Goal: Use online tool/utility: Utilize a website feature to perform a specific function

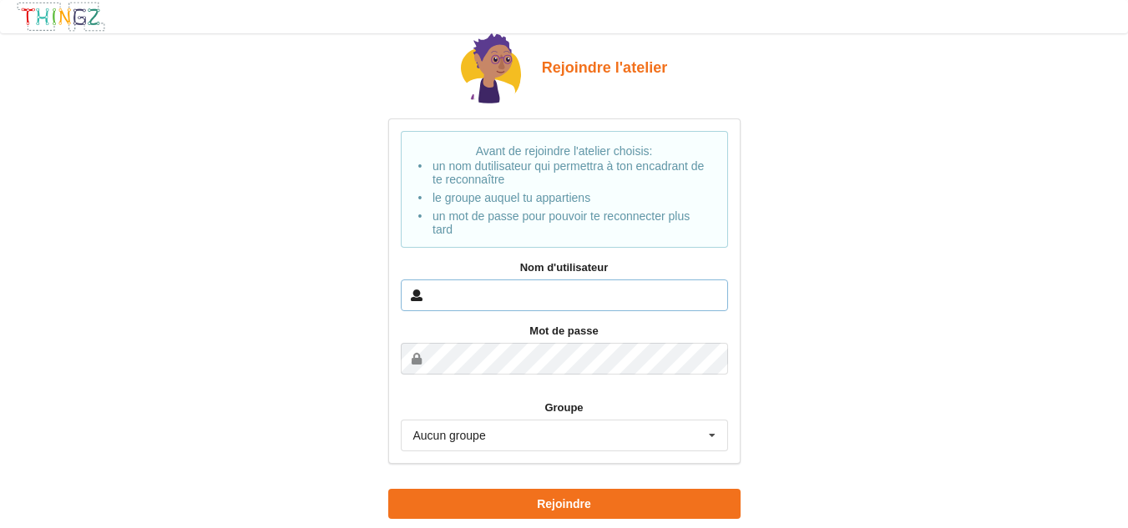
click at [645, 284] on input "text" at bounding box center [564, 296] width 327 height 32
type input "[PERSON_NAME].auvray"
click at [710, 432] on icon at bounding box center [711, 436] width 25 height 31
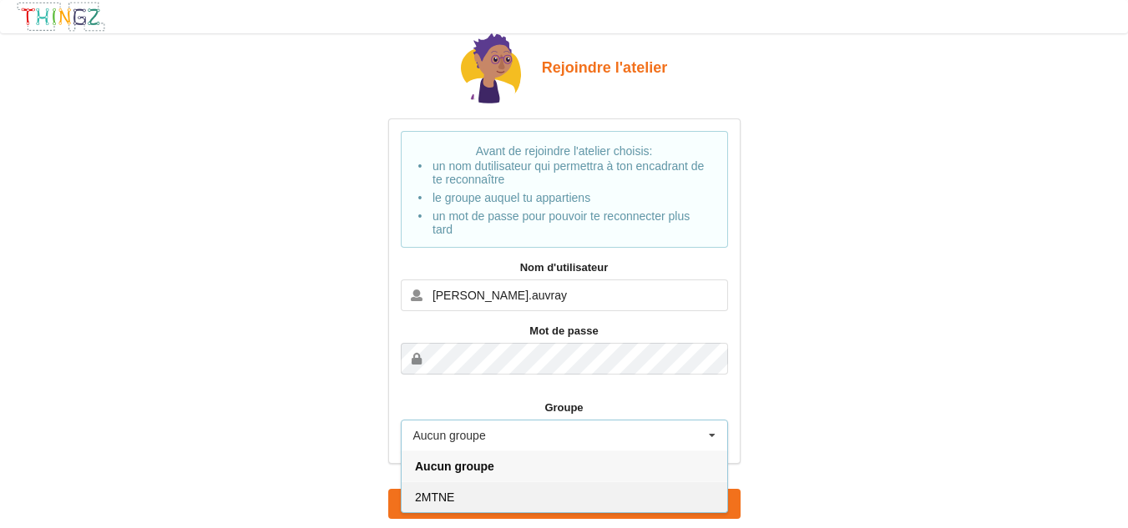
click at [565, 486] on div "2MTNE" at bounding box center [564, 497] width 326 height 31
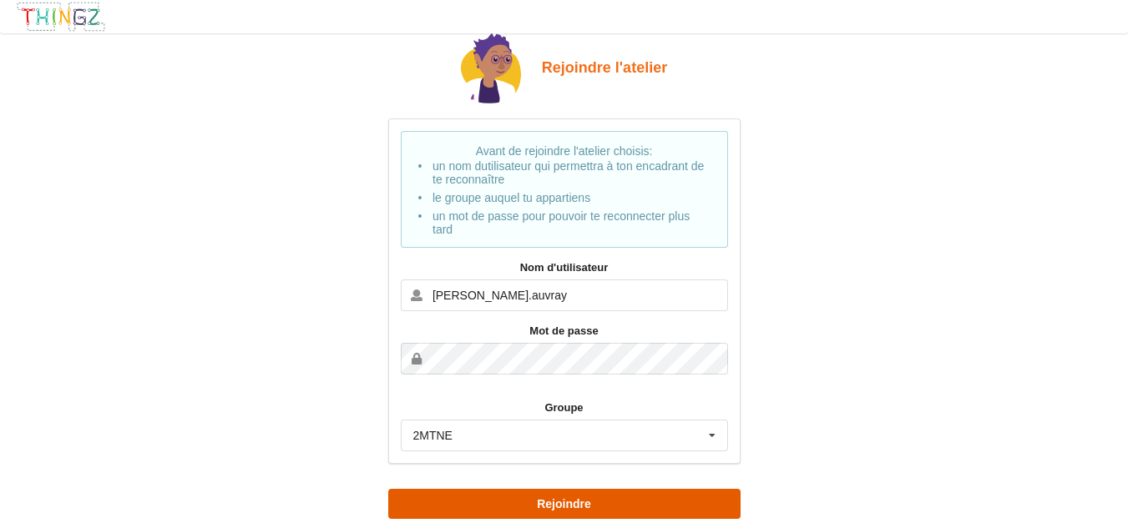
click at [579, 507] on button "Rejoindre" at bounding box center [564, 504] width 352 height 30
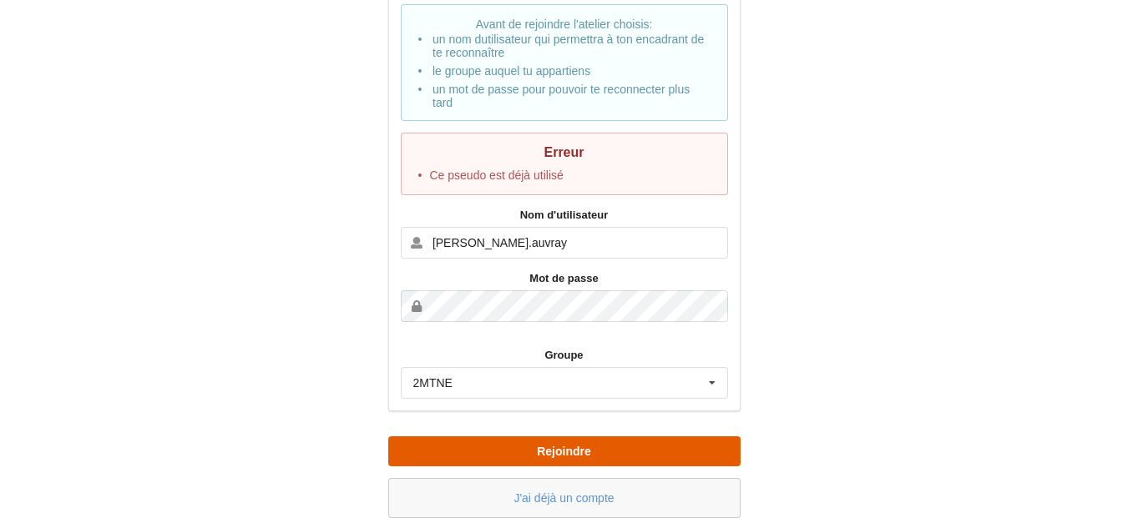
scroll to position [129, 0]
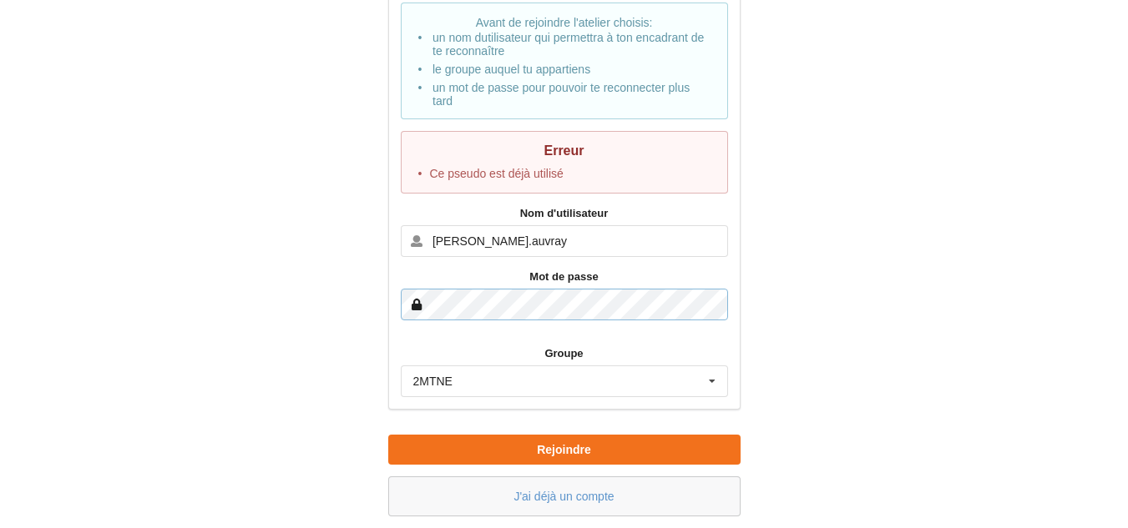
click at [235, 315] on div "Rejoindre l'atelier Avant de rejoindre l'atelier choisis: un nom dutilisateur q…" at bounding box center [563, 210] width 1151 height 635
click at [388, 435] on button "Rejoindre" at bounding box center [564, 450] width 352 height 30
click at [574, 499] on link "J'ai déjà un compte" at bounding box center [563, 496] width 100 height 13
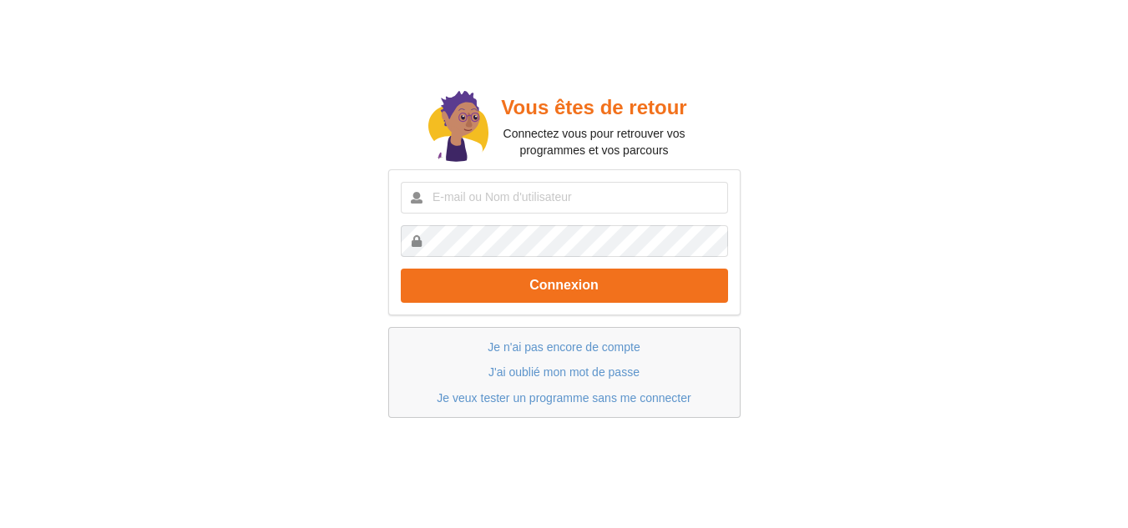
scroll to position [48, 0]
click at [524, 196] on input "text" at bounding box center [564, 198] width 327 height 32
type input "[PERSON_NAME].auvray"
click at [401, 269] on button "Connexion" at bounding box center [564, 286] width 327 height 34
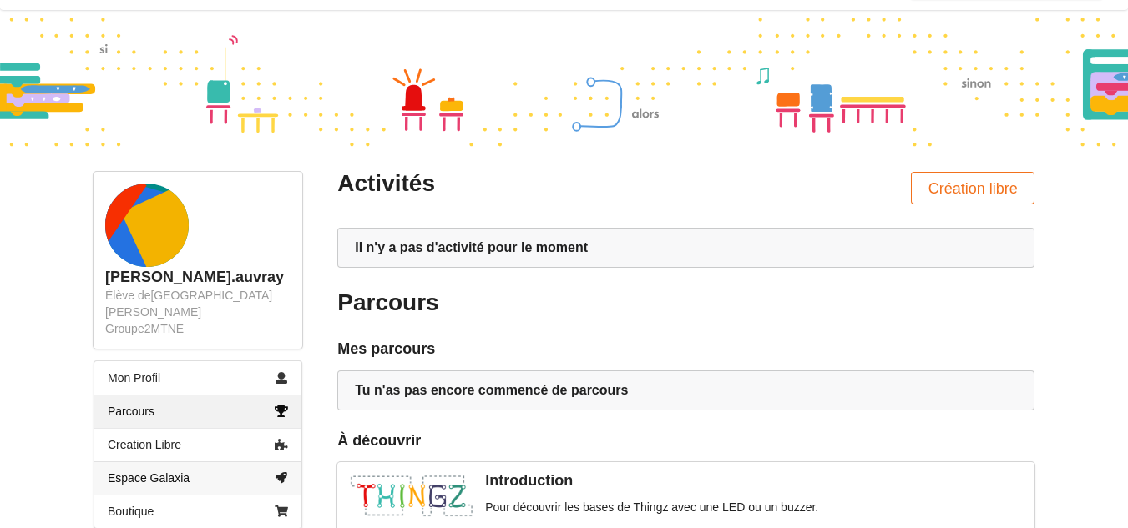
click at [218, 463] on link "Espace Galaxia" at bounding box center [197, 478] width 207 height 33
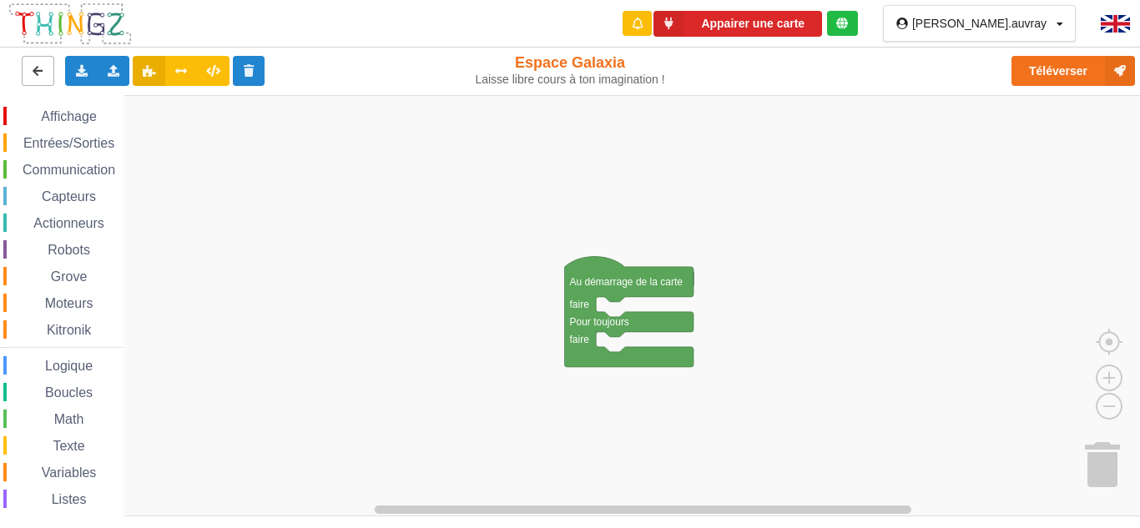
click at [40, 66] on icon at bounding box center [38, 70] width 14 height 10
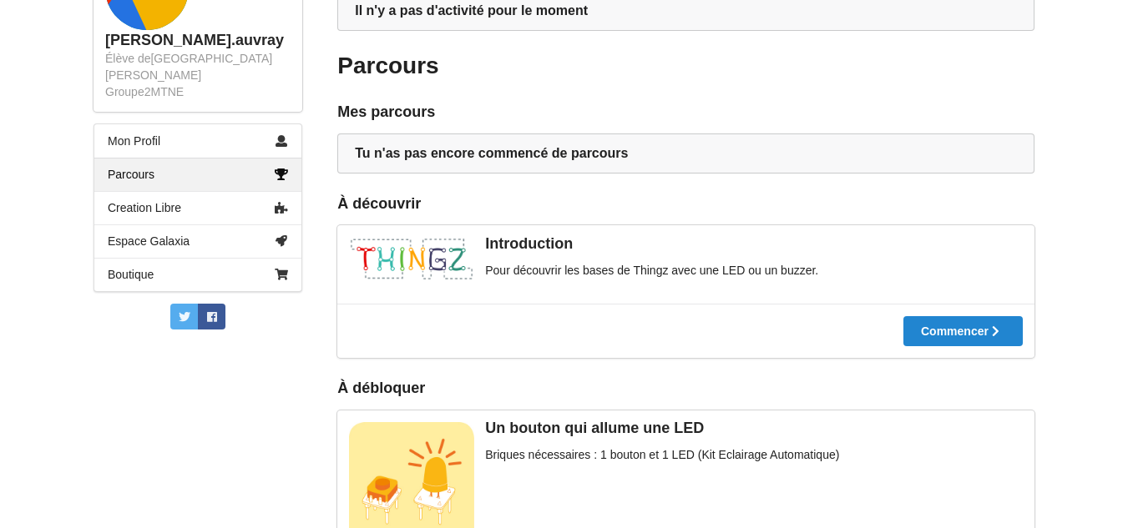
scroll to position [260, 0]
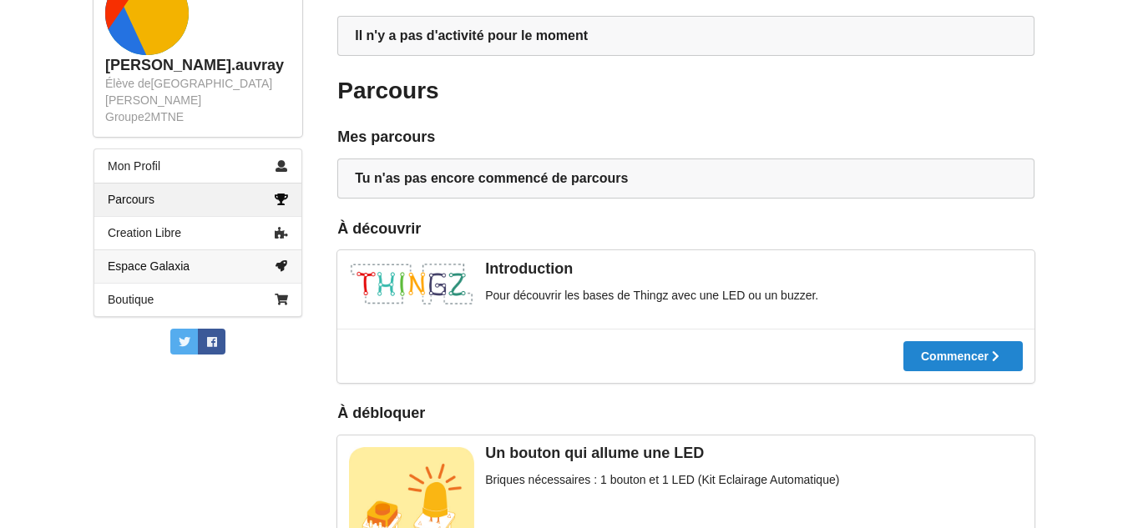
click at [237, 250] on link "Espace Galaxia" at bounding box center [197, 266] width 207 height 33
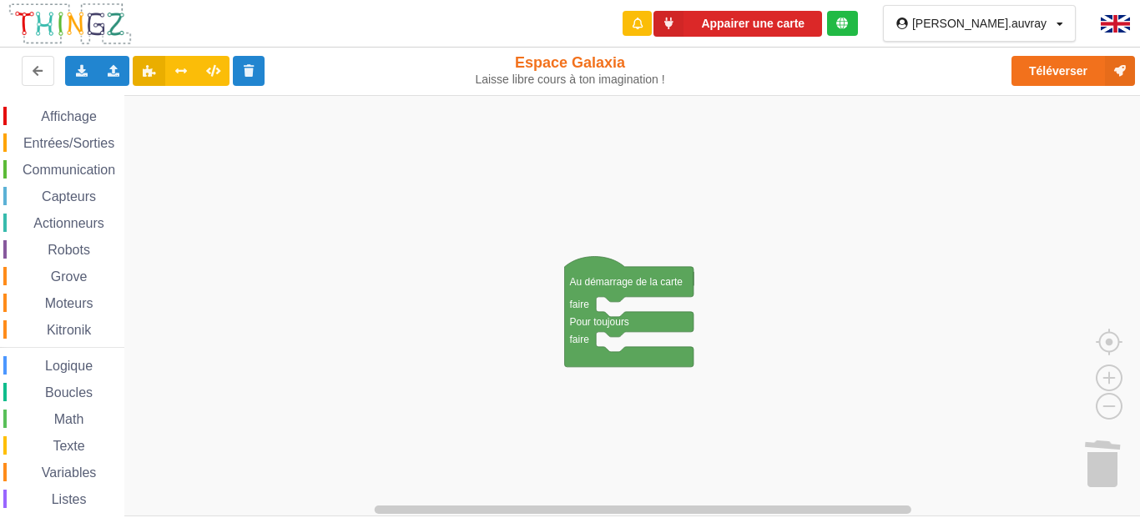
click at [73, 125] on div "Affichage" at bounding box center [63, 116] width 121 height 18
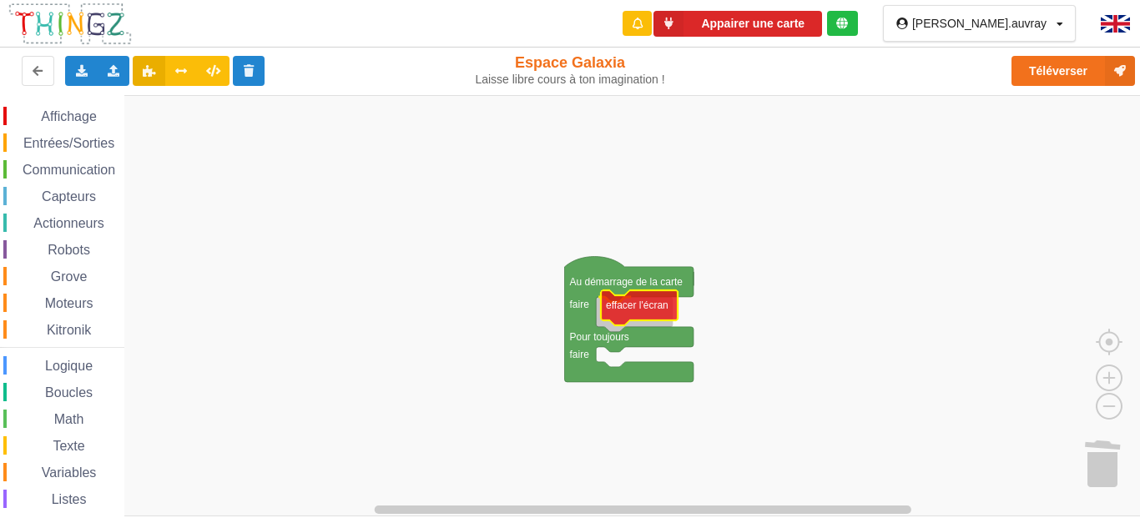
click at [654, 315] on div "Affichage Entrées/Sorties Communication Capteurs Actionneurs Robots Grove Moteu…" at bounding box center [576, 305] width 1152 height 421
click at [86, 109] on span "Affichage" at bounding box center [68, 116] width 60 height 14
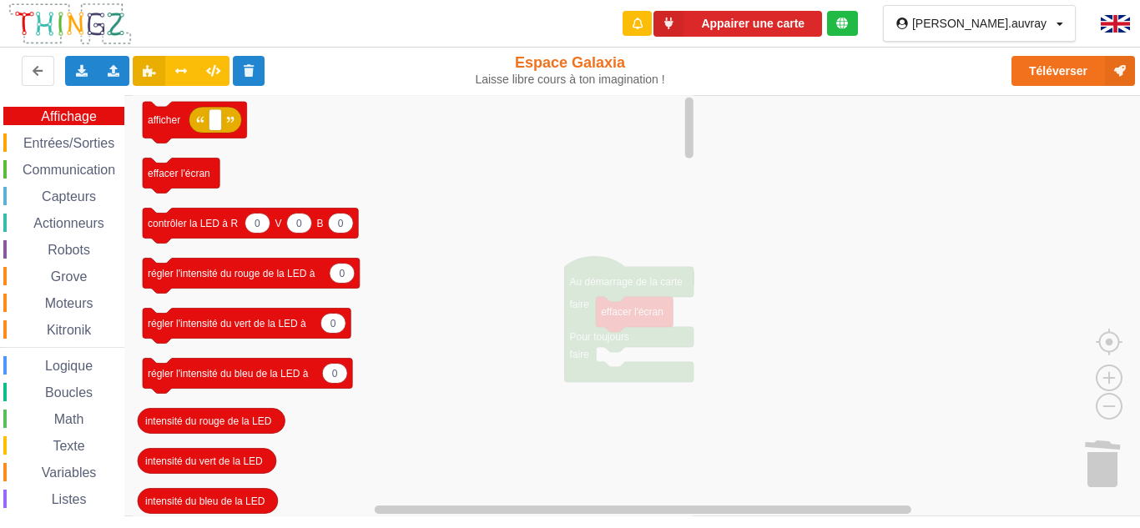
click at [489, 297] on icon "afficher effacer l'écran 0 0 0 contrôler la LED à R V B 0 régler l'intensité du…" at bounding box center [415, 305] width 565 height 421
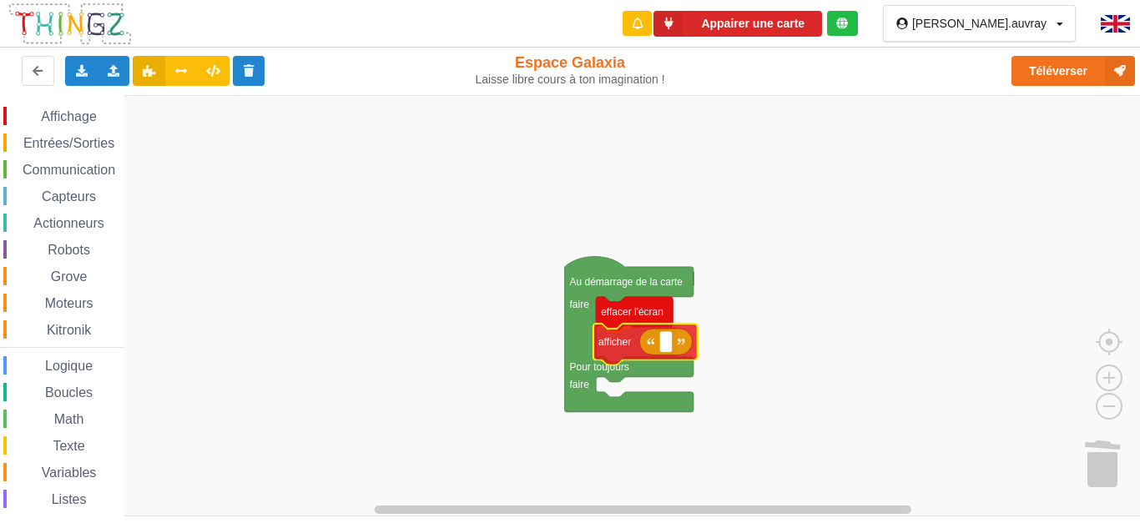
click at [632, 344] on div "Affichage Entrées/Sorties Communication Capteurs Actionneurs Robots Grove Moteu…" at bounding box center [576, 305] width 1152 height 421
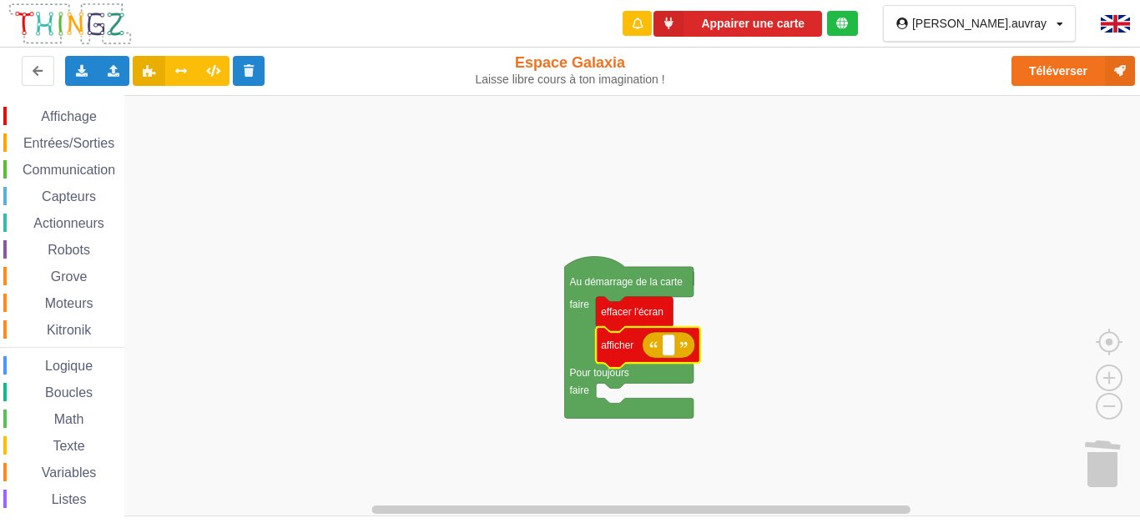
click at [75, 169] on span "Communication" at bounding box center [69, 170] width 98 height 14
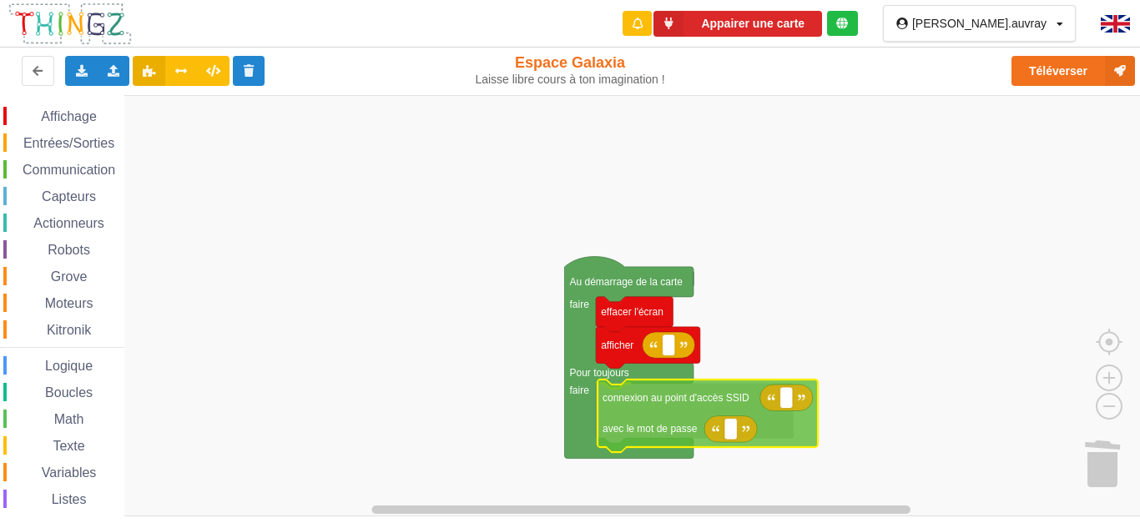
click at [695, 420] on div "Affichage Entrées/Sorties Communication Capteurs Actionneurs Robots Grove Moteu…" at bounding box center [576, 305] width 1152 height 421
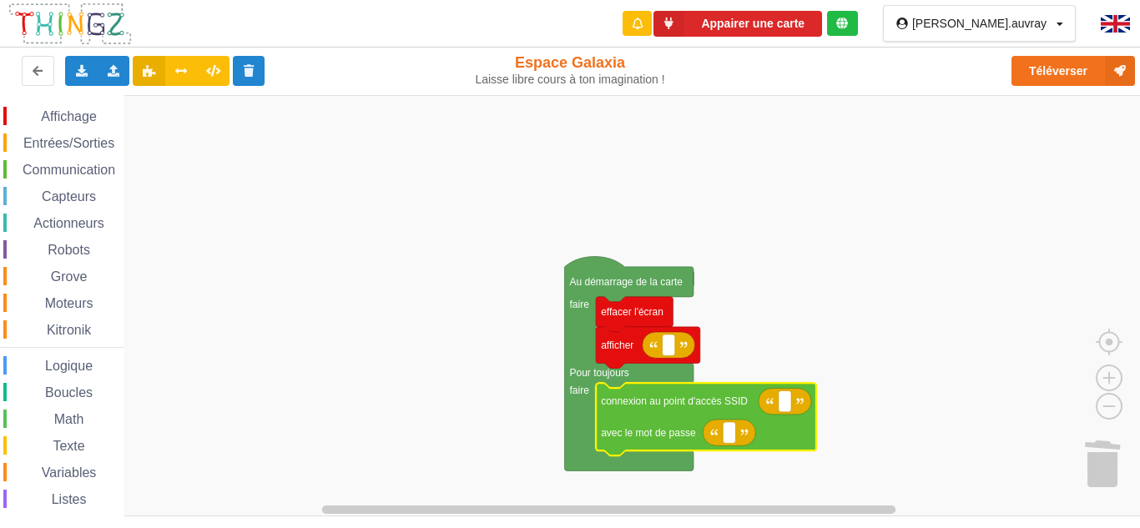
click at [93, 463] on div "Variables" at bounding box center [63, 472] width 121 height 18
click at [177, 106] on text "Créer une variable..." at bounding box center [190, 110] width 91 height 12
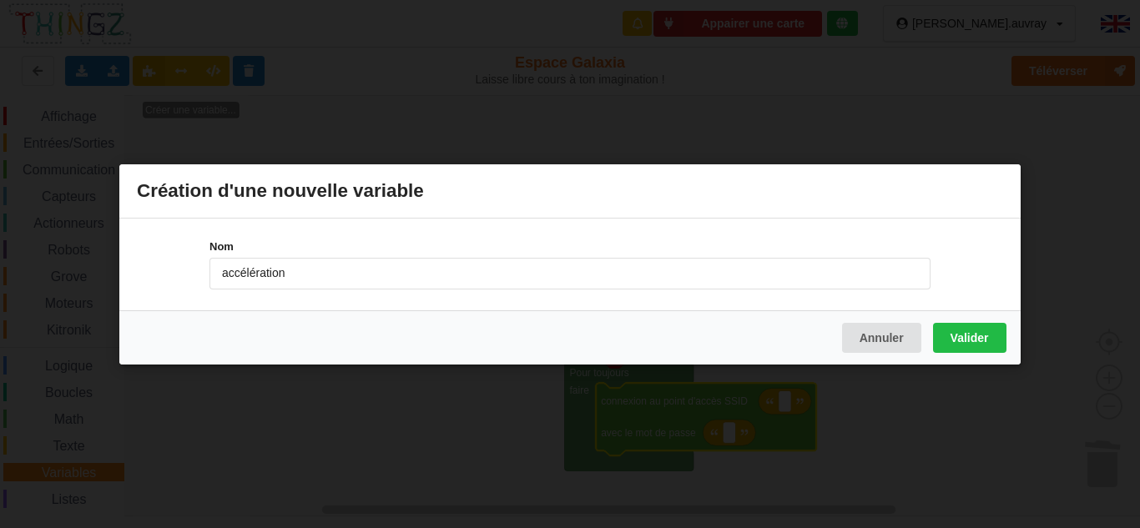
type input "accélération"
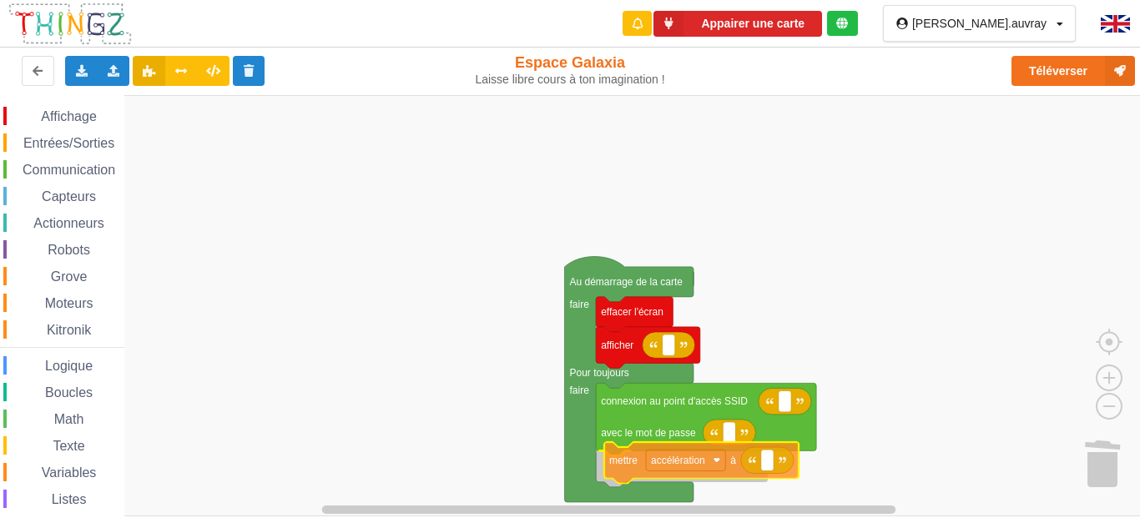
click at [740, 467] on div "Affichage Entrées/Sorties Communication Capteurs Actionneurs Robots Grove Moteu…" at bounding box center [576, 305] width 1152 height 421
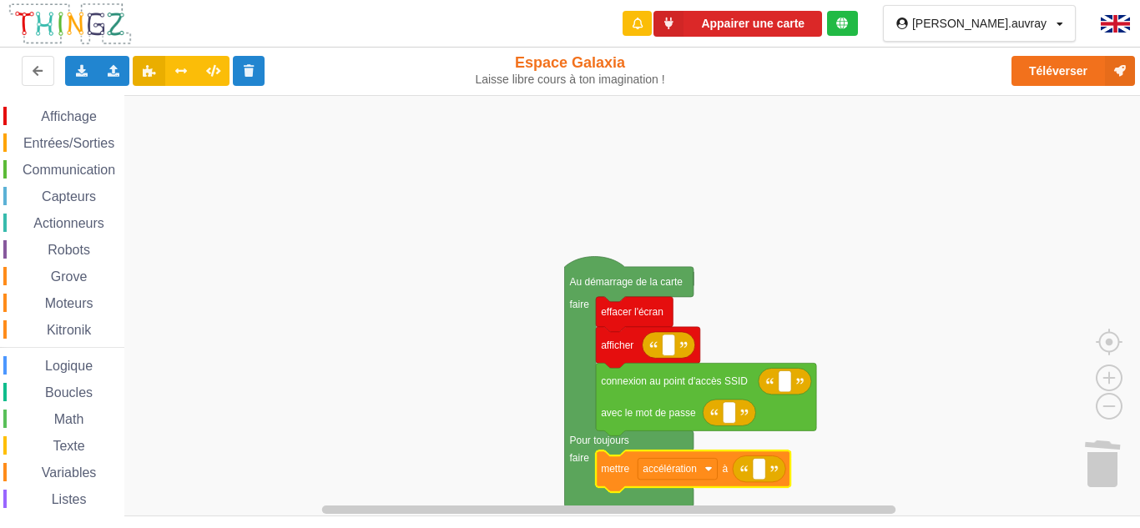
click at [55, 336] on div "Kitronik" at bounding box center [63, 330] width 121 height 18
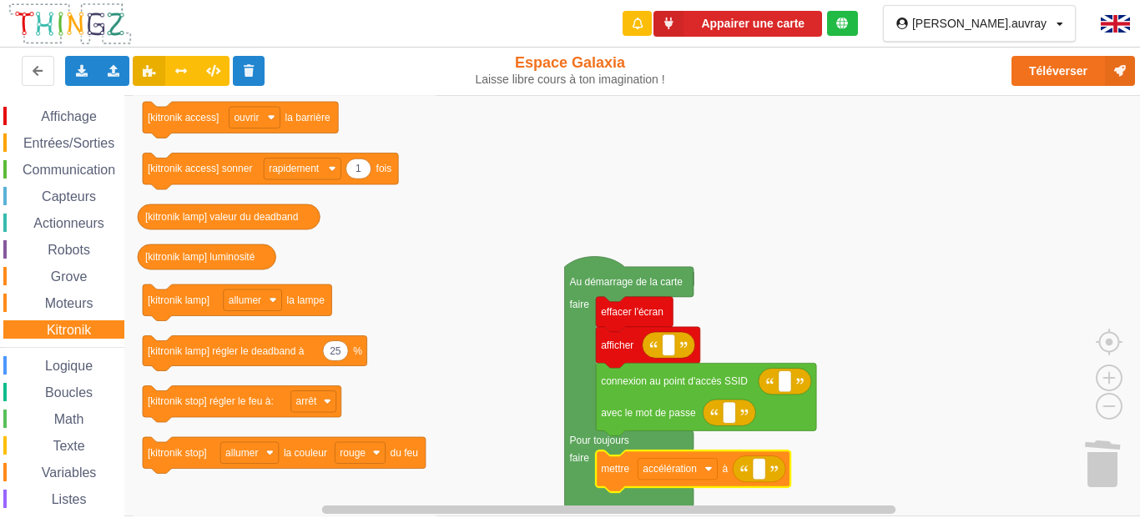
click at [64, 376] on div "Affichage Entrées/Sorties Communication Capteurs Actionneurs Robots Grove Moteu…" at bounding box center [62, 343] width 124 height 473
click at [64, 365] on span "Logique" at bounding box center [69, 366] width 53 height 14
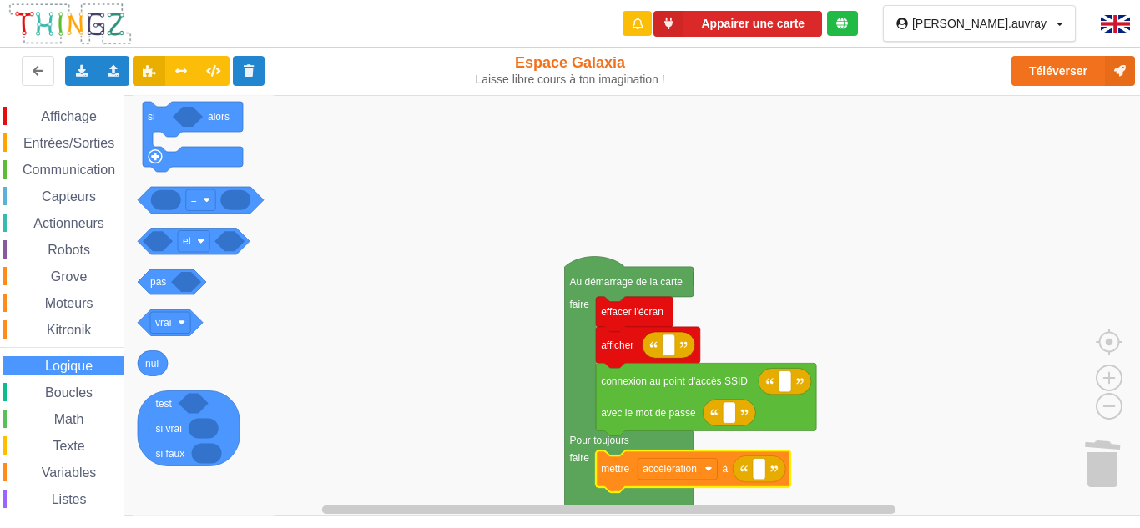
click at [74, 391] on span "Boucles" at bounding box center [69, 393] width 53 height 14
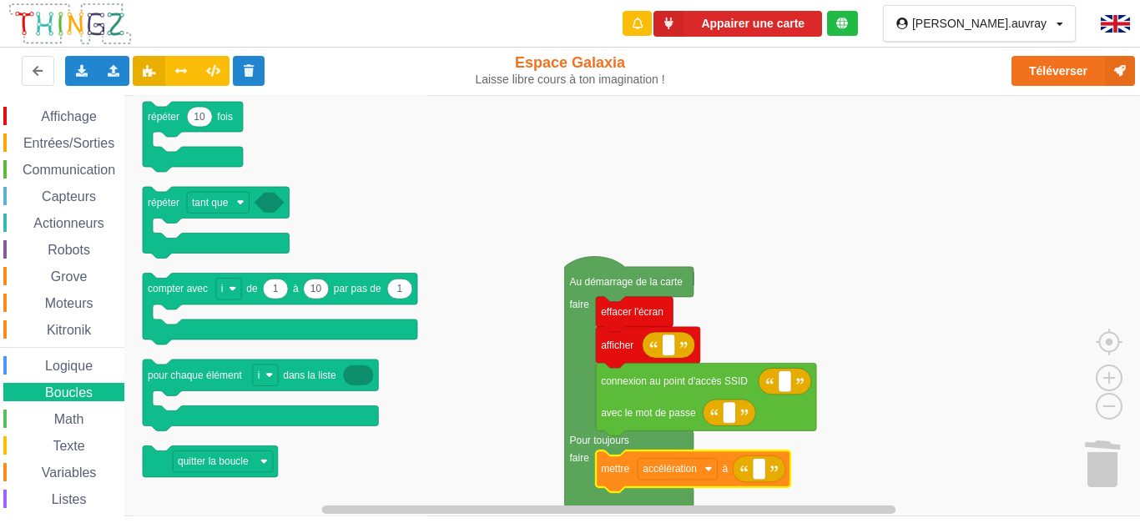
click at [81, 215] on div "Actionneurs" at bounding box center [63, 223] width 121 height 18
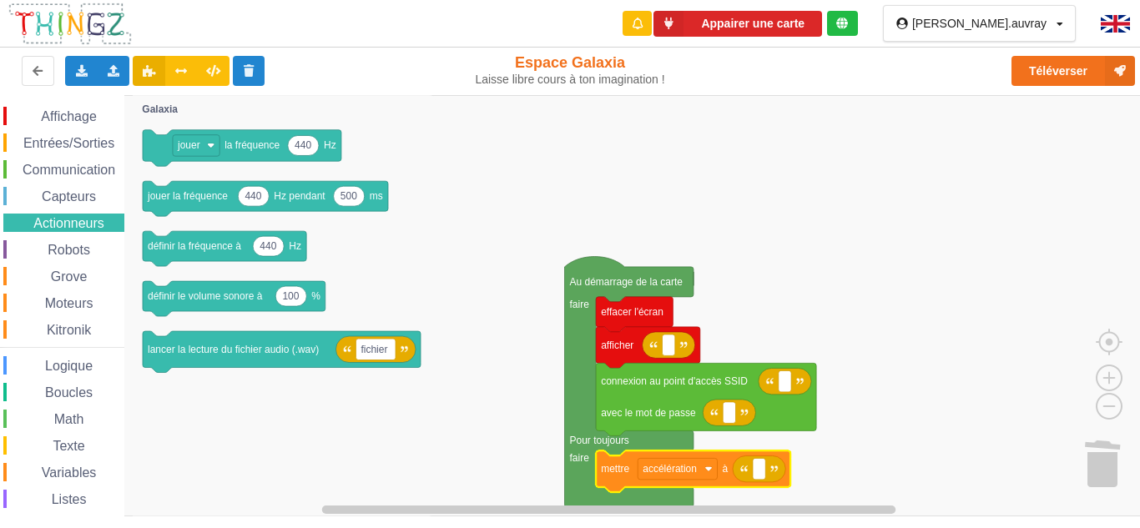
click at [85, 201] on span "Capteurs" at bounding box center [68, 196] width 59 height 14
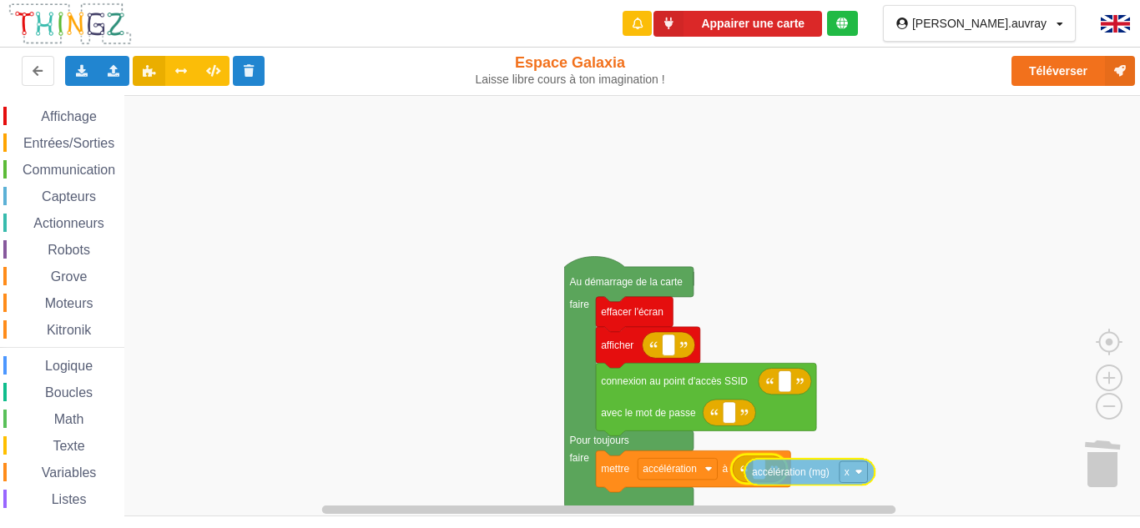
click at [825, 475] on div "Affichage Entrées/Sorties Communication Capteurs Actionneurs Robots Grove Moteu…" at bounding box center [576, 305] width 1152 height 421
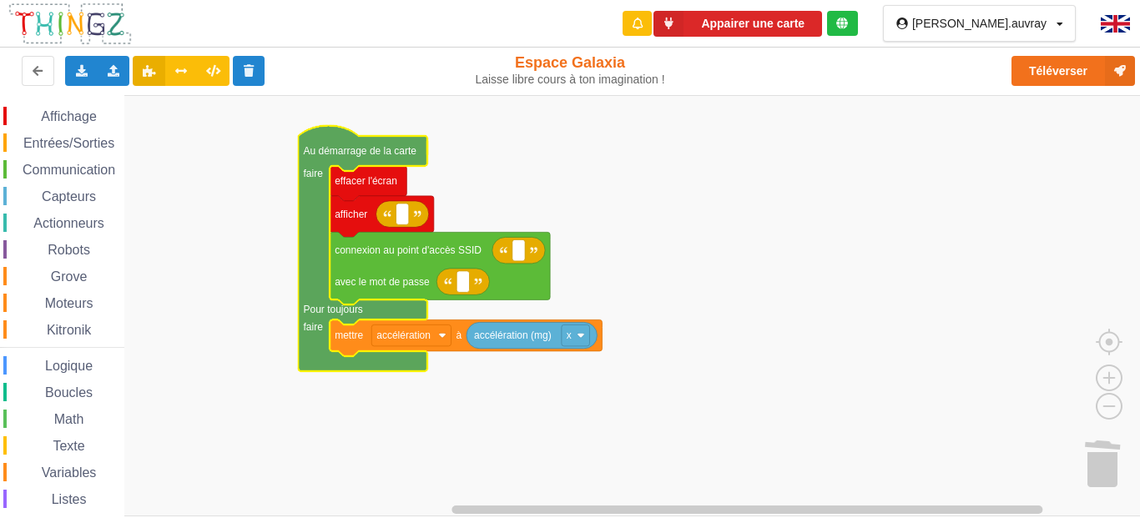
click at [64, 130] on div "Affichage Entrées/Sorties Communication Capteurs Actionneurs Robots Grove Moteu…" at bounding box center [62, 343] width 124 height 473
click at [65, 161] on div "Communication" at bounding box center [63, 169] width 121 height 18
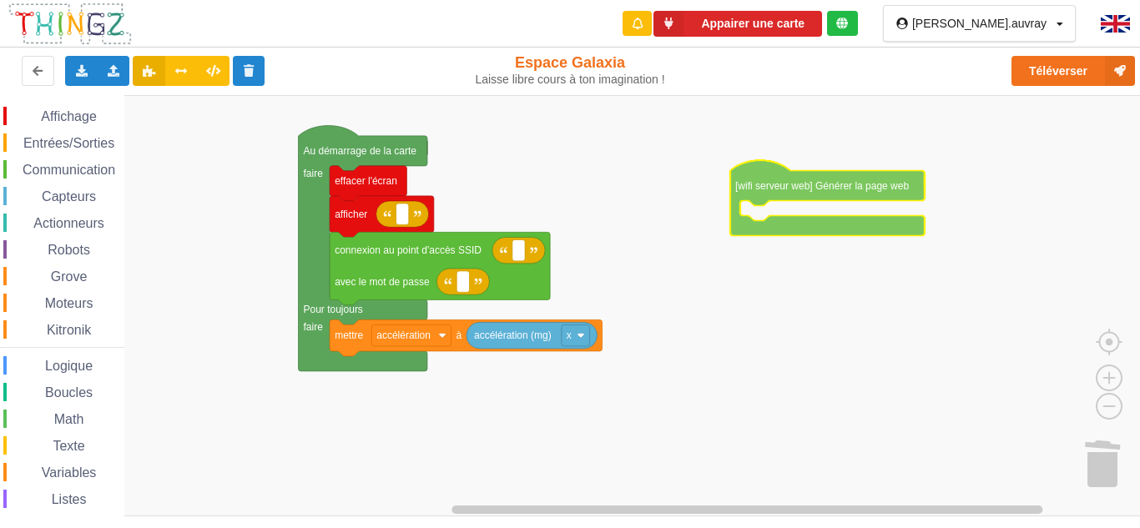
click at [844, 185] on div "Affichage Entrées/Sorties Communication Capteurs Actionneurs Robots Grove Moteu…" at bounding box center [576, 305] width 1152 height 421
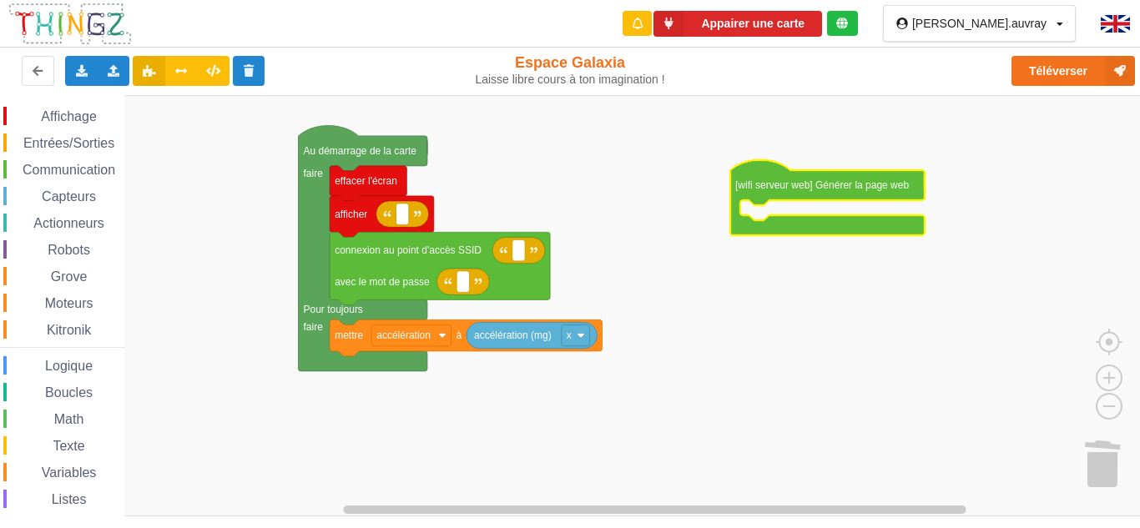
click at [60, 216] on span "Actionneurs" at bounding box center [69, 223] width 76 height 14
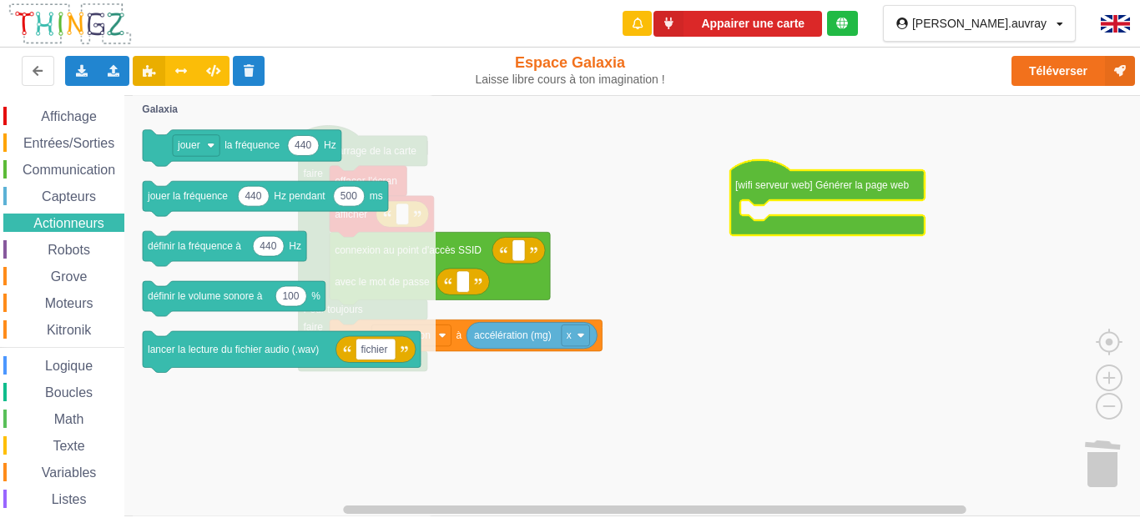
click at [68, 194] on span "Capteurs" at bounding box center [68, 196] width 59 height 14
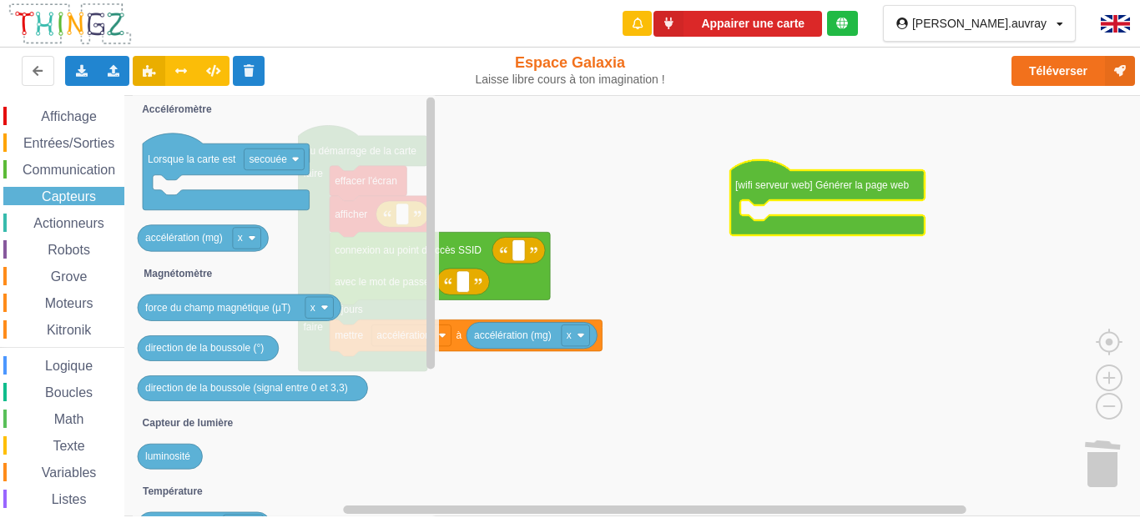
click at [85, 169] on span "Communication" at bounding box center [69, 170] width 98 height 14
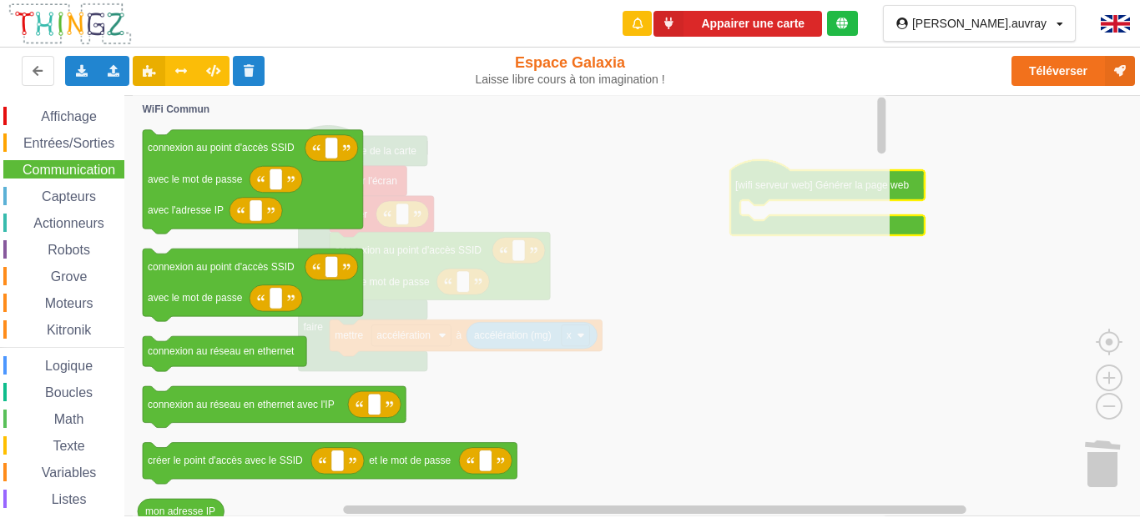
click at [83, 140] on span "Entrées/Sorties" at bounding box center [69, 143] width 96 height 14
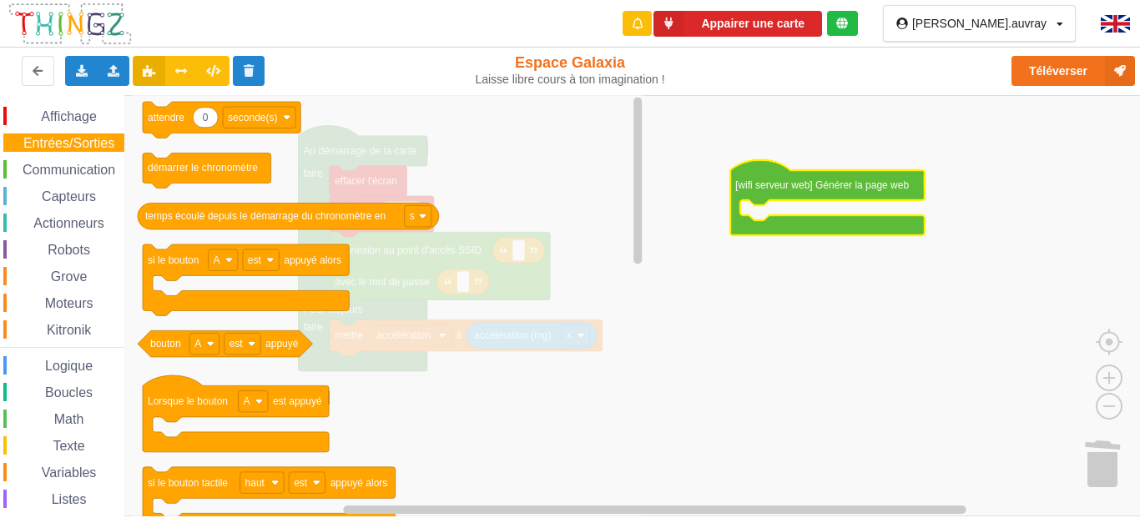
click at [70, 366] on span "Logique" at bounding box center [69, 366] width 53 height 14
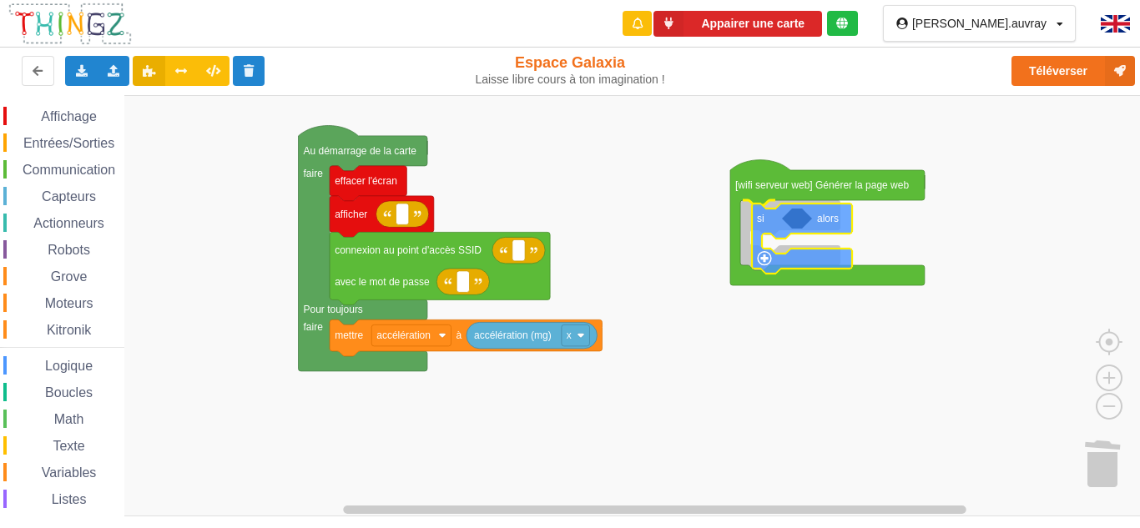
click at [820, 258] on div "Affichage Entrées/Sorties Communication Capteurs Actionneurs Robots Grove Moteu…" at bounding box center [576, 305] width 1152 height 421
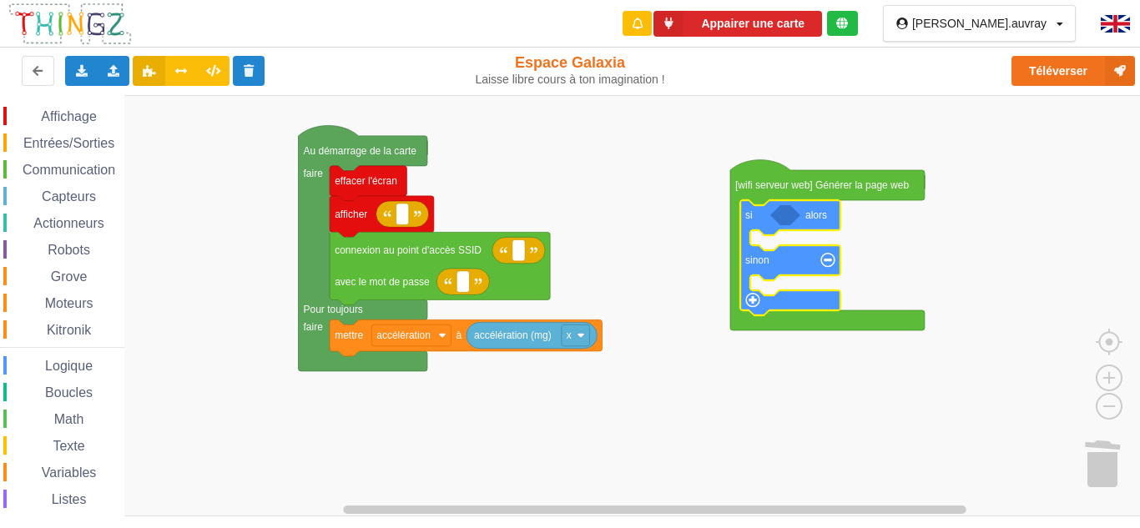
click at [76, 361] on span "Logique" at bounding box center [69, 366] width 53 height 14
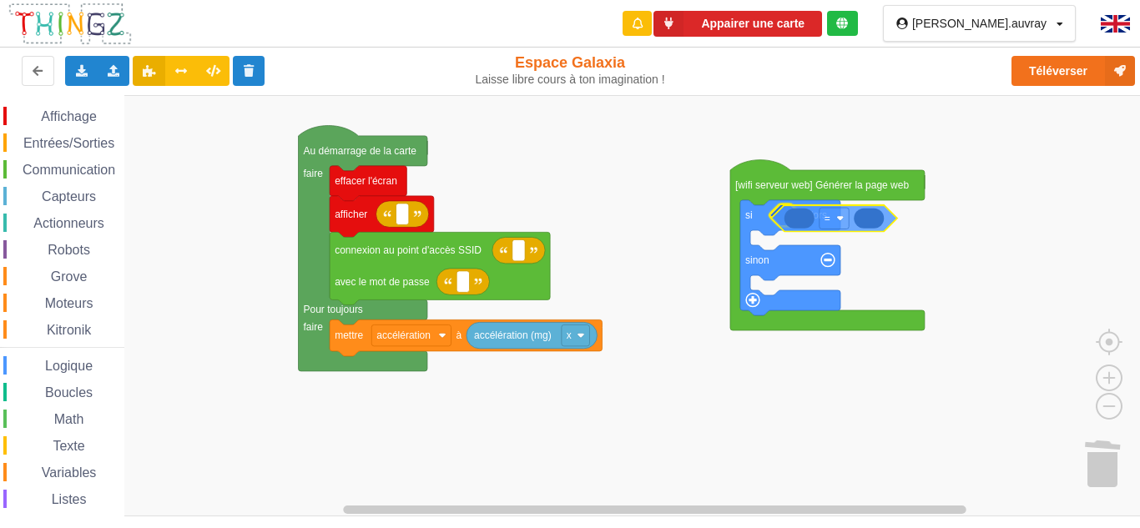
click at [855, 222] on div "Affichage Entrées/Sorties Communication Capteurs Actionneurs Robots Grove Moteu…" at bounding box center [576, 305] width 1152 height 421
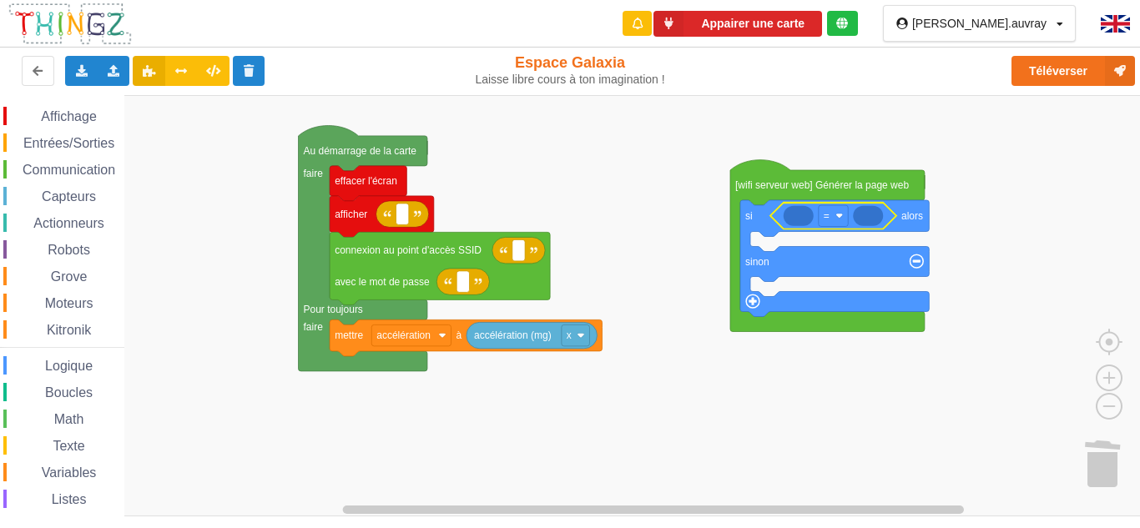
click at [98, 220] on span "Actionneurs" at bounding box center [69, 223] width 76 height 14
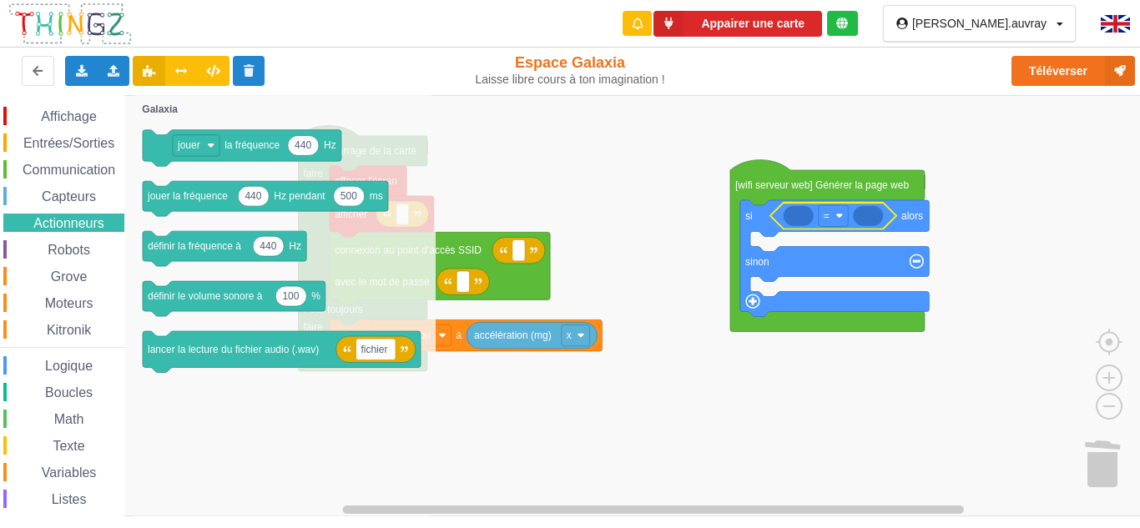
click at [101, 204] on div "Capteurs" at bounding box center [63, 196] width 121 height 18
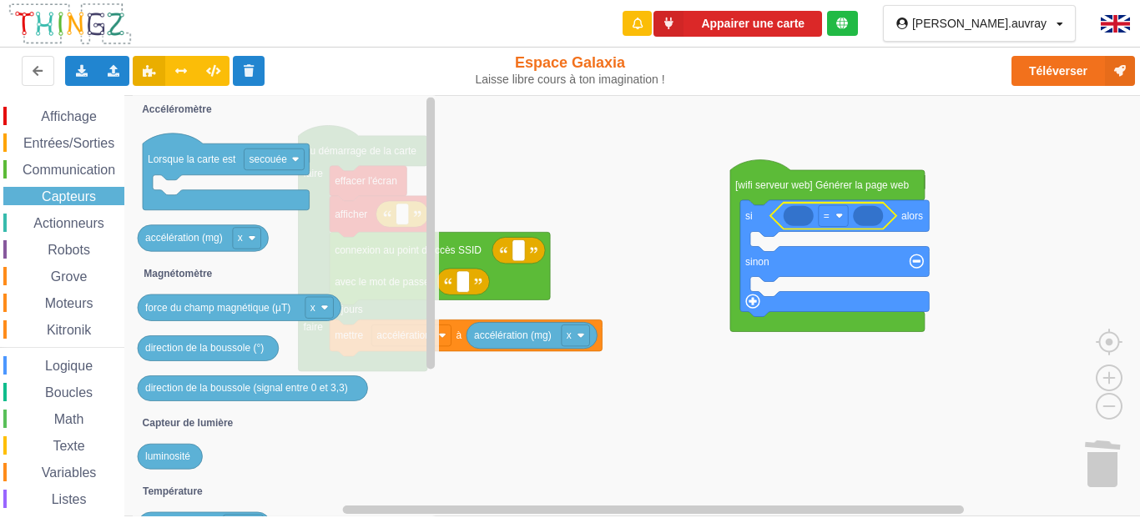
click at [63, 370] on span "Logique" at bounding box center [69, 366] width 53 height 14
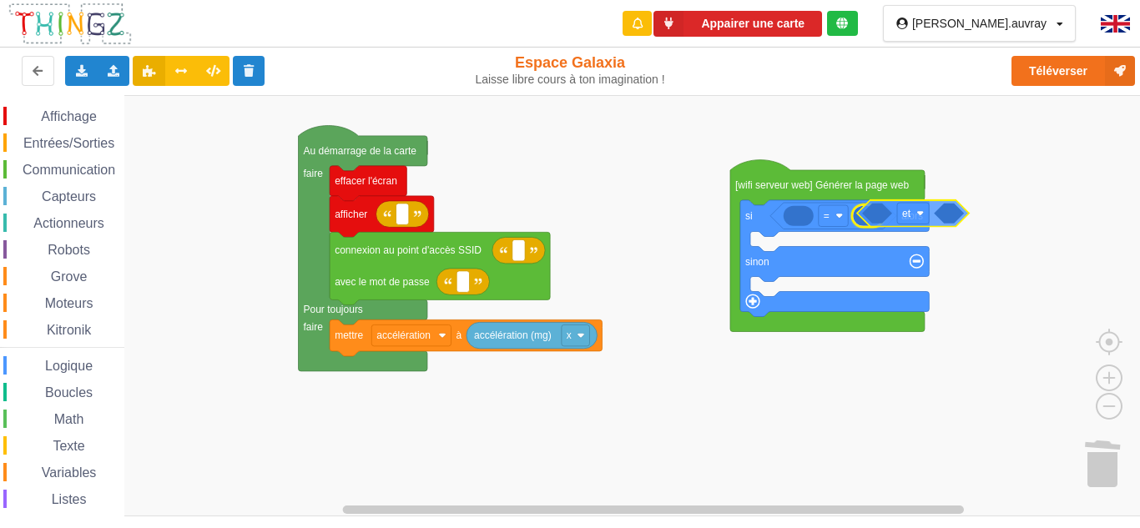
click at [941, 210] on div "Affichage Entrées/Sorties Communication Capteurs Actionneurs Robots Grove Moteu…" at bounding box center [576, 305] width 1152 height 421
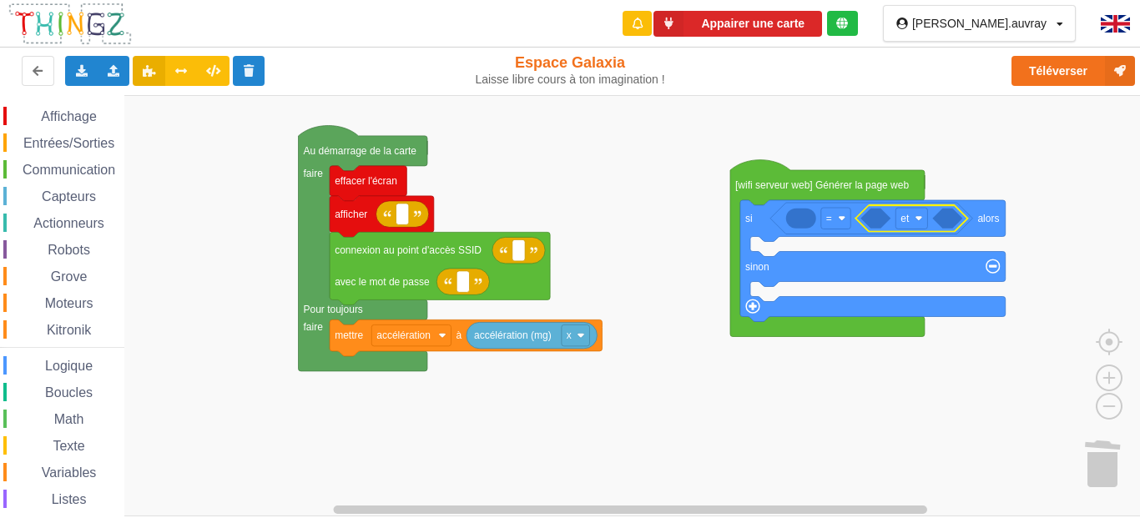
click at [98, 225] on span "Actionneurs" at bounding box center [69, 223] width 76 height 14
click at [79, 226] on span "Actionneurs" at bounding box center [69, 223] width 76 height 14
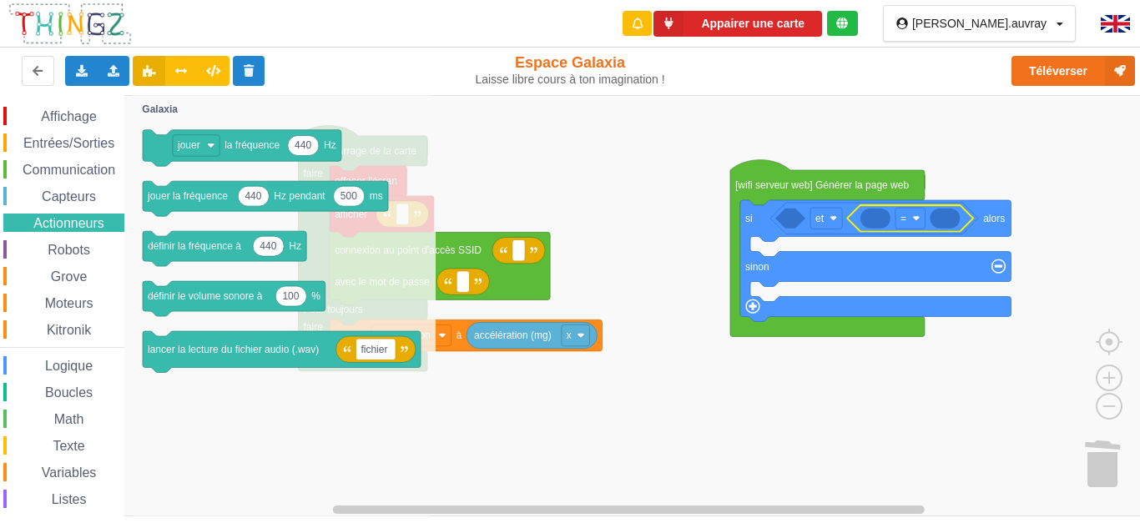
click at [75, 190] on span "Capteurs" at bounding box center [68, 196] width 59 height 14
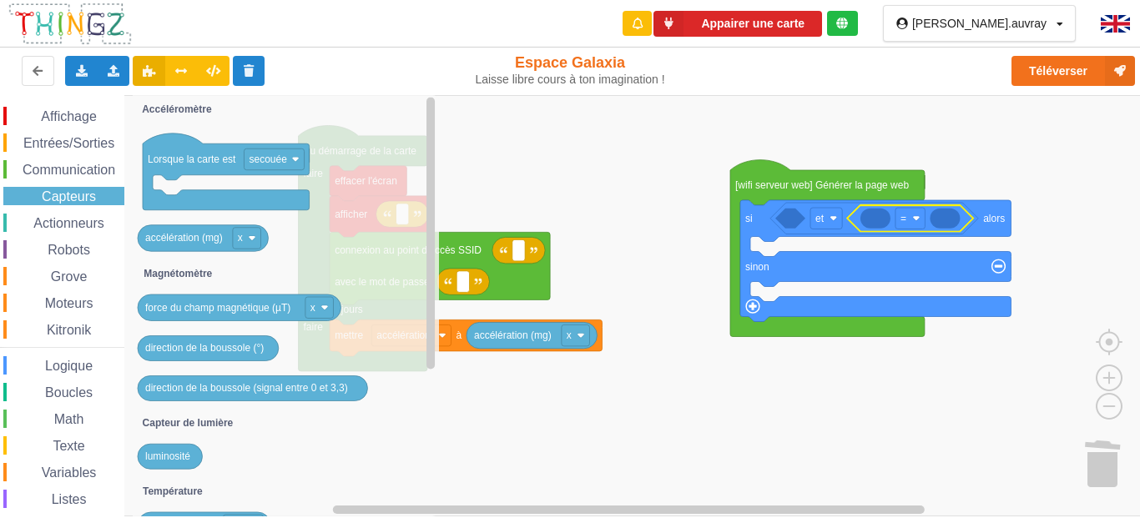
click at [56, 357] on div "Logique" at bounding box center [63, 365] width 121 height 18
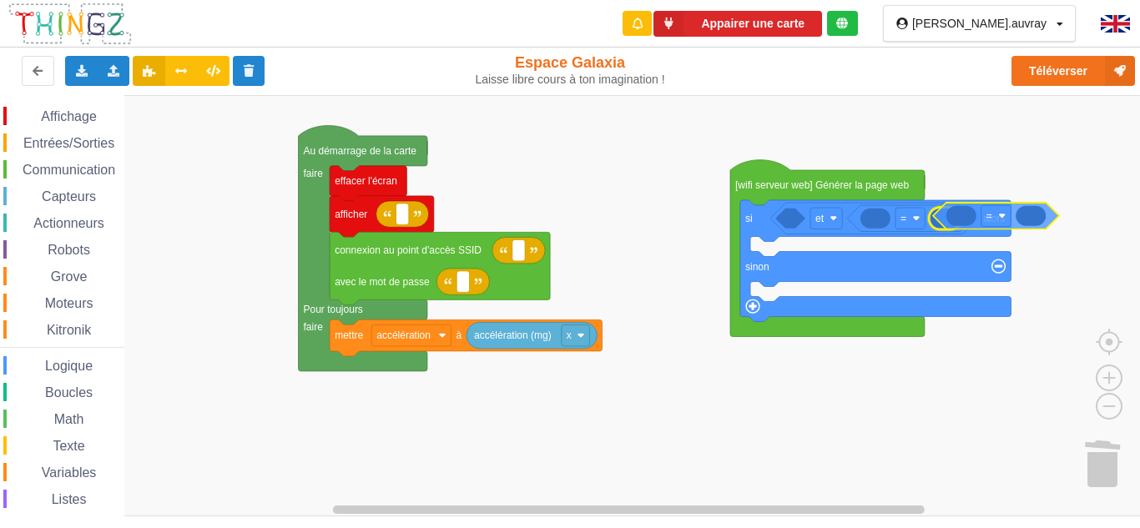
click at [1050, 224] on div "Affichage Entrées/Sorties Communication Capteurs Actionneurs Robots Grove Moteu…" at bounding box center [576, 305] width 1152 height 421
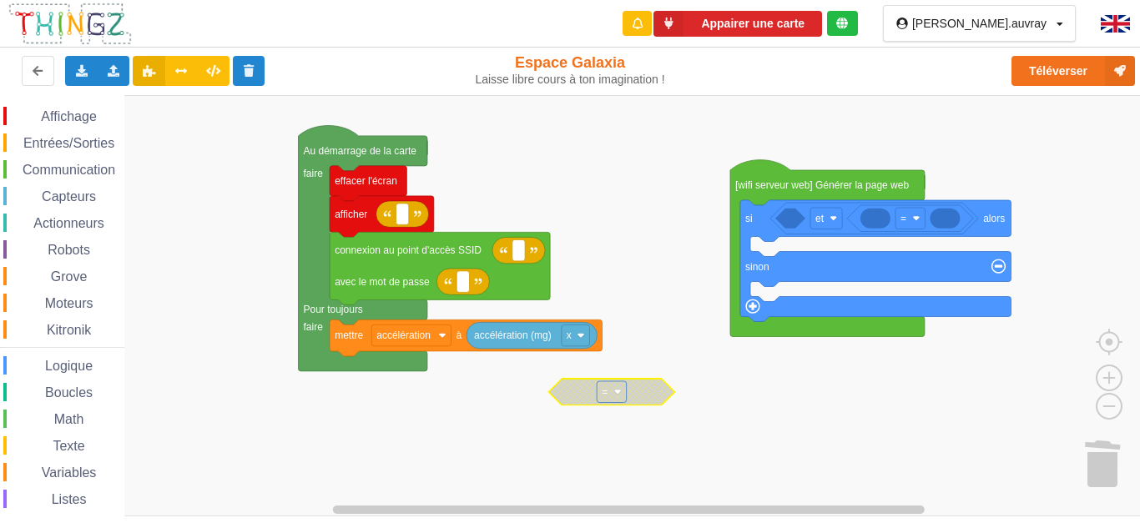
click at [93, 220] on span "Actionneurs" at bounding box center [69, 223] width 76 height 14
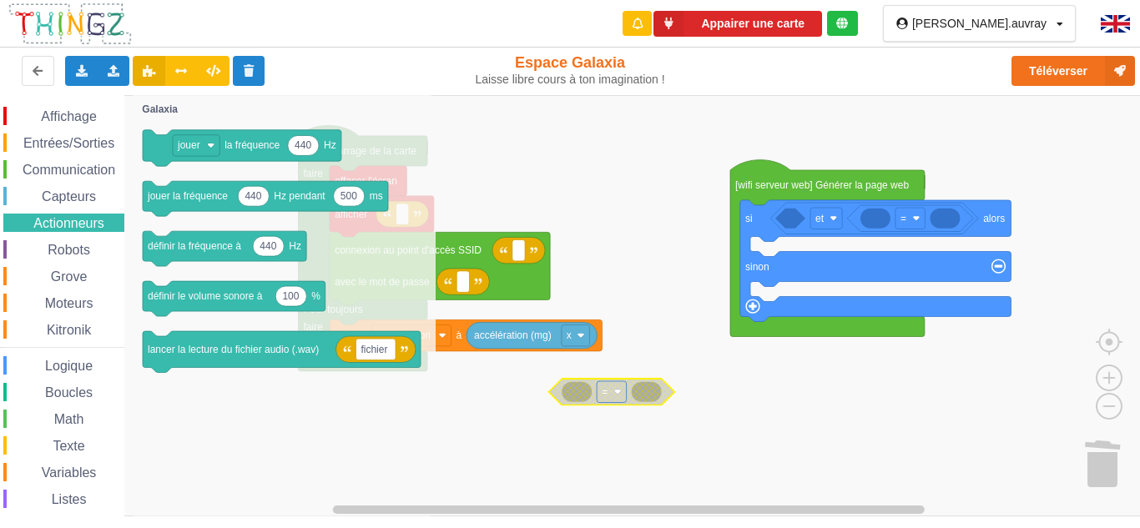
click at [87, 364] on span "Logique" at bounding box center [69, 366] width 53 height 14
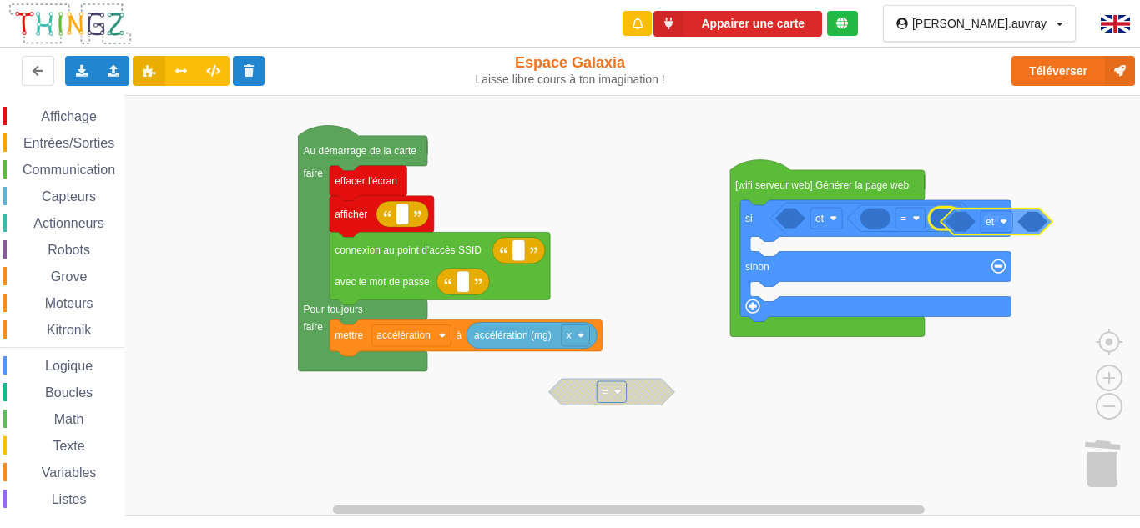
click at [1018, 223] on div "Affichage Entrées/Sorties Communication Capteurs Actionneurs Robots Grove Moteu…" at bounding box center [576, 305] width 1152 height 421
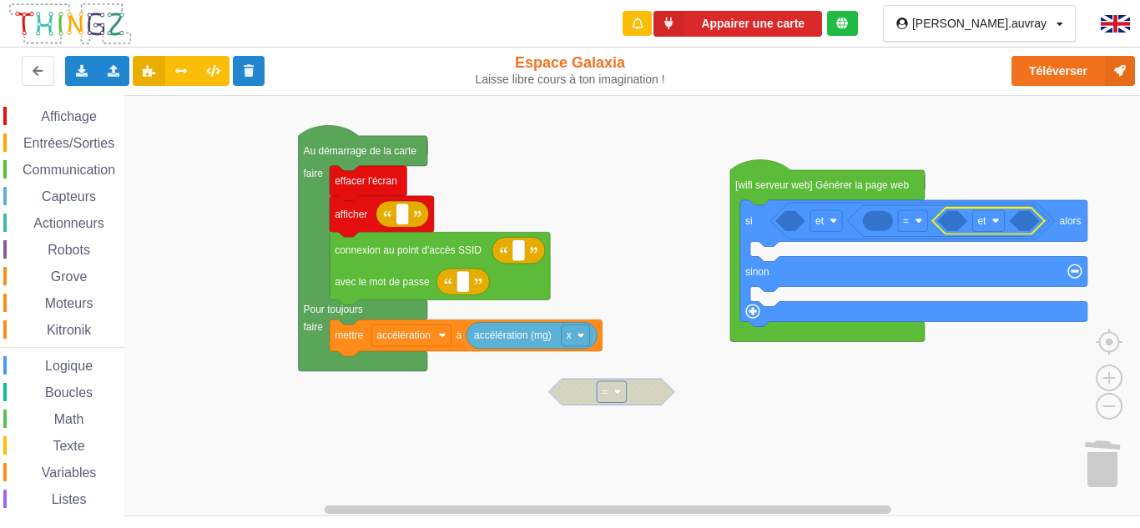
click at [78, 469] on span "Variables" at bounding box center [69, 473] width 60 height 14
click at [820, 219] on div "Affichage Entrées/Sorties Communication Capteurs Actionneurs Robots Grove Moteu…" at bounding box center [576, 305] width 1152 height 421
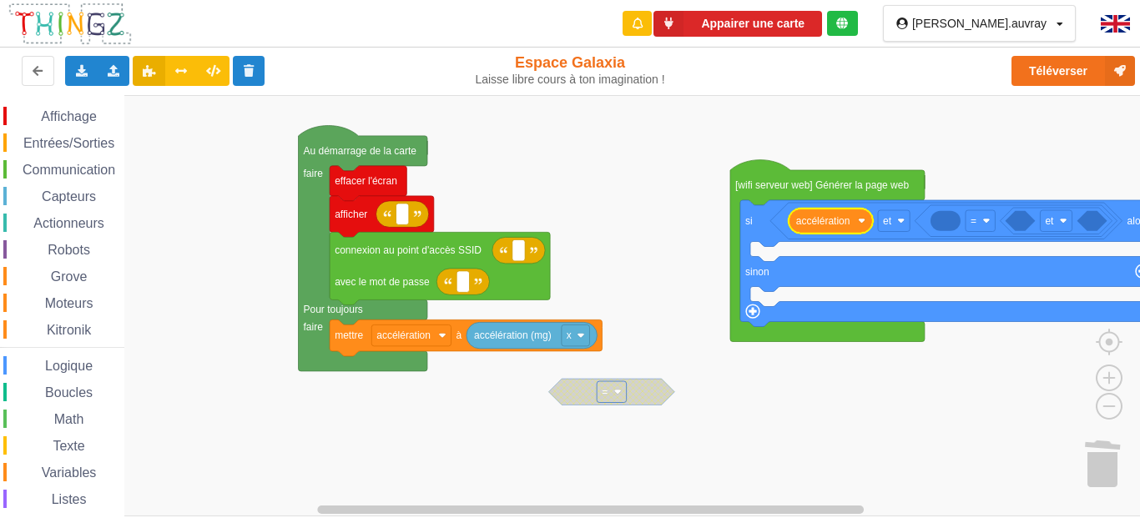
click at [68, 414] on span "Math" at bounding box center [69, 419] width 35 height 14
click at [946, 231] on div "Affichage Entrées/Sorties Communication Capteurs Actionneurs Robots Grove Moteu…" at bounding box center [576, 305] width 1152 height 421
click at [67, 467] on span "Variables" at bounding box center [69, 473] width 60 height 14
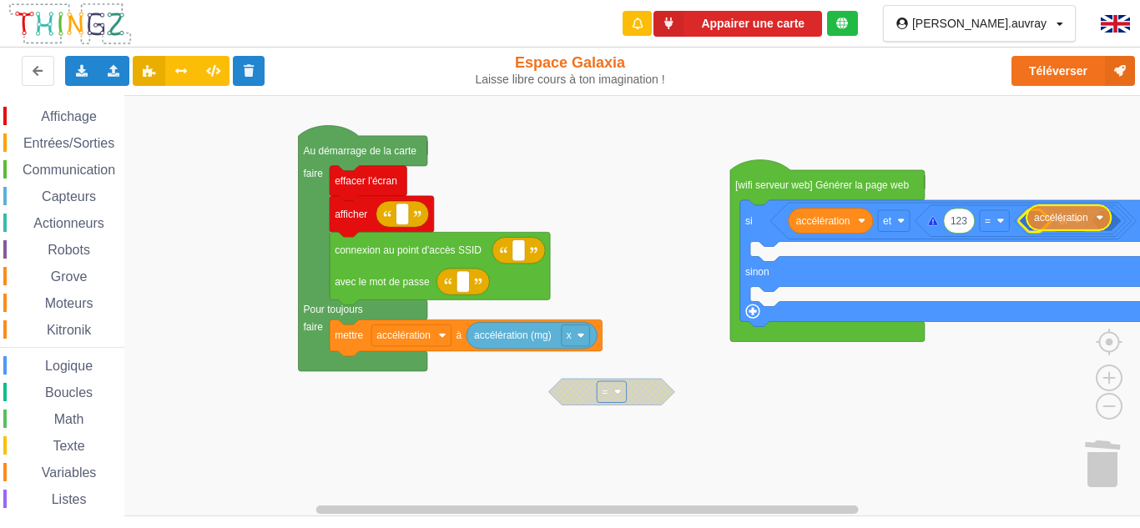
click at [1078, 219] on div "Affichage Entrées/Sorties Communication Capteurs Actionneurs Robots Grove Moteu…" at bounding box center [576, 305] width 1152 height 421
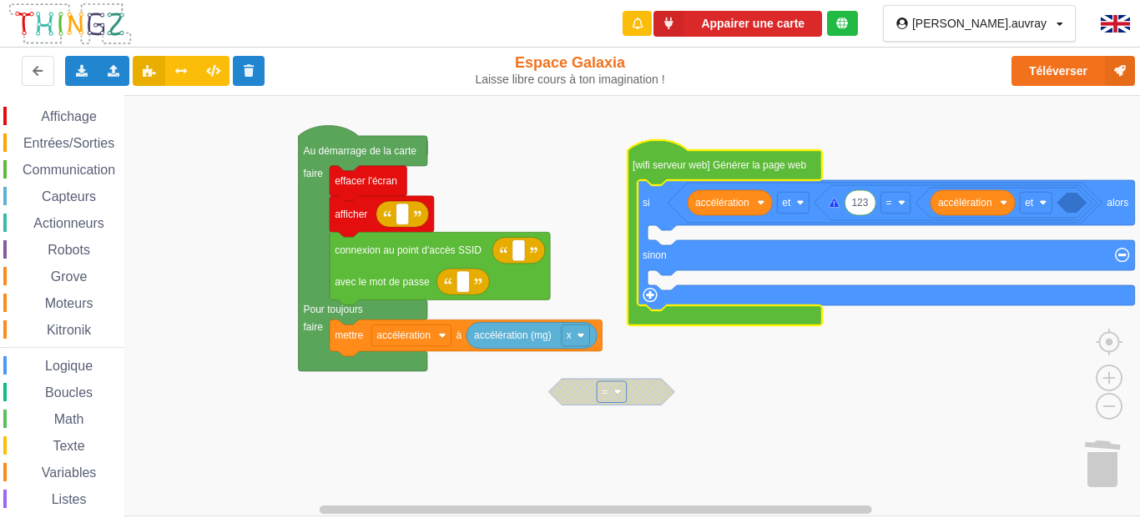
click at [98, 415] on div "Math" at bounding box center [63, 419] width 121 height 18
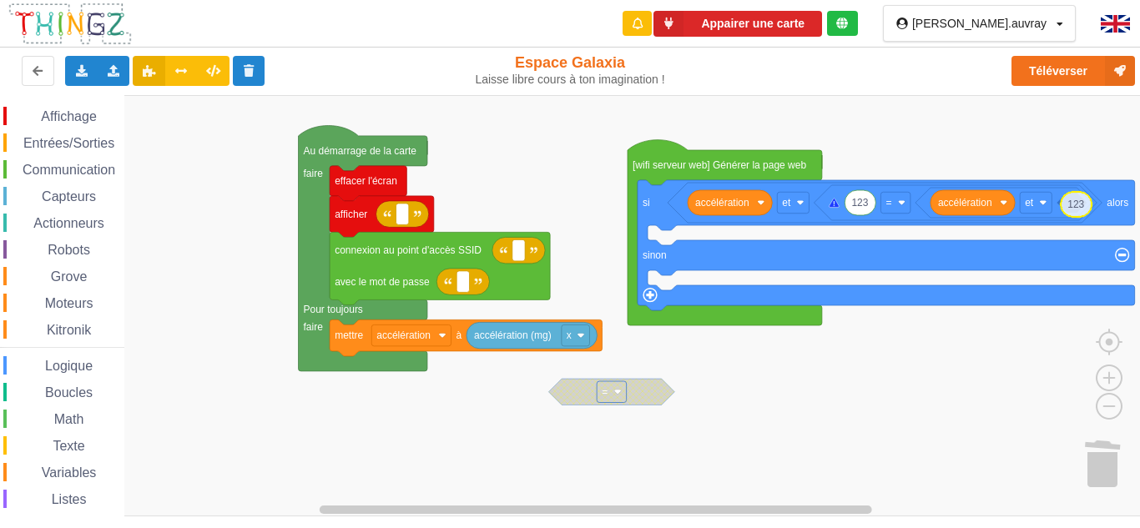
click at [1083, 205] on div "Affichage Entrées/Sorties Communication Capteurs Actionneurs Robots Grove Moteu…" at bounding box center [576, 305] width 1152 height 421
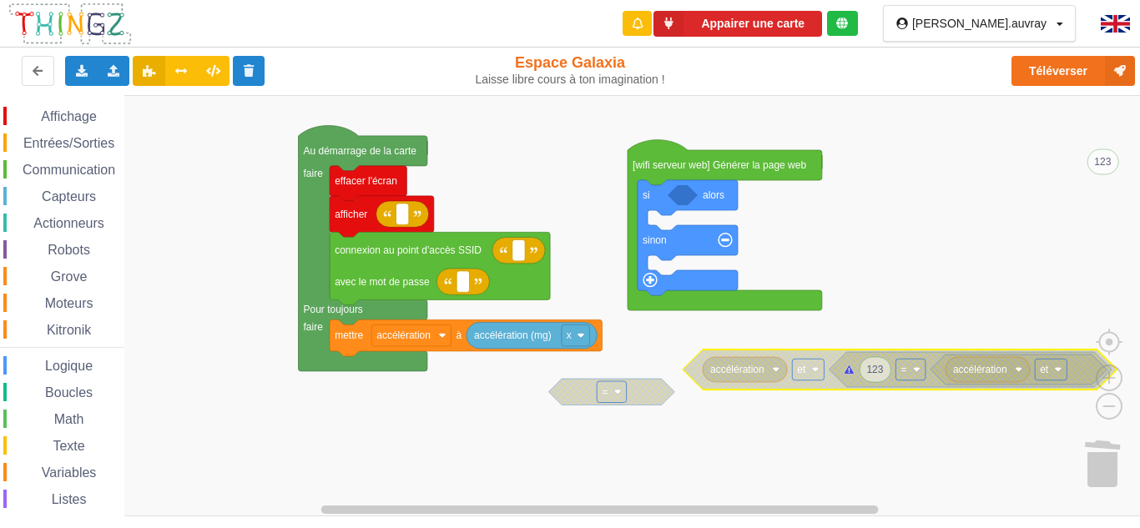
click at [74, 192] on span "Capteurs" at bounding box center [68, 196] width 59 height 14
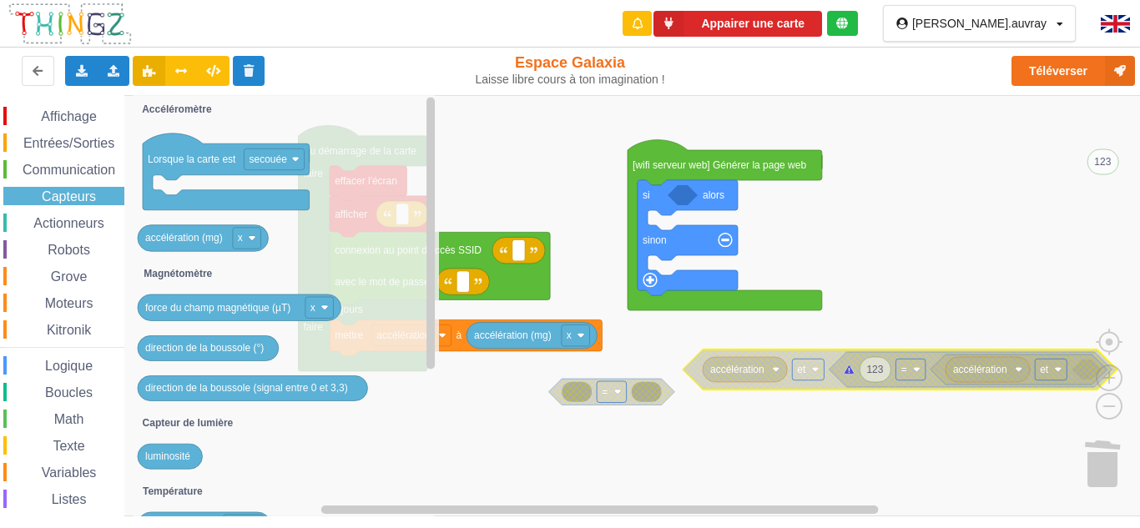
click at [73, 360] on span "Logique" at bounding box center [69, 366] width 53 height 14
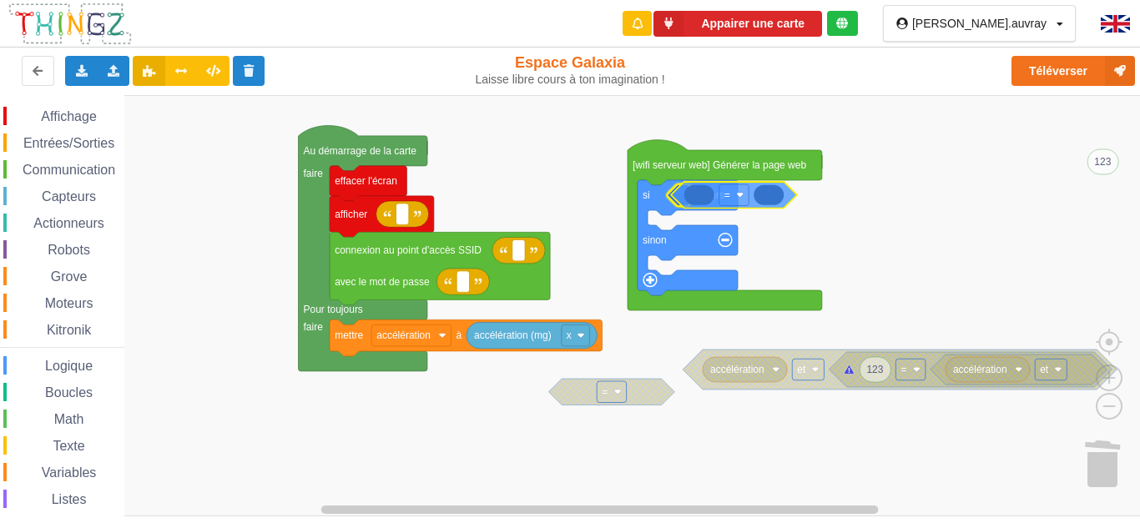
click at [790, 203] on div "Affichage Entrées/Sorties Communication Capteurs Actionneurs Robots Grove Moteu…" at bounding box center [576, 305] width 1152 height 421
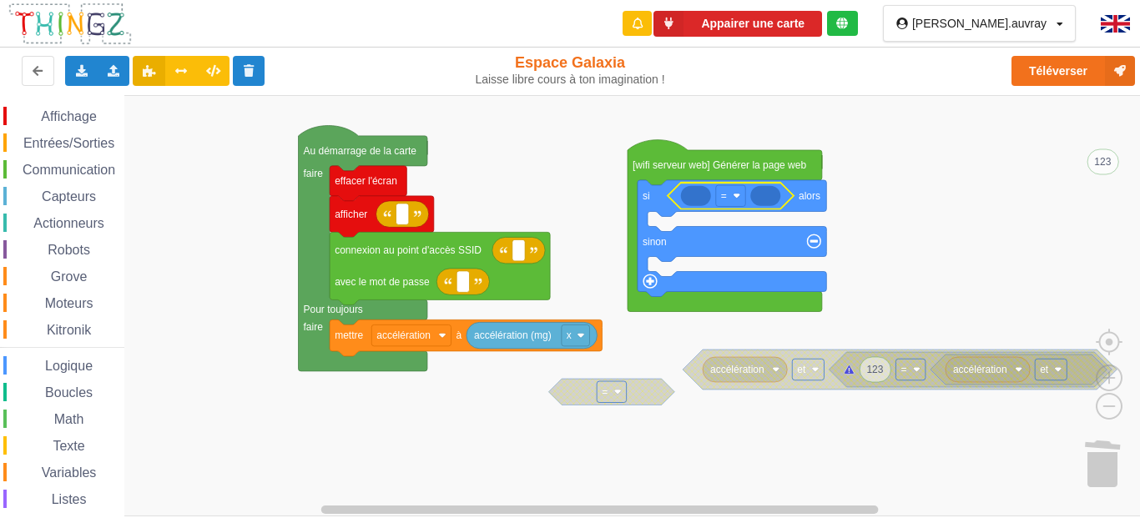
click at [62, 369] on span "Logique" at bounding box center [69, 366] width 53 height 14
click at [834, 212] on div "Affichage Entrées/Sorties Communication Capteurs Actionneurs Robots Grove Moteu…" at bounding box center [576, 305] width 1152 height 421
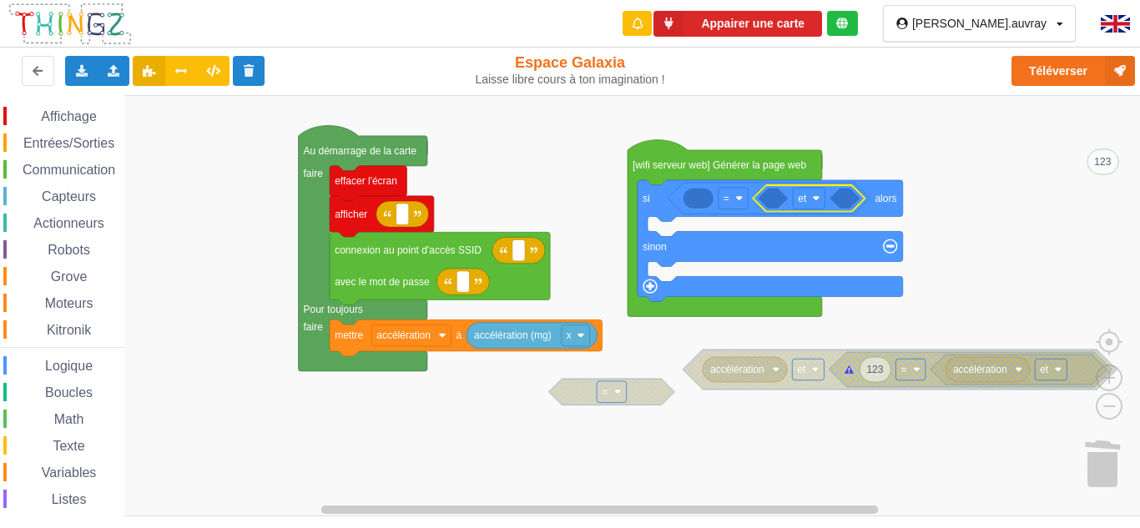
click at [67, 366] on span "Logique" at bounding box center [69, 366] width 53 height 14
click at [917, 204] on div "Affichage Entrées/Sorties Communication Capteurs Actionneurs Robots Grove Moteu…" at bounding box center [576, 305] width 1152 height 421
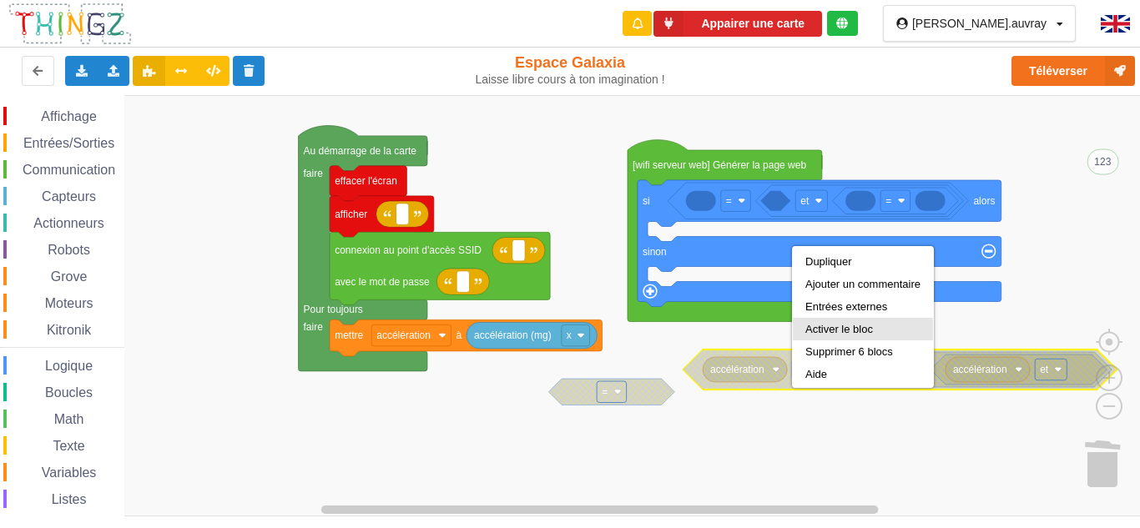
click at [857, 327] on div "Activer le bloc" at bounding box center [862, 329] width 115 height 13
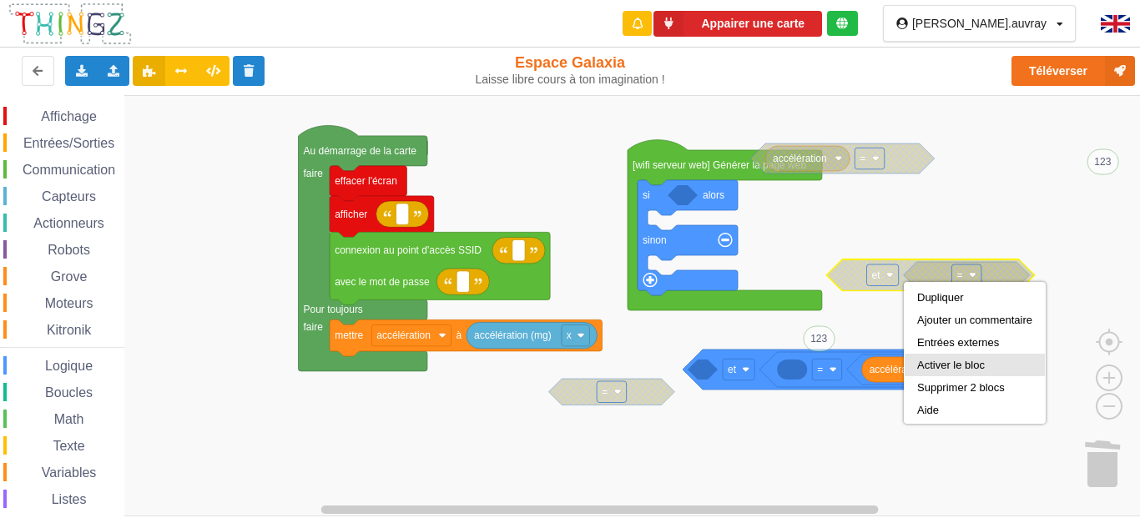
click at [951, 360] on div "Activer le bloc" at bounding box center [974, 365] width 115 height 13
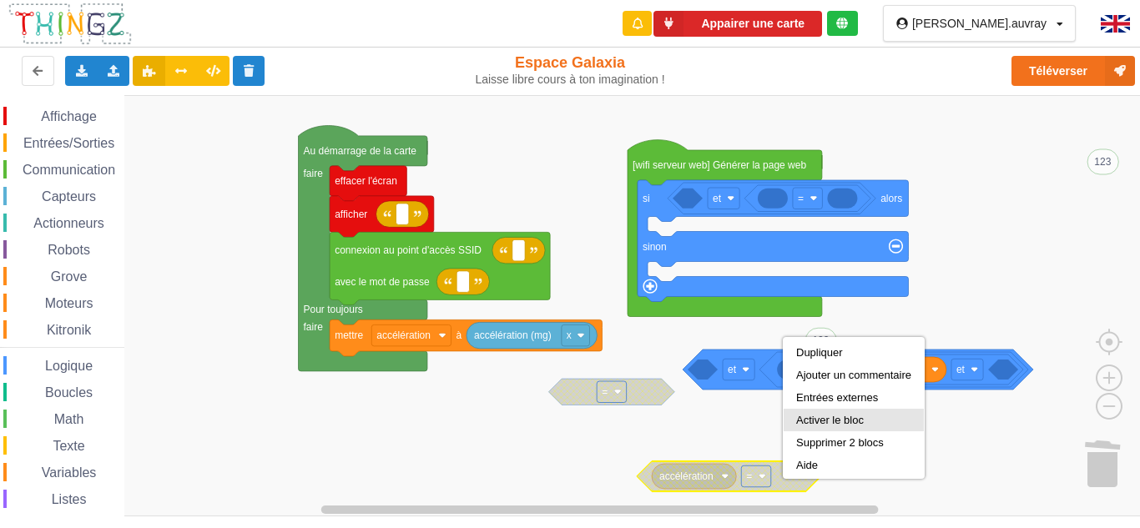
click at [834, 413] on div "Activer le bloc" at bounding box center [854, 420] width 140 height 23
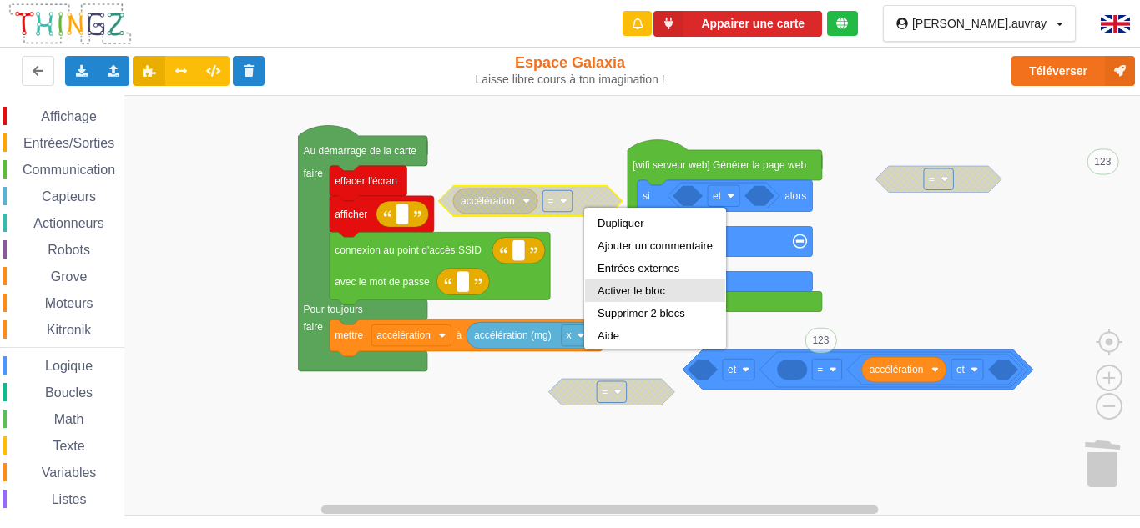
click at [649, 285] on div "Activer le bloc" at bounding box center [655, 291] width 115 height 13
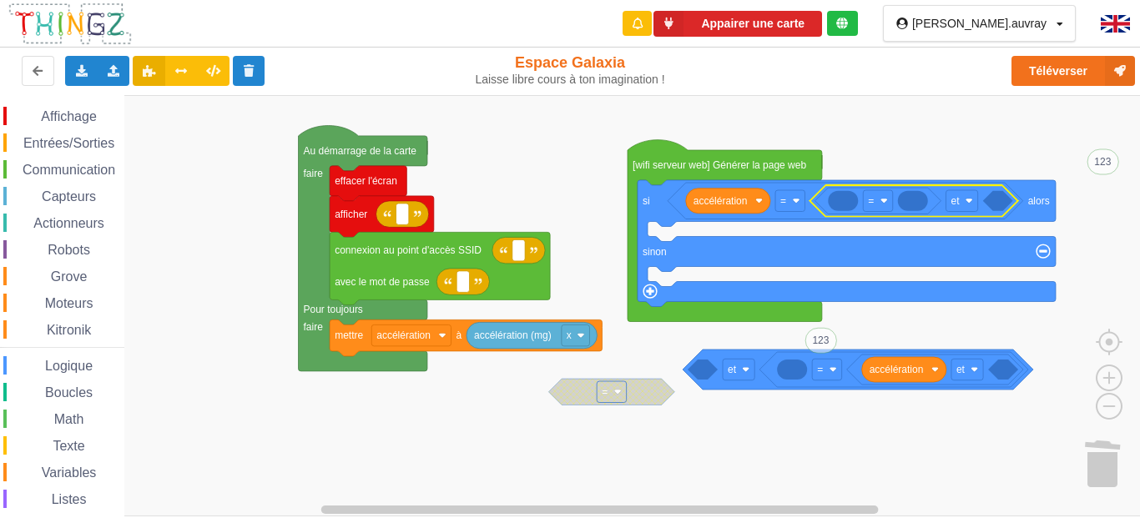
click at [880, 320] on rect "Espace de travail de Blocky" at bounding box center [576, 305] width 1152 height 421
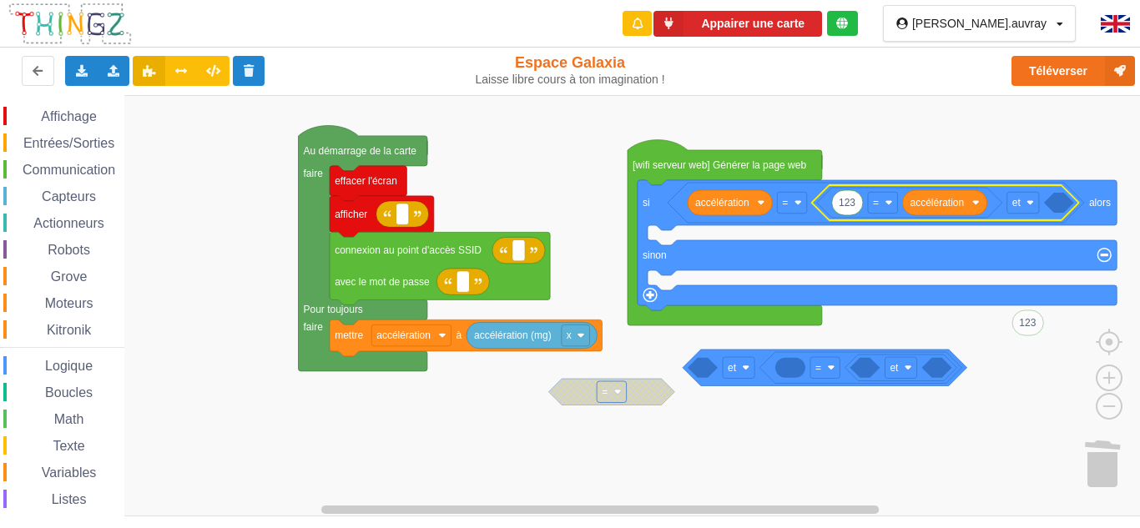
click at [1030, 188] on icon "Espace de travail de Blocky" at bounding box center [945, 202] width 267 height 35
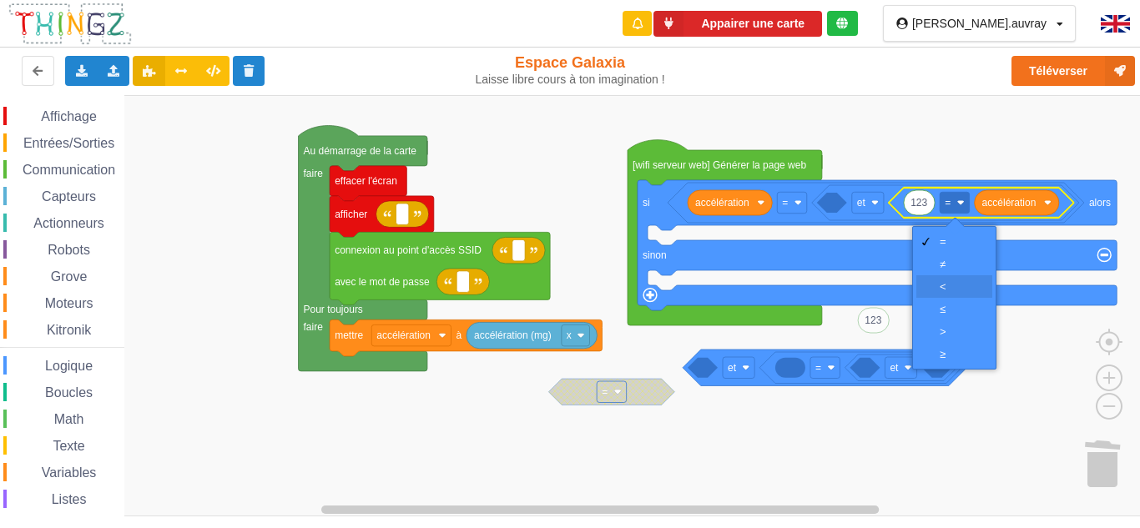
click at [952, 285] on div "‏<" at bounding box center [960, 286] width 40 height 13
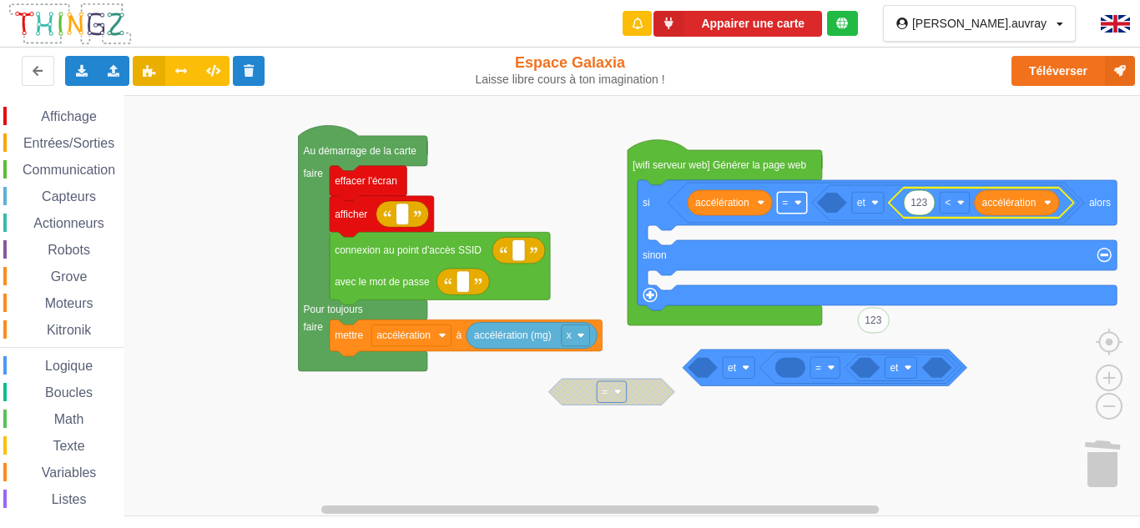
click at [803, 208] on rect "Espace de travail de Blocky" at bounding box center [791, 203] width 29 height 22
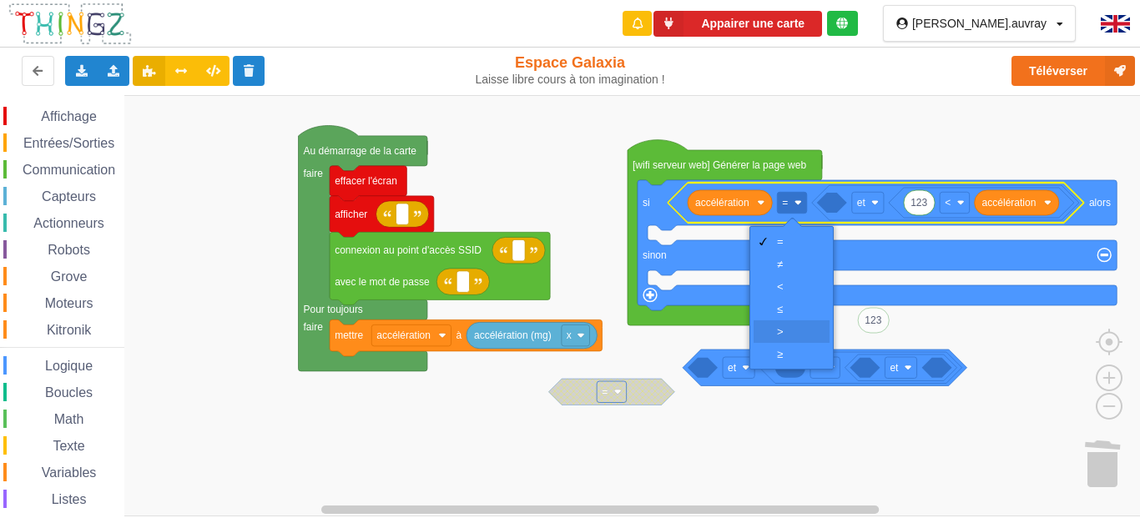
click at [793, 323] on div "‏>" at bounding box center [792, 332] width 76 height 23
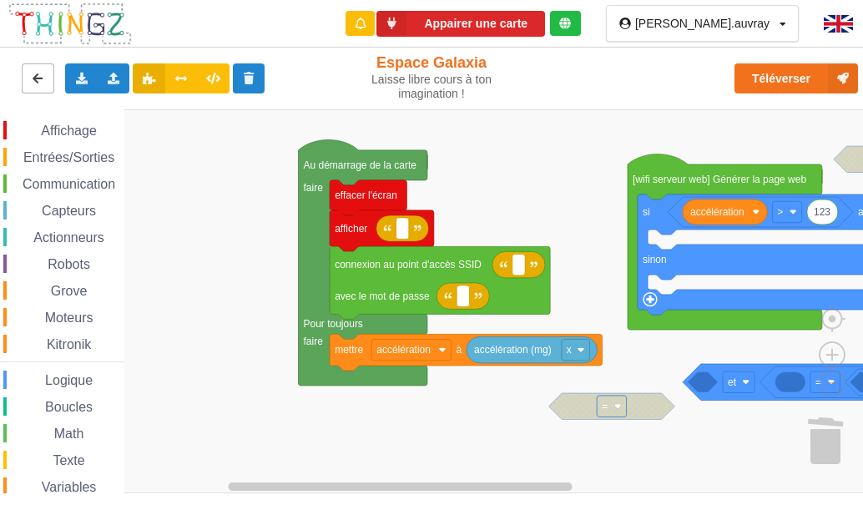
click at [43, 75] on icon at bounding box center [38, 78] width 14 height 10
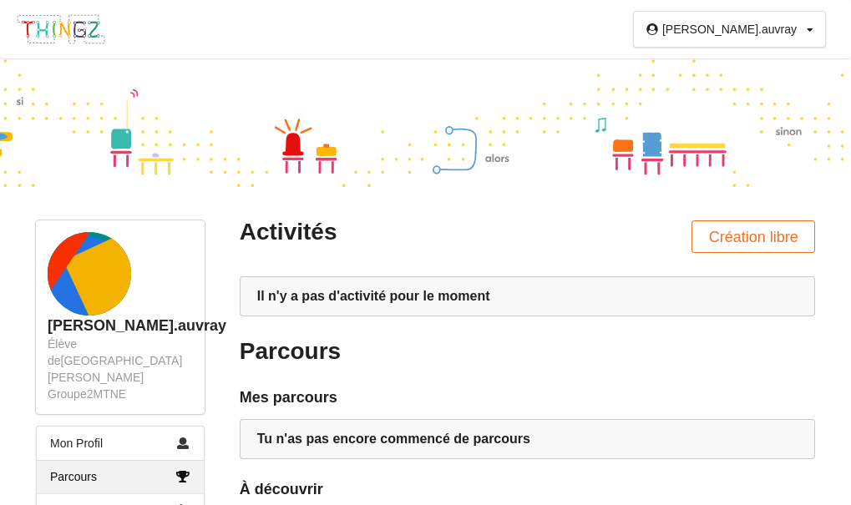
click at [807, 25] on icon at bounding box center [809, 30] width 7 height 10
click at [617, 47] on div "[PERSON_NAME].auvray Profil Déconnexion" at bounding box center [425, 29] width 851 height 58
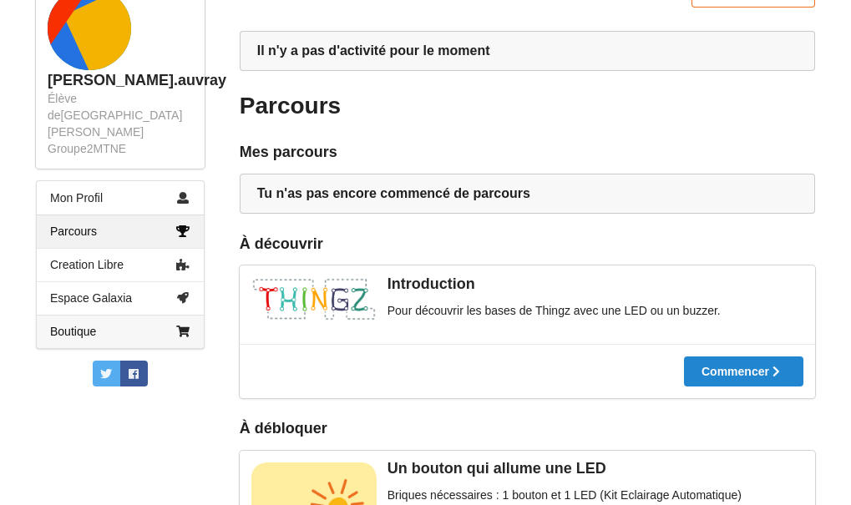
scroll to position [250, 0]
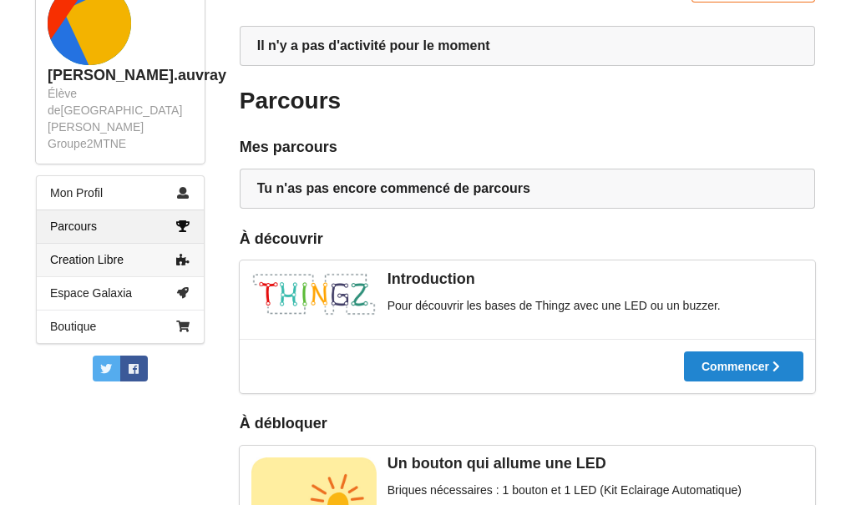
click at [147, 250] on link "Creation Libre" at bounding box center [120, 259] width 167 height 33
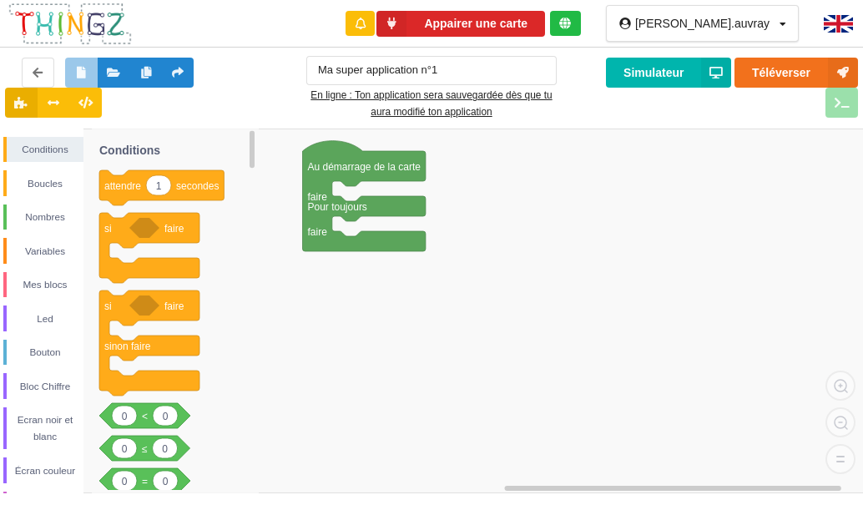
type input "Ma super application n°1"
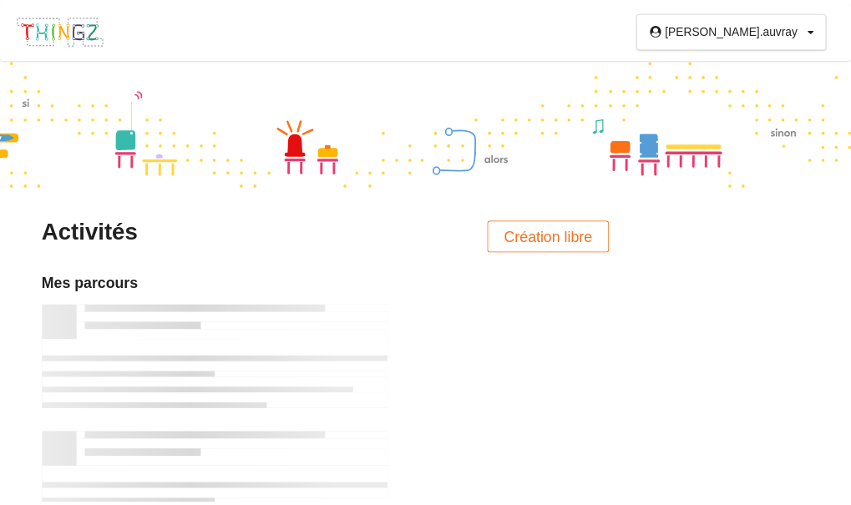
scroll to position [250, 0]
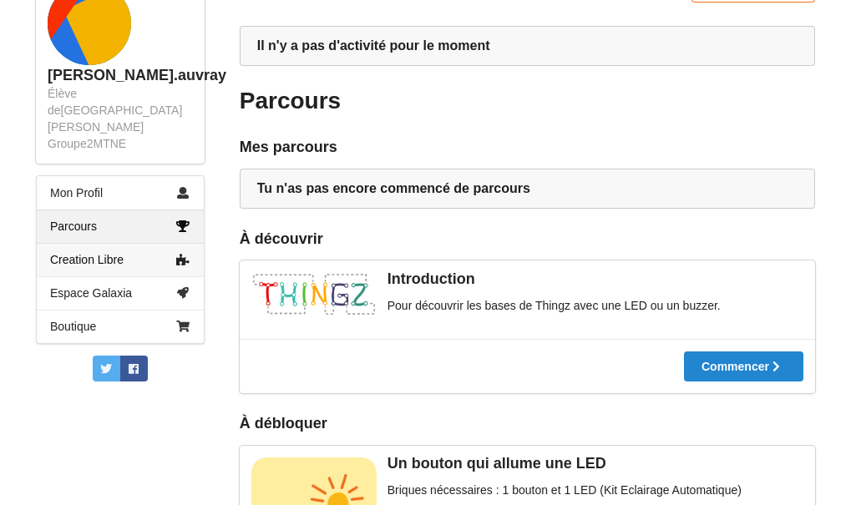
click at [159, 255] on link "Creation Libre" at bounding box center [120, 259] width 167 height 33
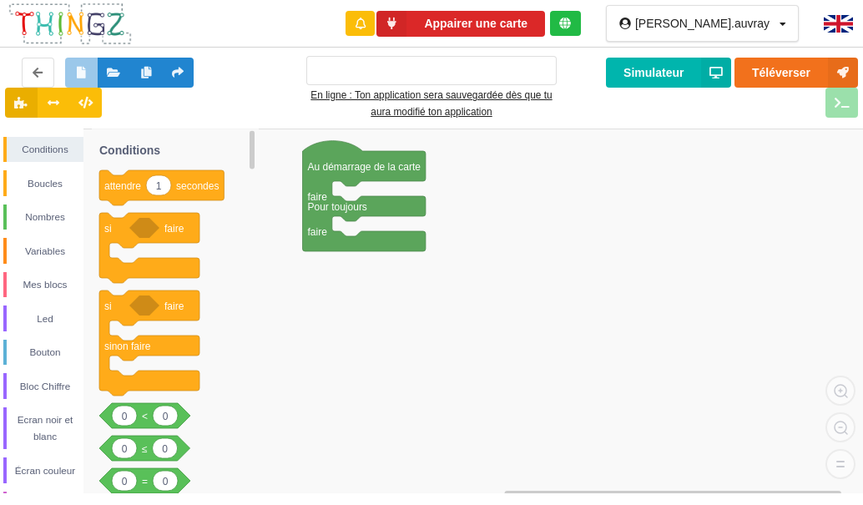
type input "Ma super application n°1"
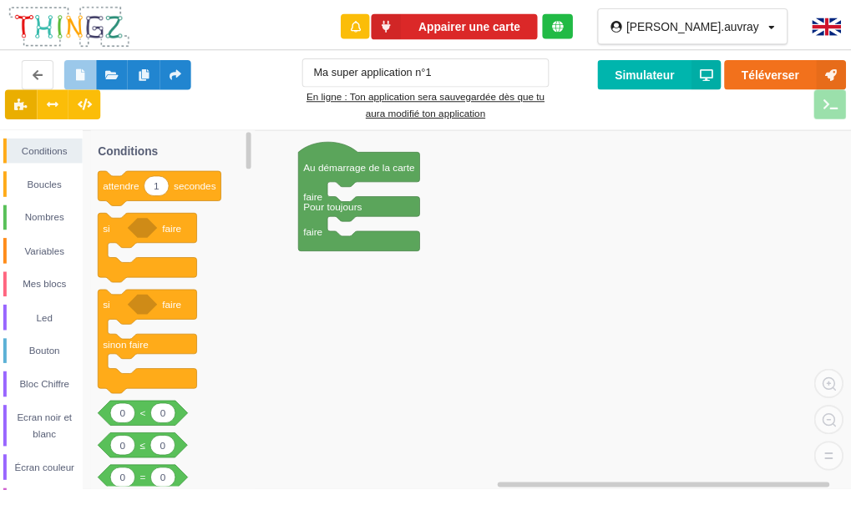
scroll to position [250, 0]
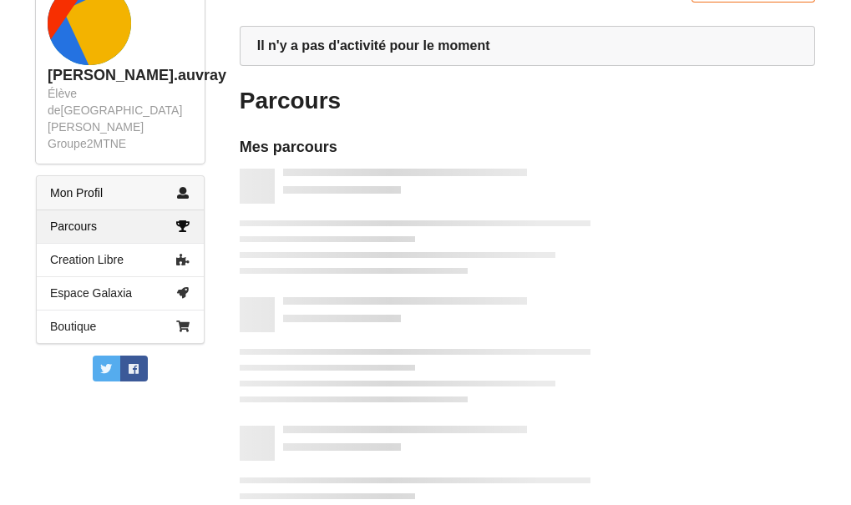
click at [119, 179] on link "Mon Profil" at bounding box center [120, 192] width 167 height 33
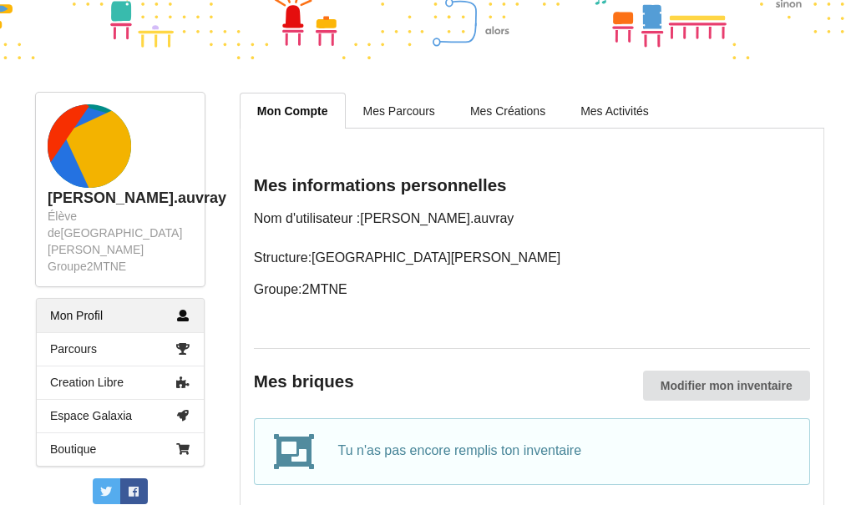
scroll to position [98, 0]
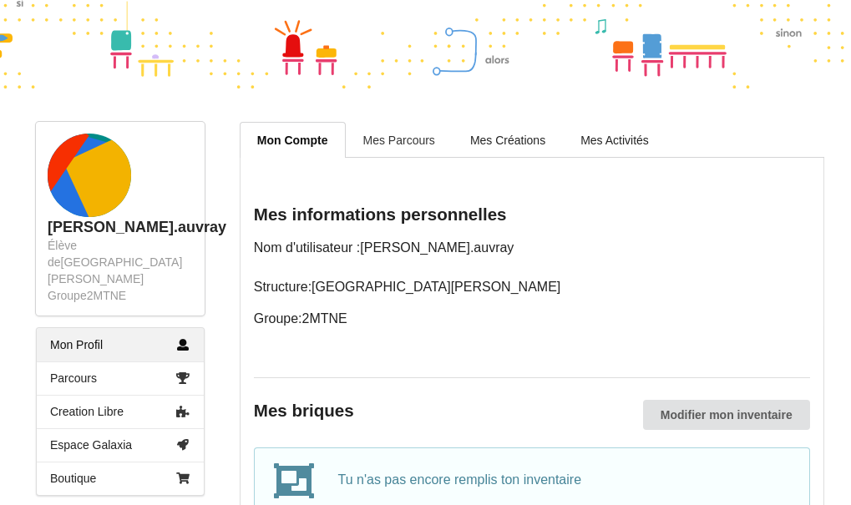
click at [376, 135] on link "Mes Parcours" at bounding box center [399, 139] width 107 height 35
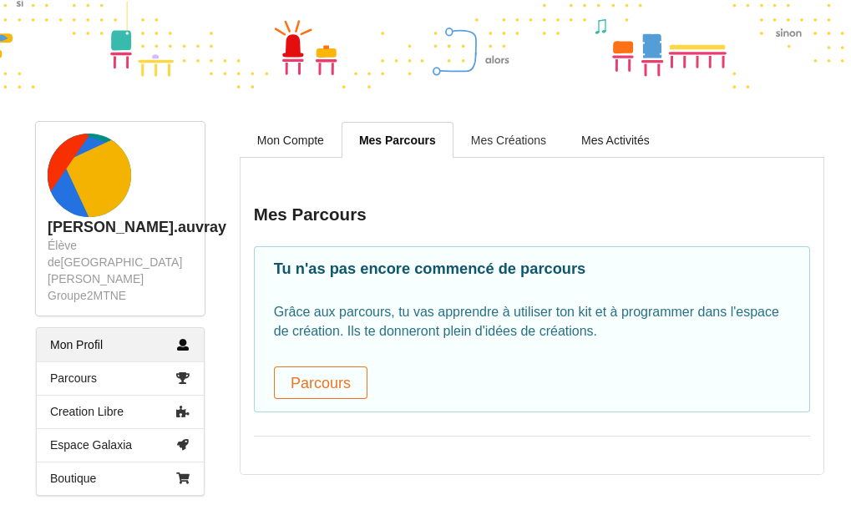
click at [484, 147] on link "Mes Créations" at bounding box center [508, 139] width 110 height 35
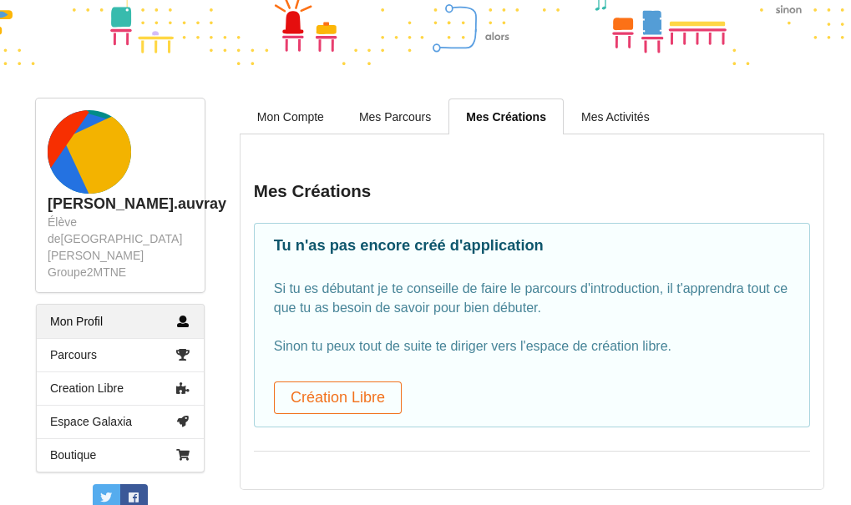
scroll to position [134, 0]
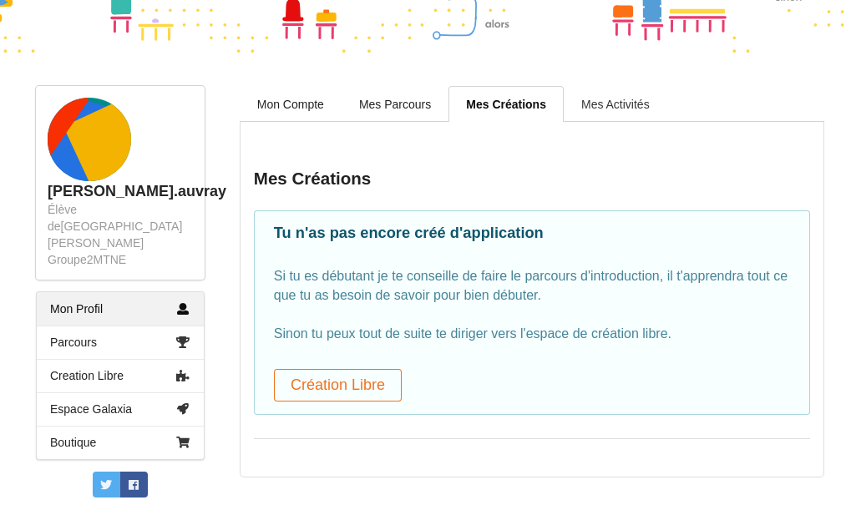
click at [623, 96] on link "Mes Activités" at bounding box center [614, 103] width 103 height 35
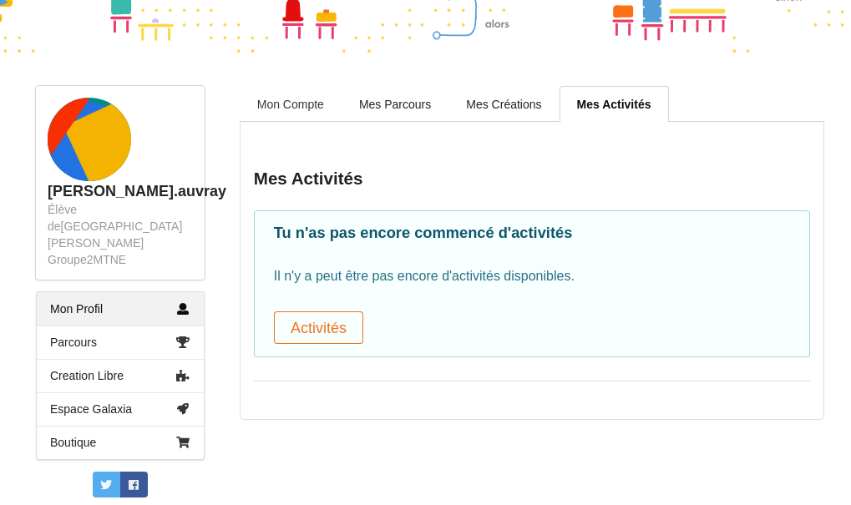
click at [321, 108] on link "Mon Compte" at bounding box center [291, 103] width 102 height 35
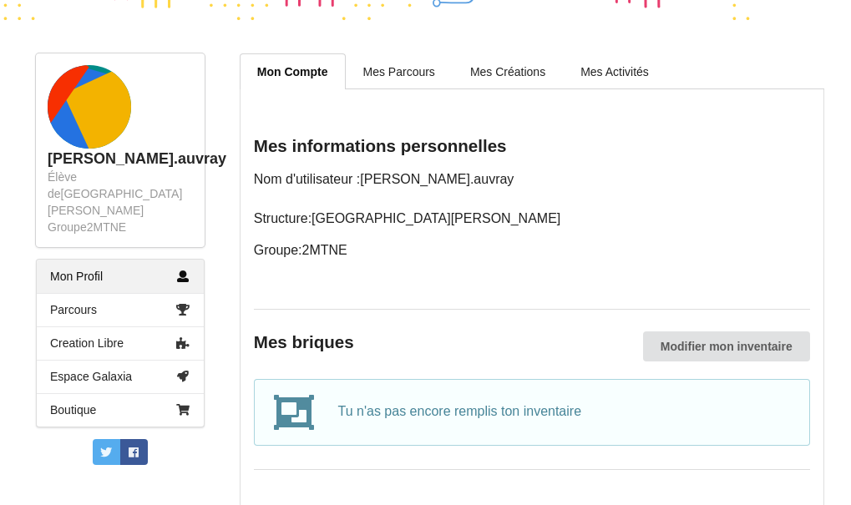
scroll to position [182, 0]
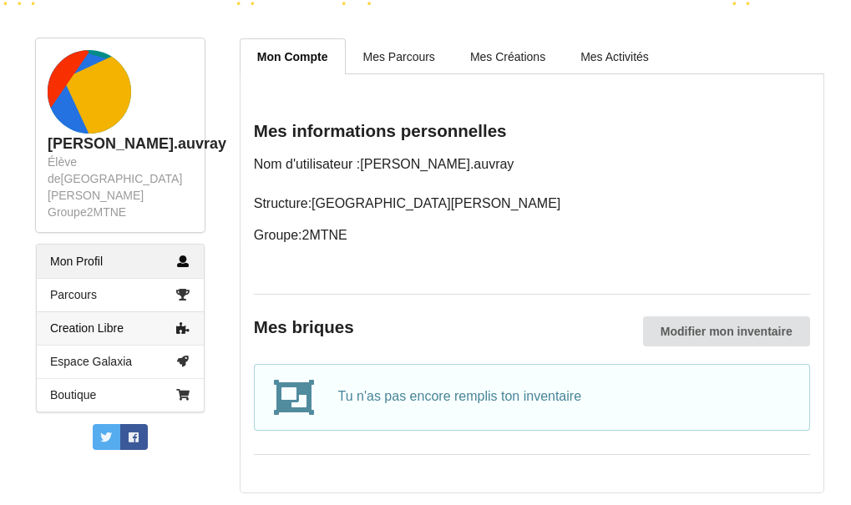
click at [75, 324] on link "Creation Libre" at bounding box center [120, 327] width 167 height 33
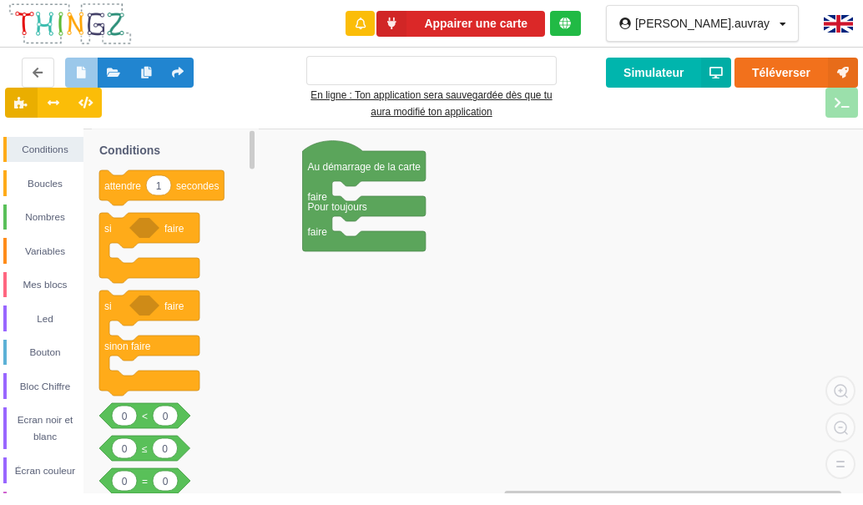
type input "Ma super application n°1"
click at [38, 83] on button at bounding box center [38, 73] width 33 height 30
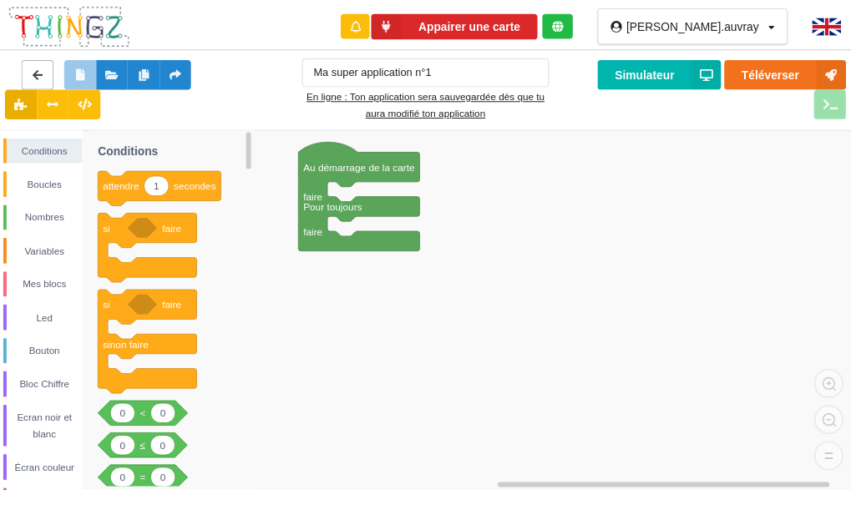
scroll to position [182, 0]
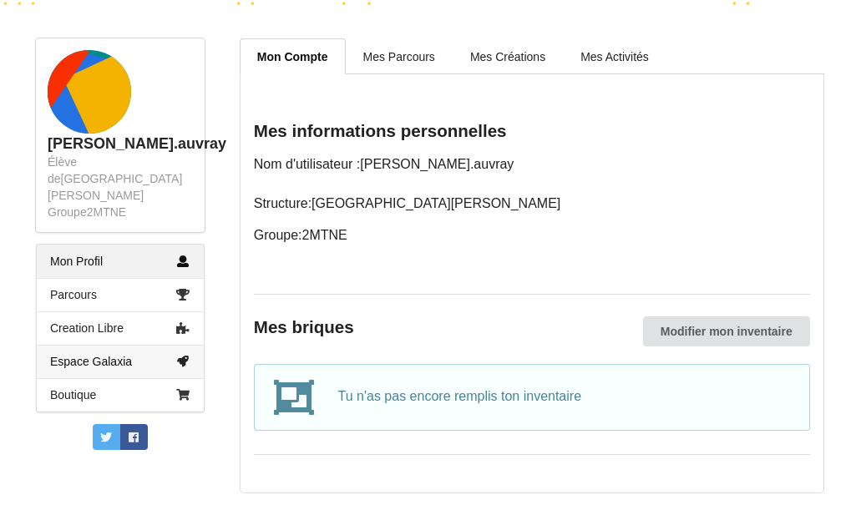
click at [151, 345] on link "Espace Galaxia" at bounding box center [120, 361] width 167 height 33
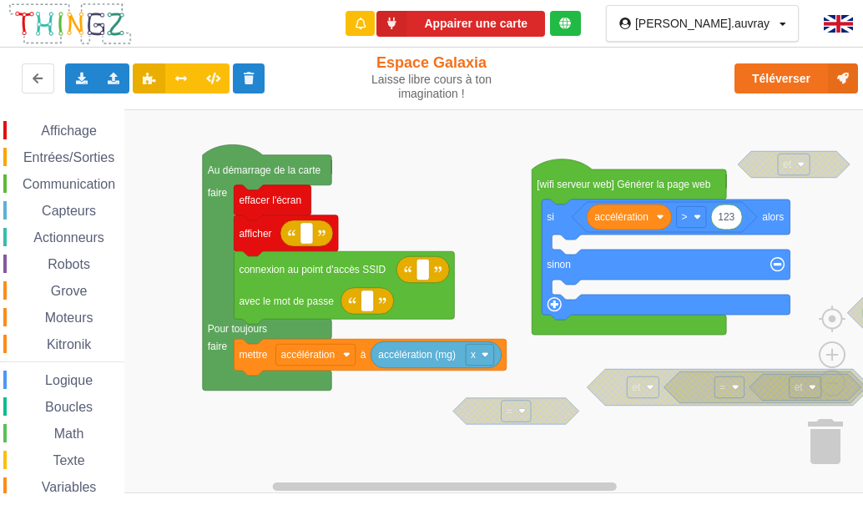
click at [510, 203] on div "Affichage Entrées/Sorties Communication Capteurs Actionneurs Robots Grove Moteu…" at bounding box center [437, 301] width 875 height 384
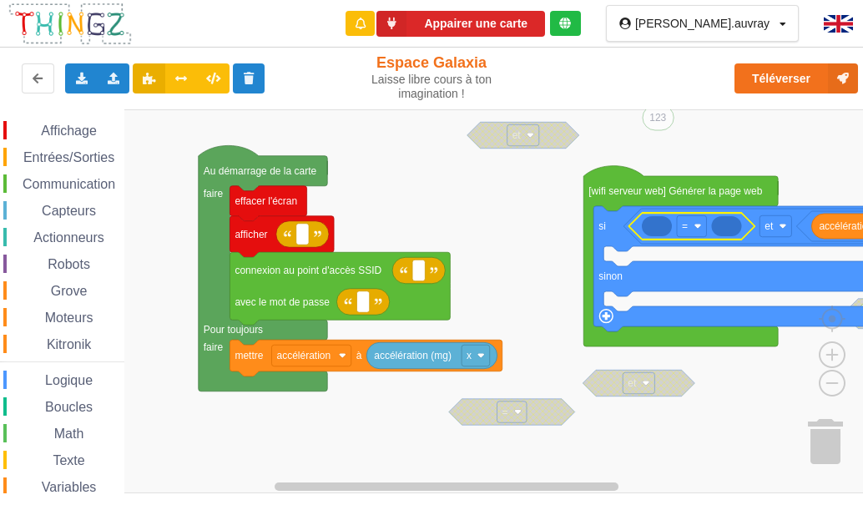
click at [816, 195] on rect "Espace de travail de Blocky" at bounding box center [437, 301] width 875 height 384
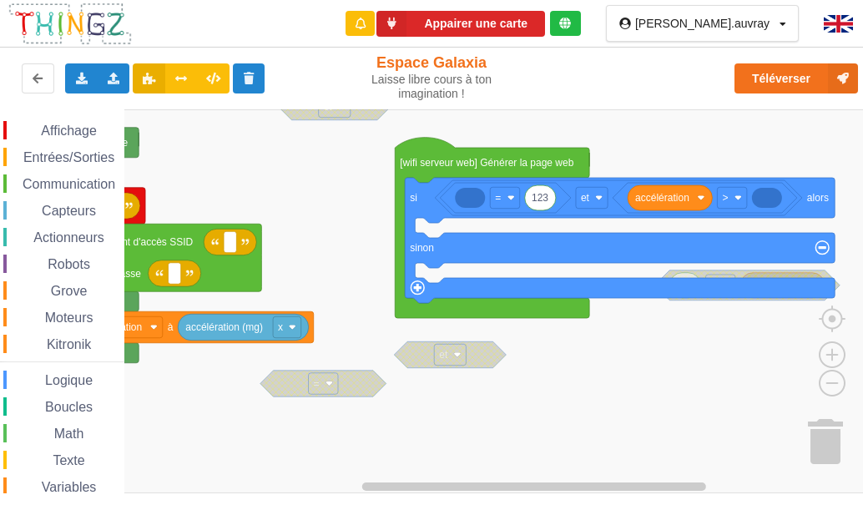
click at [572, 397] on div "Affichage Entrées/Sorties Communication Capteurs Actionneurs Robots Grove Moteu…" at bounding box center [437, 301] width 875 height 384
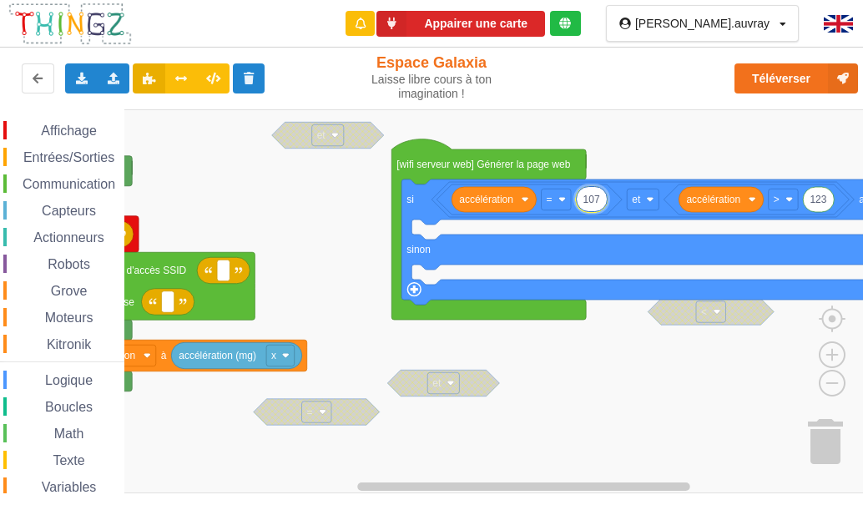
type input "1076"
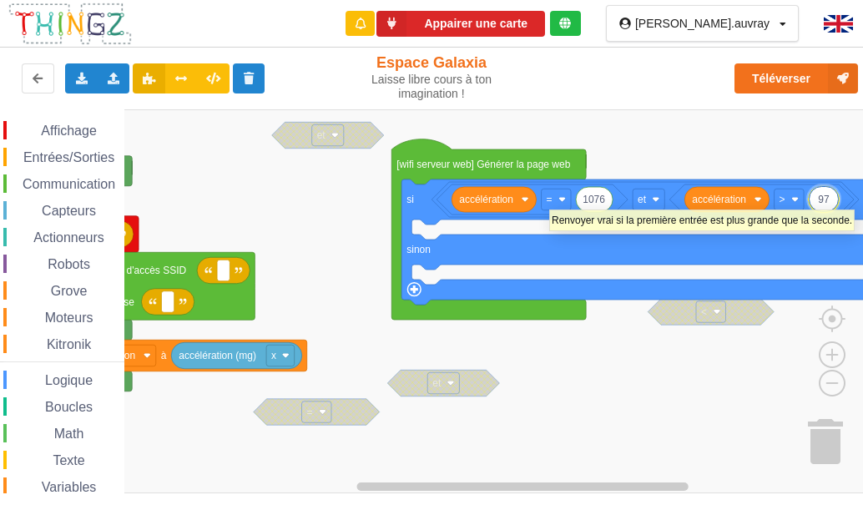
type input "976"
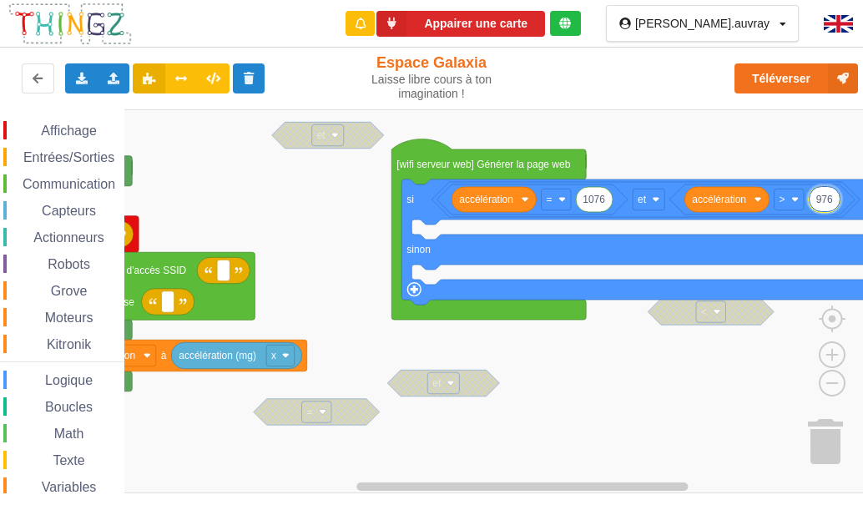
click at [63, 281] on div "Grove" at bounding box center [63, 290] width 121 height 18
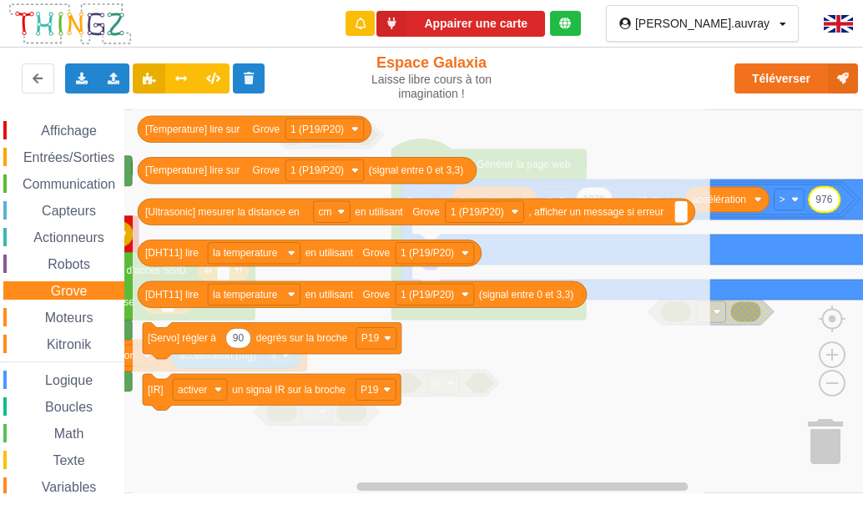
click at [53, 136] on span "Affichage" at bounding box center [68, 131] width 60 height 14
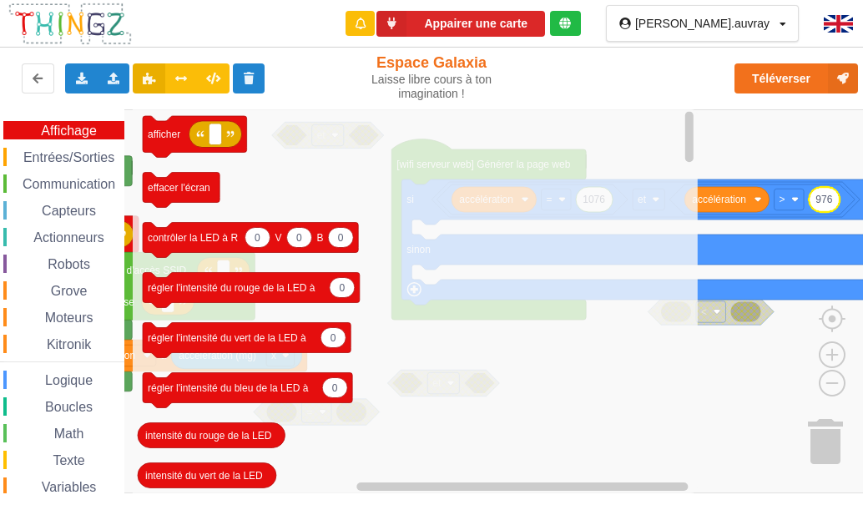
click at [52, 194] on div "Affichage Entrées/Sorties Communication Capteurs Actionneurs Robots Grove Moteu…" at bounding box center [62, 357] width 124 height 473
click at [96, 201] on div "Capteurs" at bounding box center [63, 210] width 121 height 18
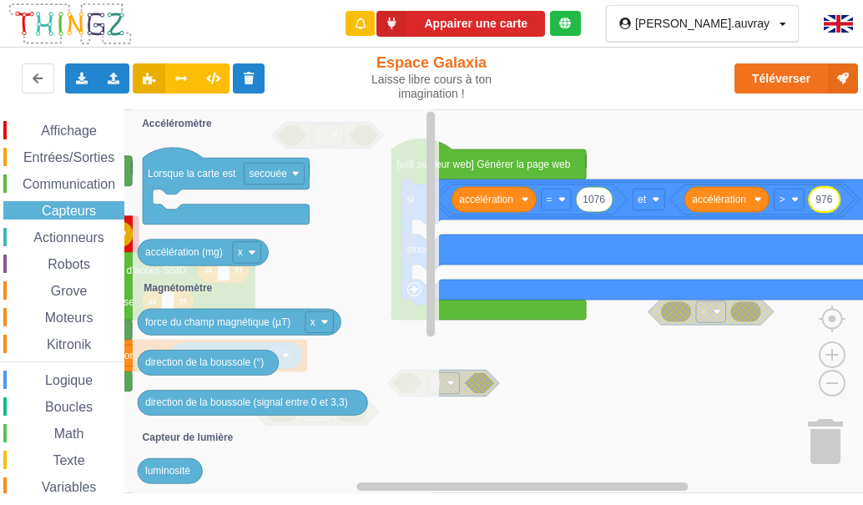
click at [93, 225] on div "Affichage Entrées/Sorties Communication Capteurs Actionneurs Robots Grove Moteu…" at bounding box center [62, 357] width 124 height 473
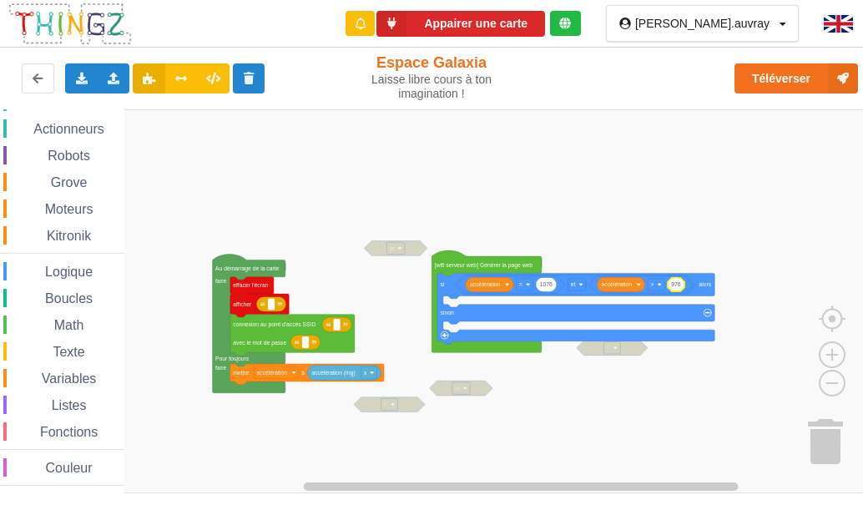
click at [73, 239] on span "Kitronik" at bounding box center [68, 236] width 49 height 14
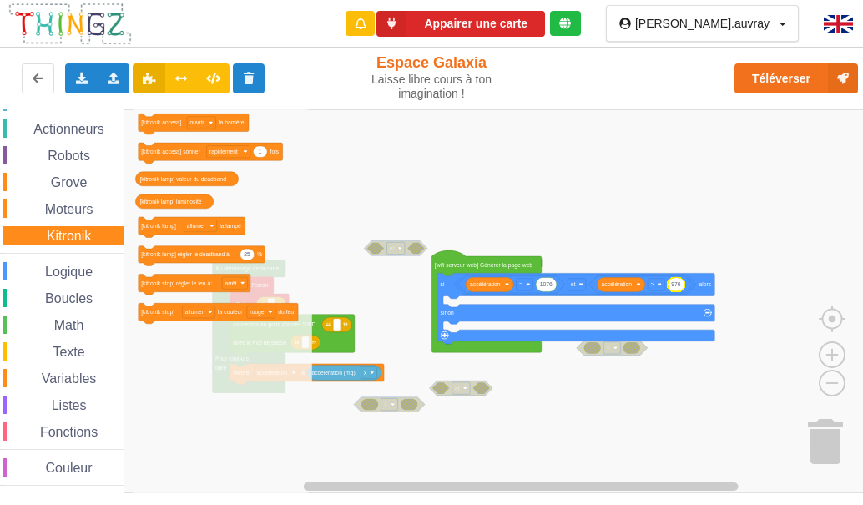
click at [84, 262] on div "Logique" at bounding box center [63, 271] width 121 height 18
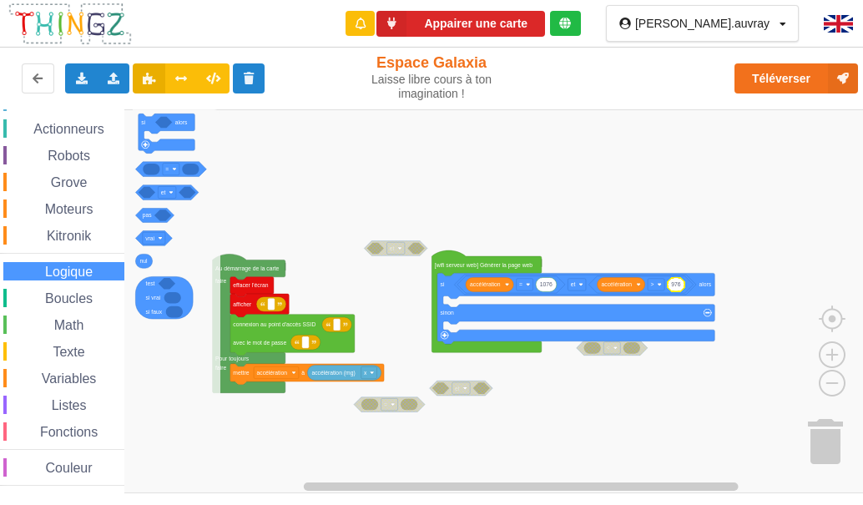
click at [79, 286] on div "Affichage Entrées/Sorties Communication Capteurs Actionneurs Robots Grove Moteu…" at bounding box center [62, 249] width 124 height 473
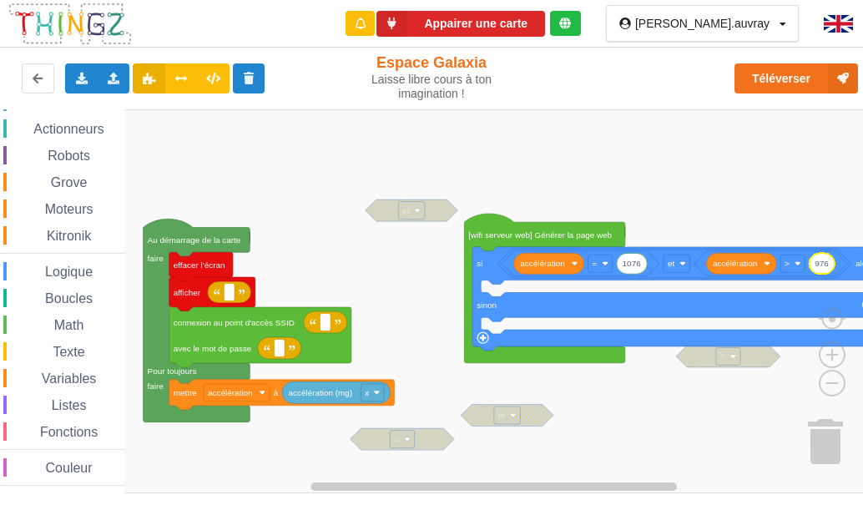
click at [84, 307] on div "Boucles" at bounding box center [63, 298] width 121 height 18
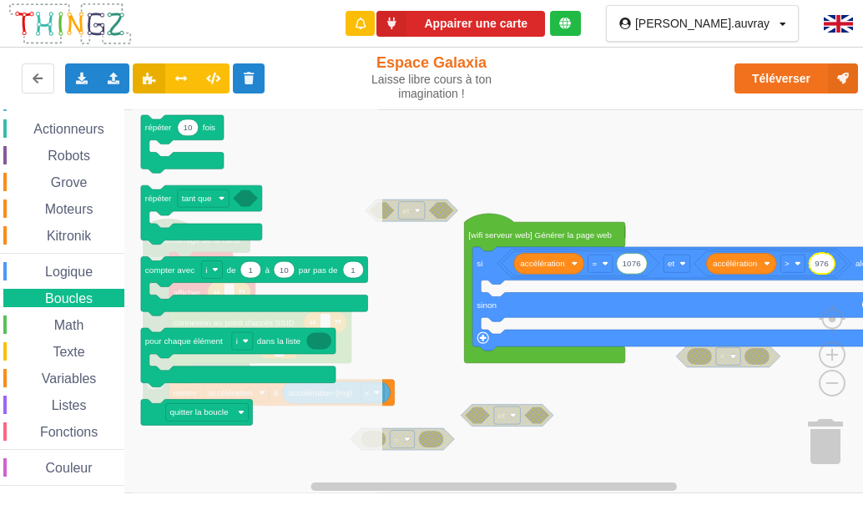
click at [93, 326] on div "Math" at bounding box center [63, 324] width 121 height 18
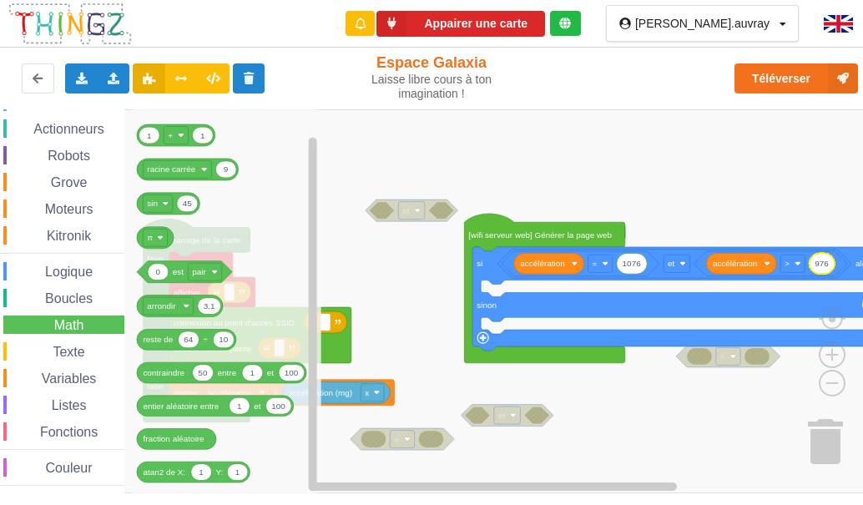
click at [79, 213] on span "Moteurs" at bounding box center [69, 209] width 53 height 14
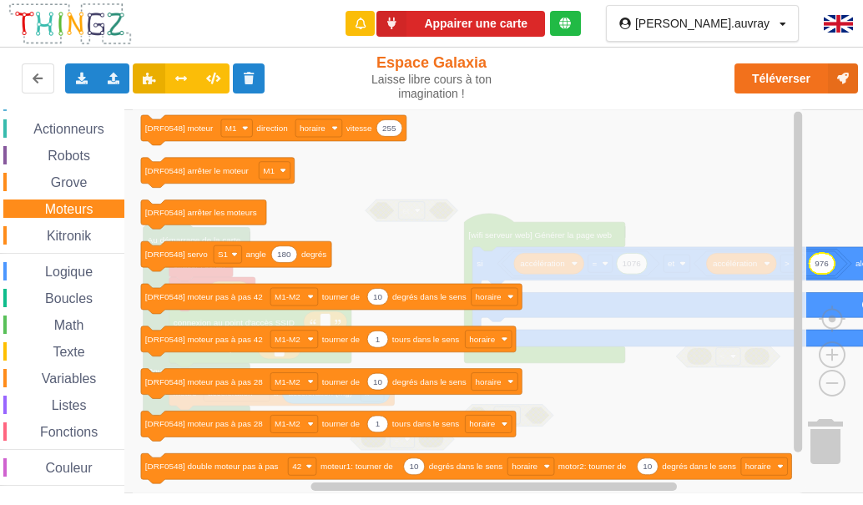
click at [89, 160] on span "Robots" at bounding box center [69, 156] width 48 height 14
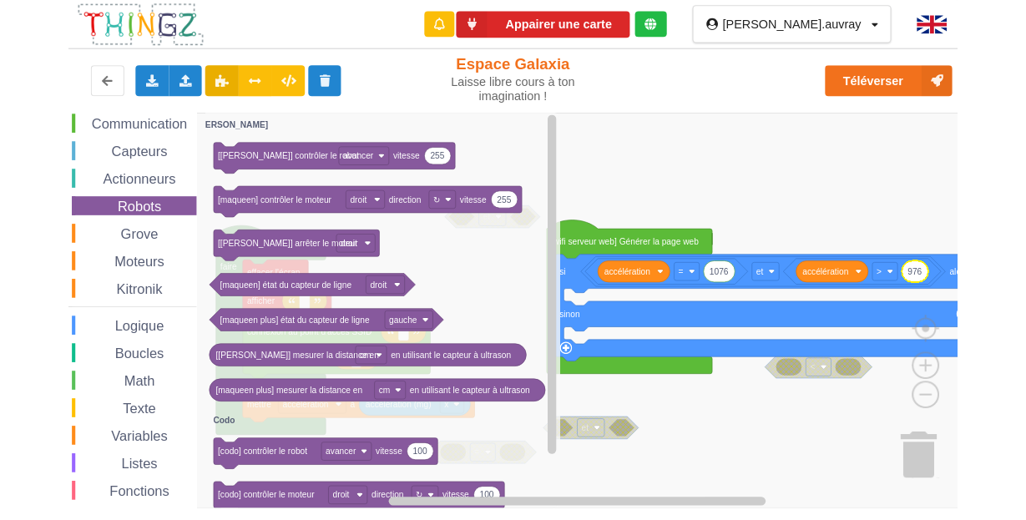
scroll to position [0, 0]
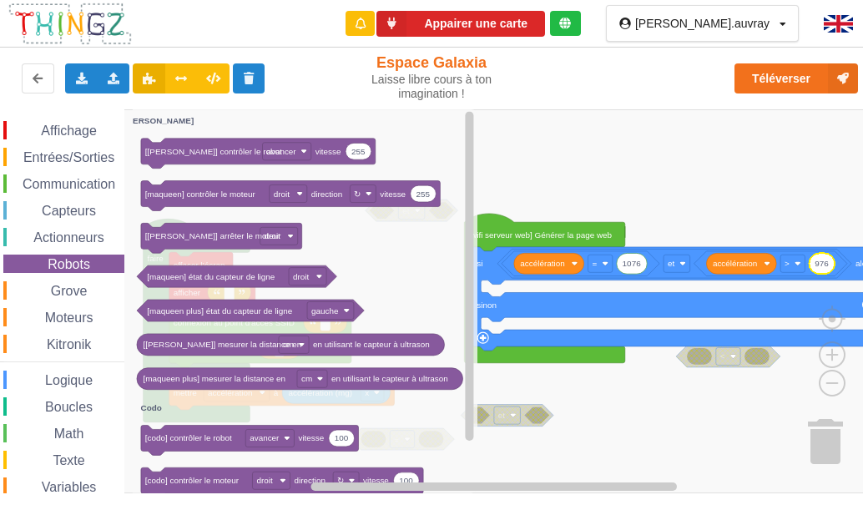
click at [94, 161] on span "Entrées/Sorties" at bounding box center [69, 157] width 96 height 14
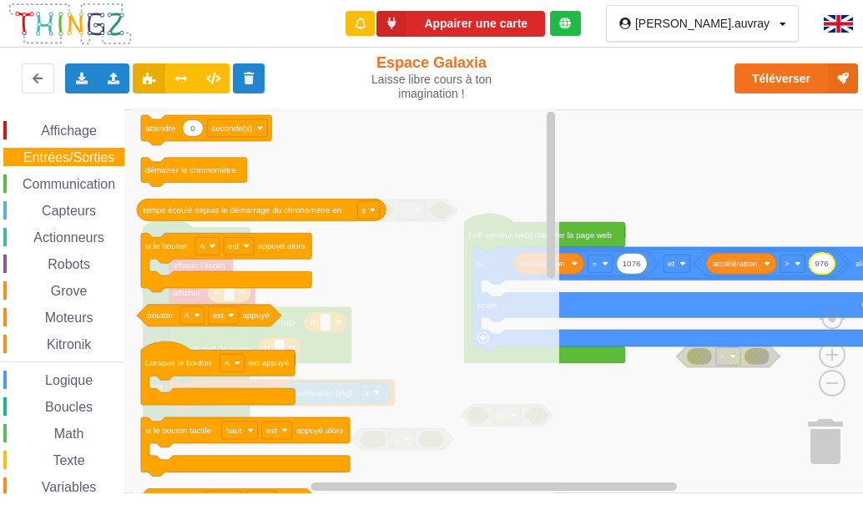
click at [91, 189] on span "Communication" at bounding box center [69, 184] width 98 height 14
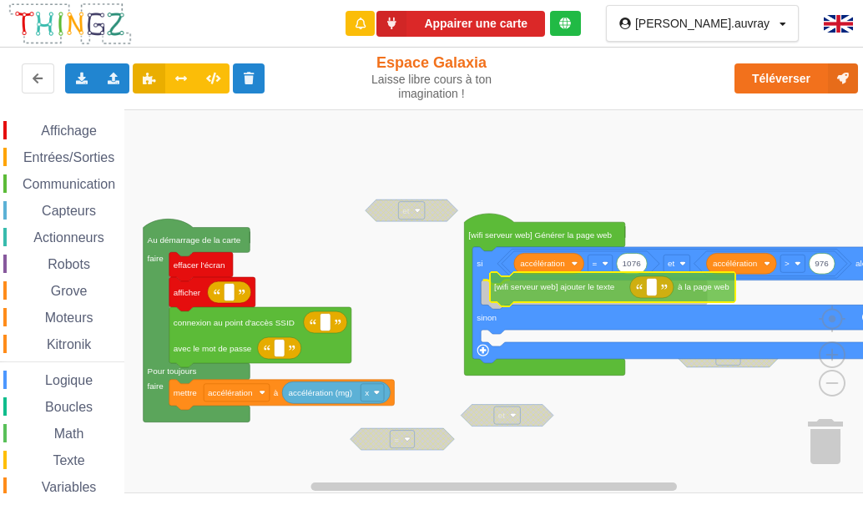
click at [624, 286] on div "Affichage Entrées/Sorties Communication Capteurs Actionneurs Robots Grove Moteu…" at bounding box center [437, 301] width 875 height 384
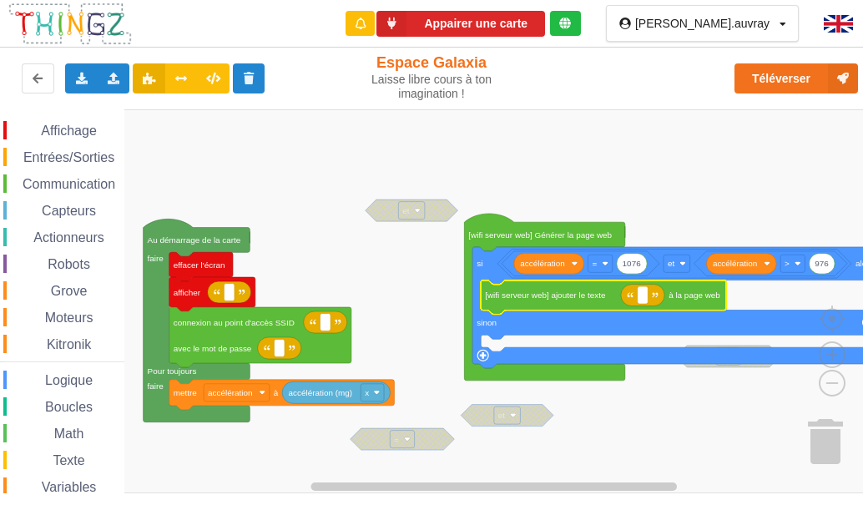
click at [83, 216] on span "Capteurs" at bounding box center [68, 211] width 59 height 14
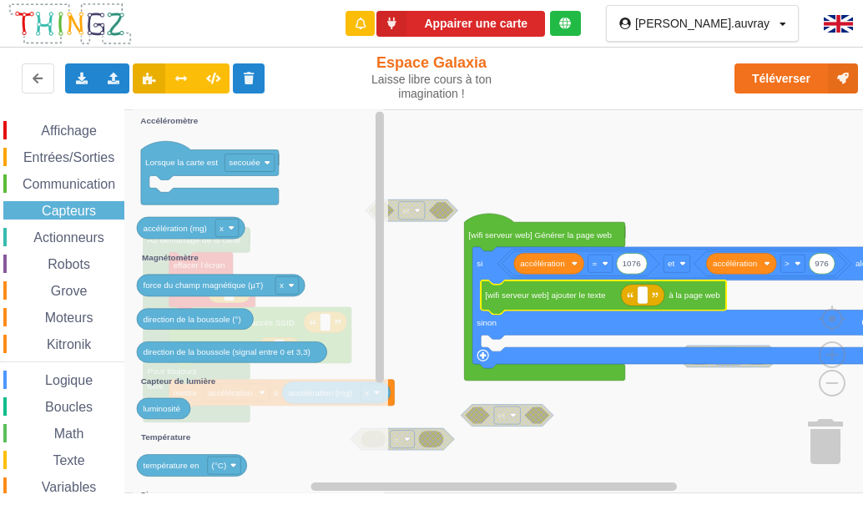
click at [99, 187] on span "Communication" at bounding box center [69, 184] width 98 height 14
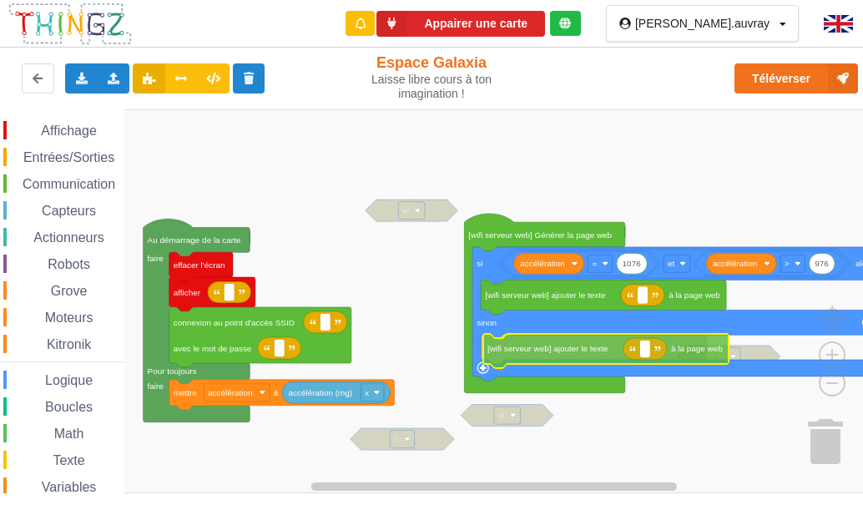
click at [598, 352] on div "Affichage Entrées/Sorties Communication Capteurs Actionneurs Robots Grove Moteu…" at bounding box center [437, 301] width 875 height 384
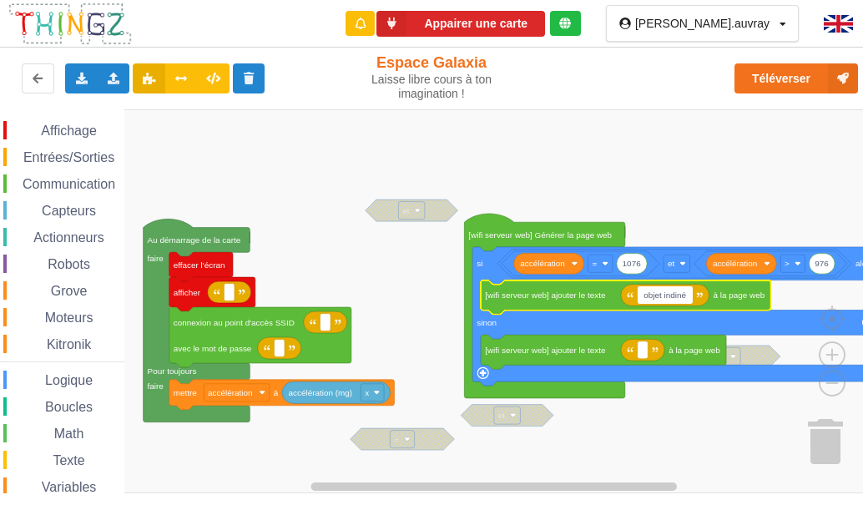
type input "objet indinél"
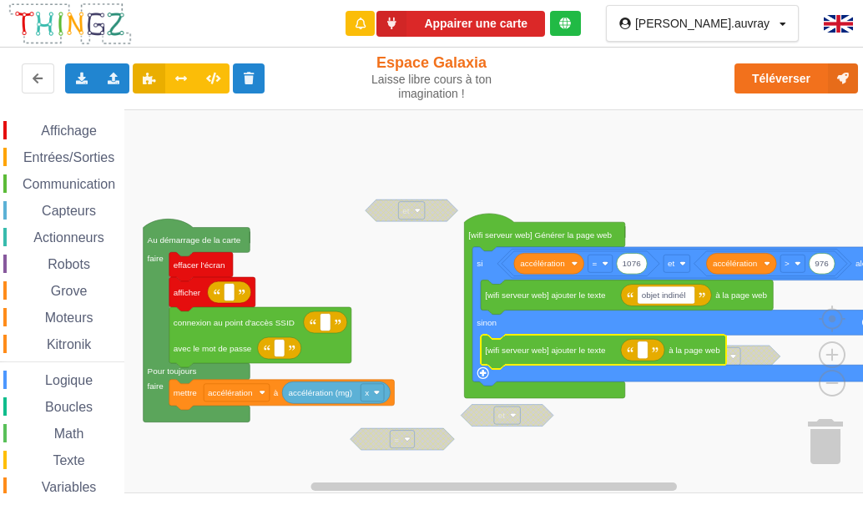
click at [644, 360] on icon "Espace de travail de Blocky" at bounding box center [642, 350] width 43 height 22
click at [646, 354] on rect "Espace de travail de Blocky" at bounding box center [643, 350] width 11 height 18
type input "objet horizontal"
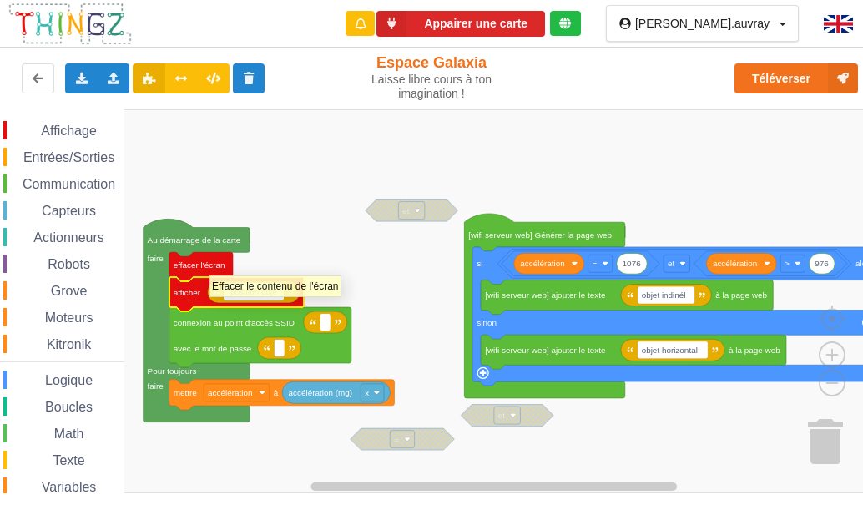
type input "position objet"
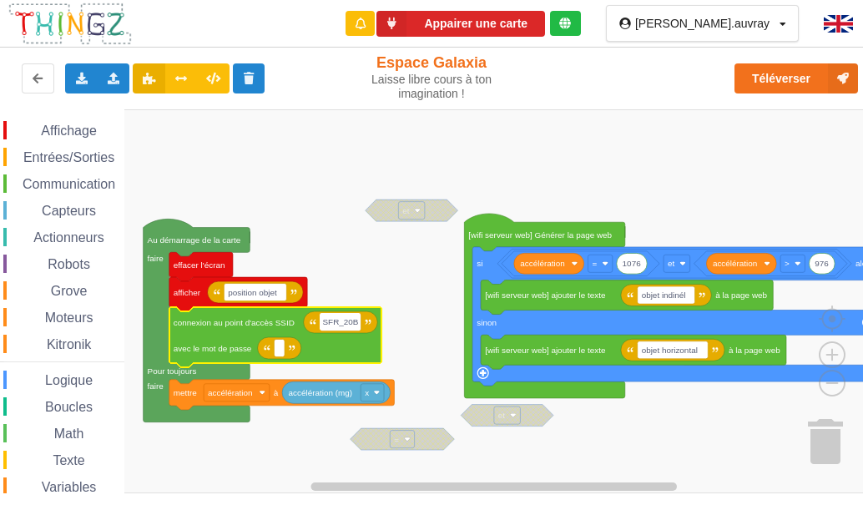
type input "SFR_20BF"
click at [276, 353] on rect "Espace de travail de Blocky" at bounding box center [279, 348] width 11 height 18
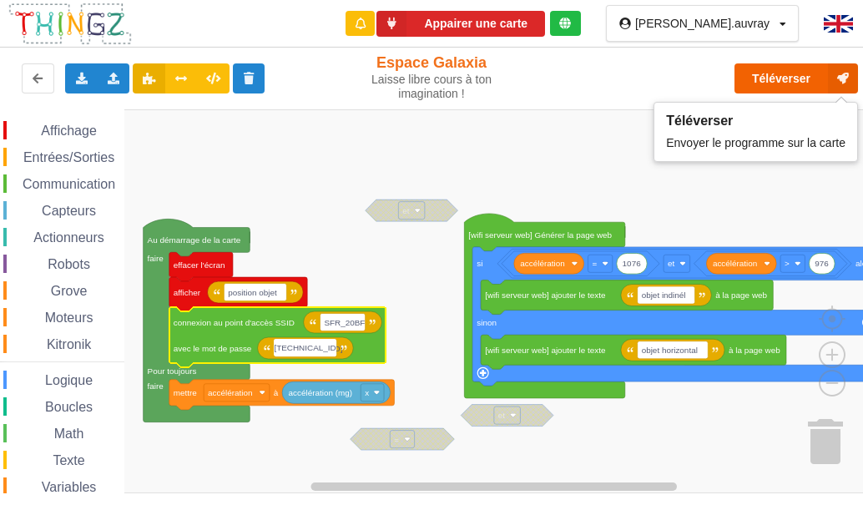
type input "[TECHNICAL_ID]"
click at [755, 86] on button "Téléverser" at bounding box center [796, 78] width 124 height 30
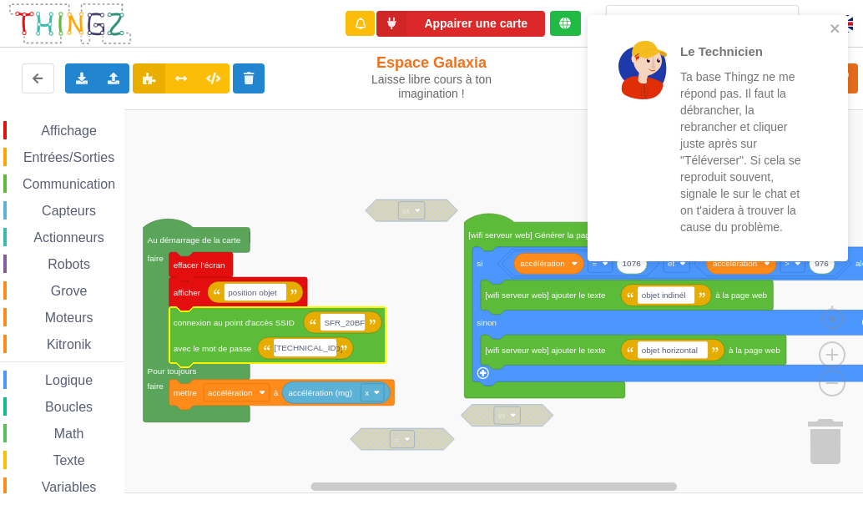
click at [827, 20] on div "Le Technicien Ta base Thingz ne me répond pas. Il faut la débrancher, la rebran…" at bounding box center [718, 138] width 260 height 246
click at [830, 23] on div "Le Technicien Ta base Thingz ne me répond pas. Il faut la débrancher, la rebran…" at bounding box center [711, 138] width 235 height 233
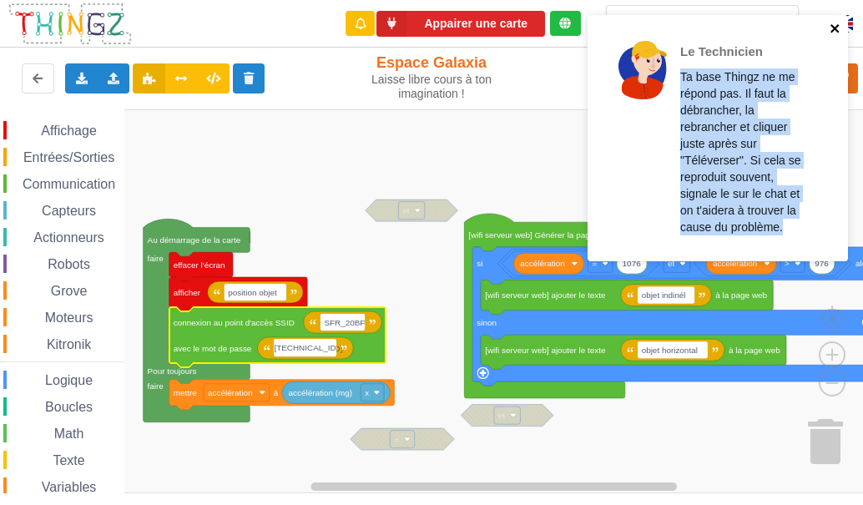
click at [830, 28] on icon "close" at bounding box center [836, 28] width 12 height 13
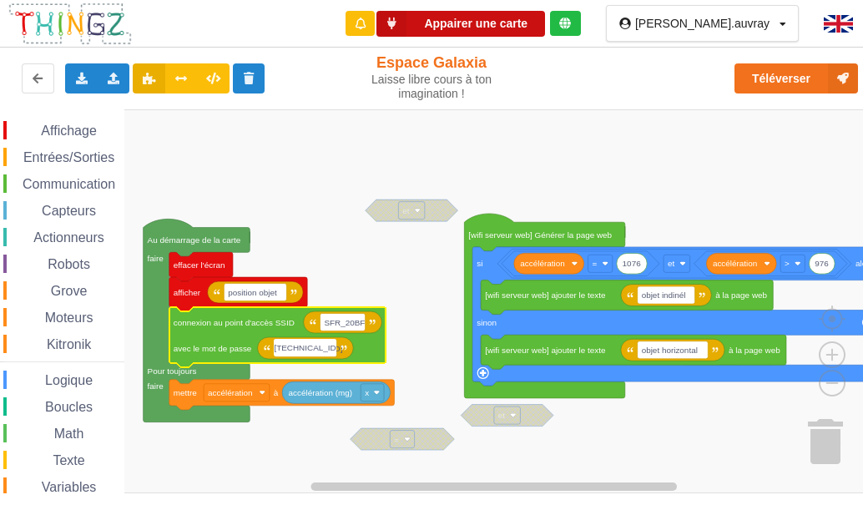
click at [545, 16] on button "Appairer une carte" at bounding box center [460, 24] width 169 height 26
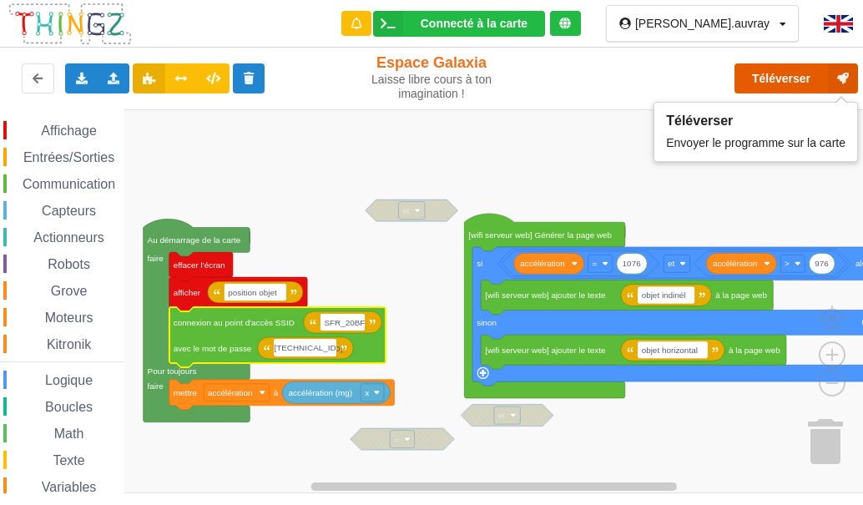
click at [777, 73] on button "Téléverser" at bounding box center [796, 78] width 124 height 30
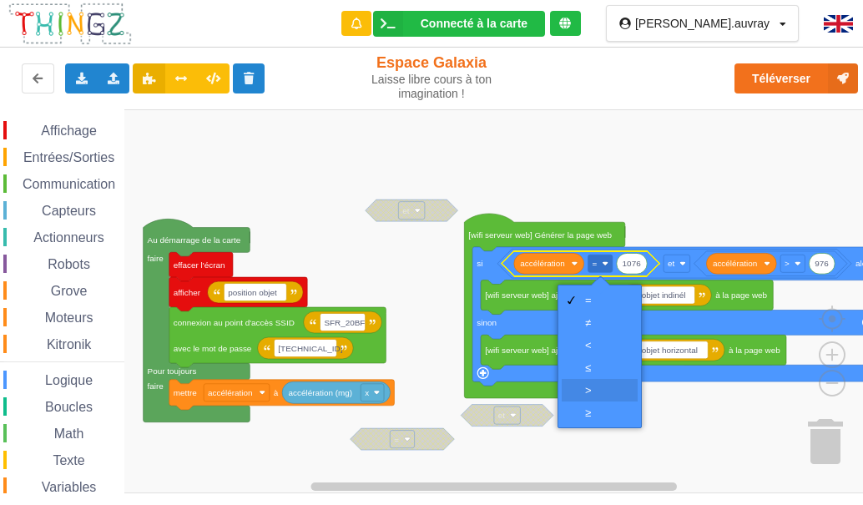
click at [590, 384] on div "‏>" at bounding box center [605, 390] width 40 height 13
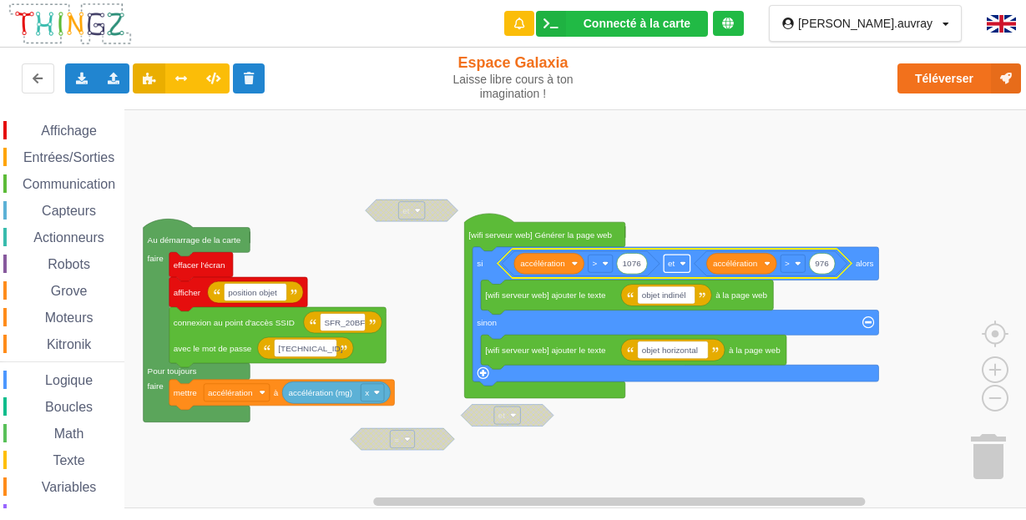
click at [685, 270] on rect "Espace de travail de Blocky" at bounding box center [677, 264] width 27 height 18
click at [664, 316] on div "ou" at bounding box center [682, 322] width 40 height 13
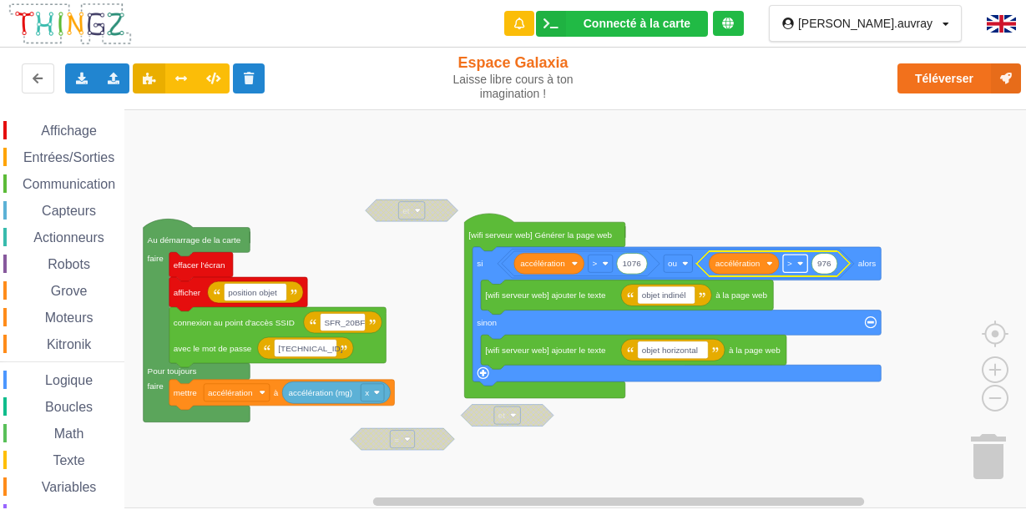
click at [800, 270] on rect "Espace de travail de Blocky" at bounding box center [795, 264] width 24 height 18
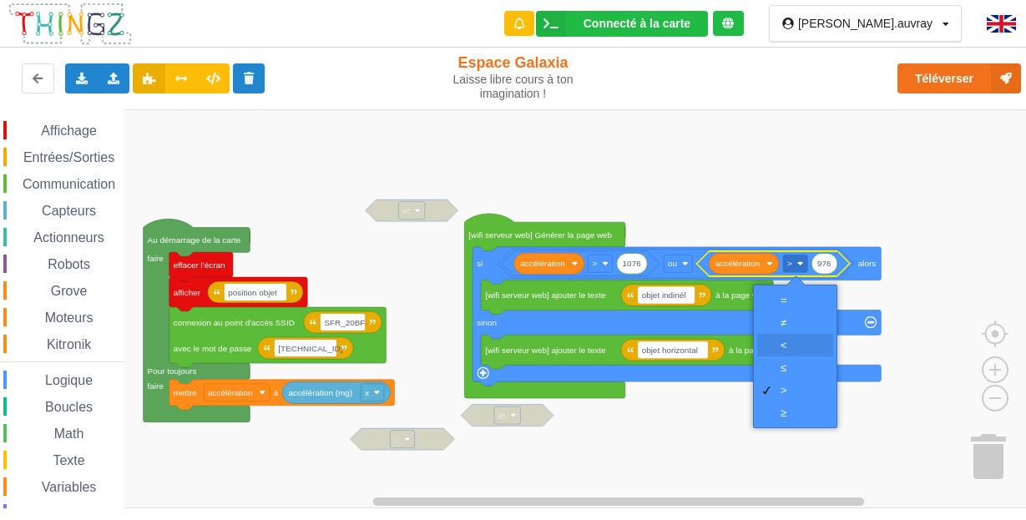
click at [784, 341] on div "‏<" at bounding box center [800, 345] width 40 height 13
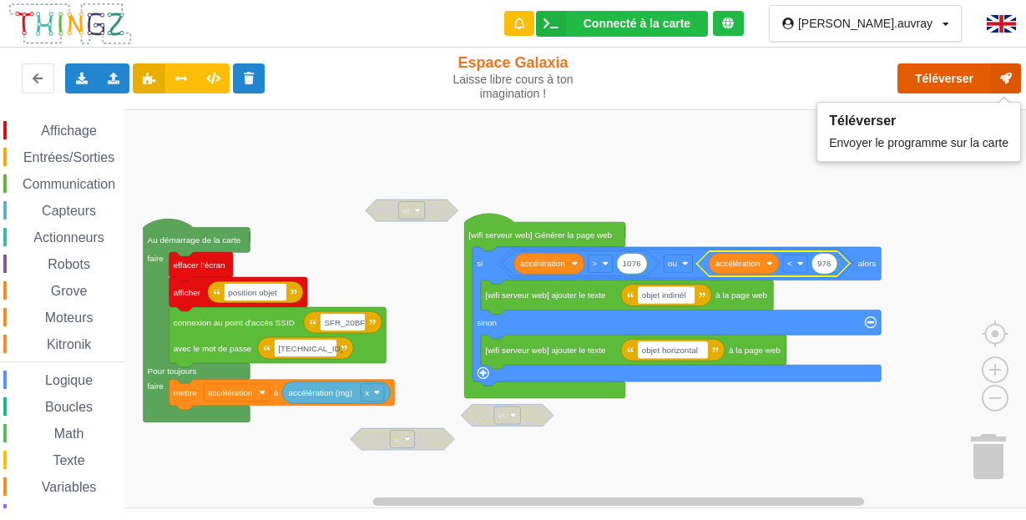
click at [967, 87] on button "Téléverser" at bounding box center [959, 78] width 124 height 30
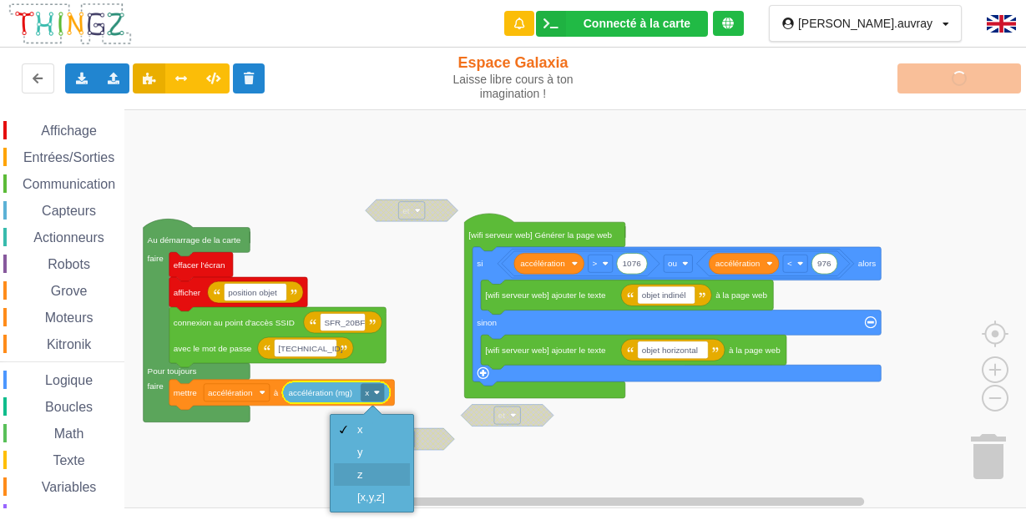
click at [358, 467] on div "z" at bounding box center [372, 474] width 76 height 23
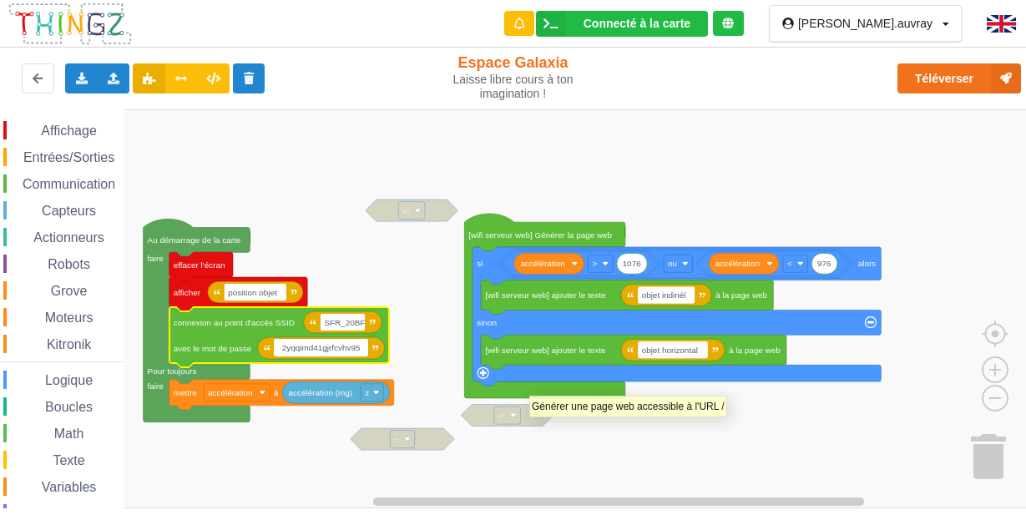
type input "2yqqimd41gjrfcvhv95n"
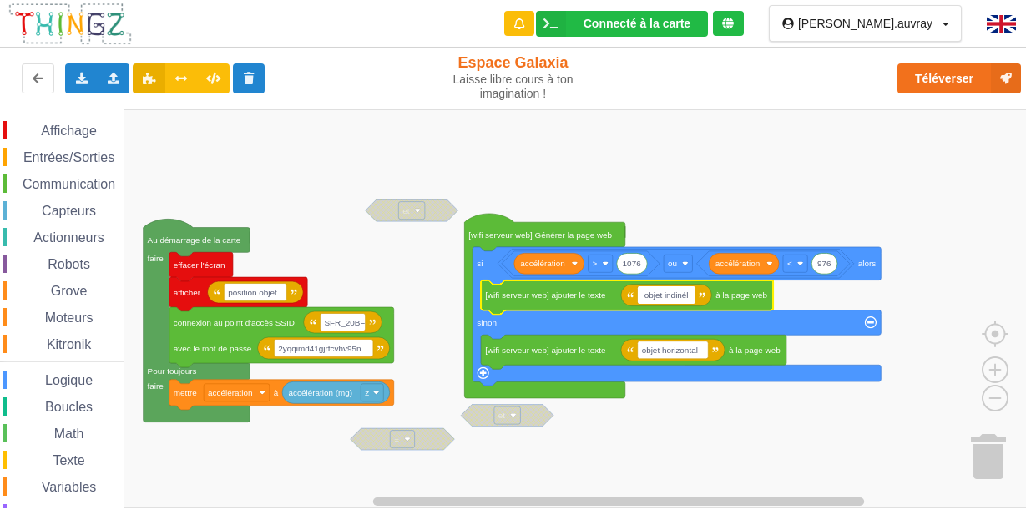
click at [689, 295] on input "objet indinél" at bounding box center [667, 295] width 58 height 18
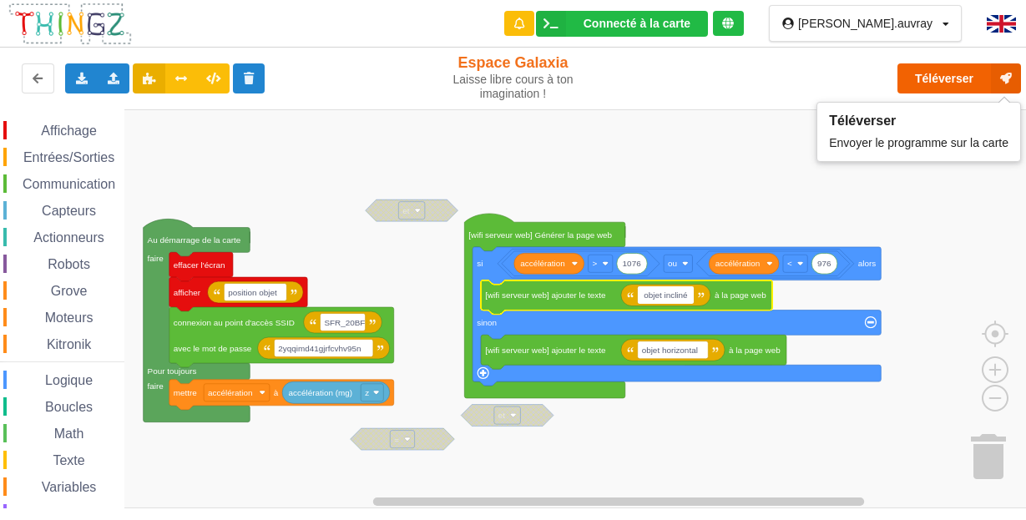
type input "objet incliné"
click at [946, 73] on button "Téléverser" at bounding box center [959, 78] width 124 height 30
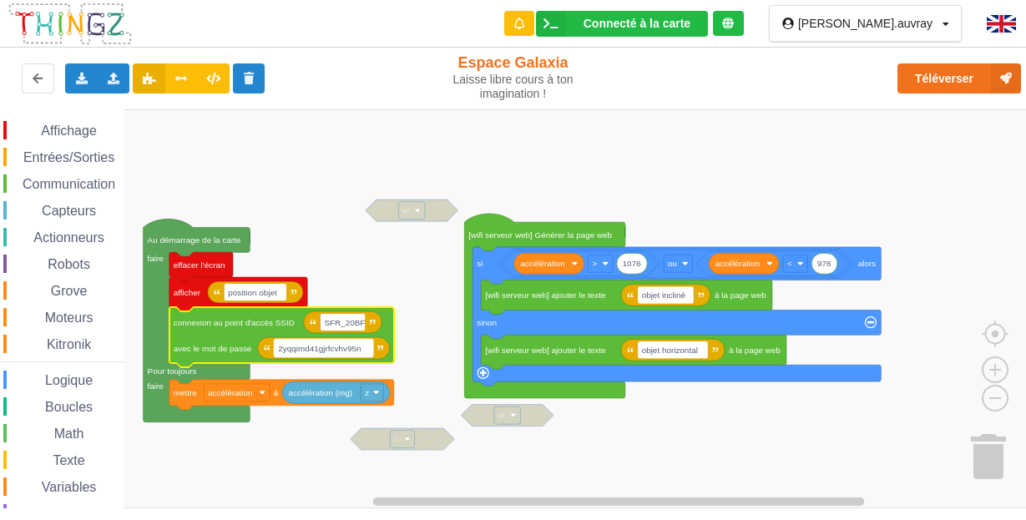
click at [361, 351] on text "2yqqimd41gjrfcvhv95n" at bounding box center [319, 347] width 83 height 9
type input "[TECHNICAL_ID]"
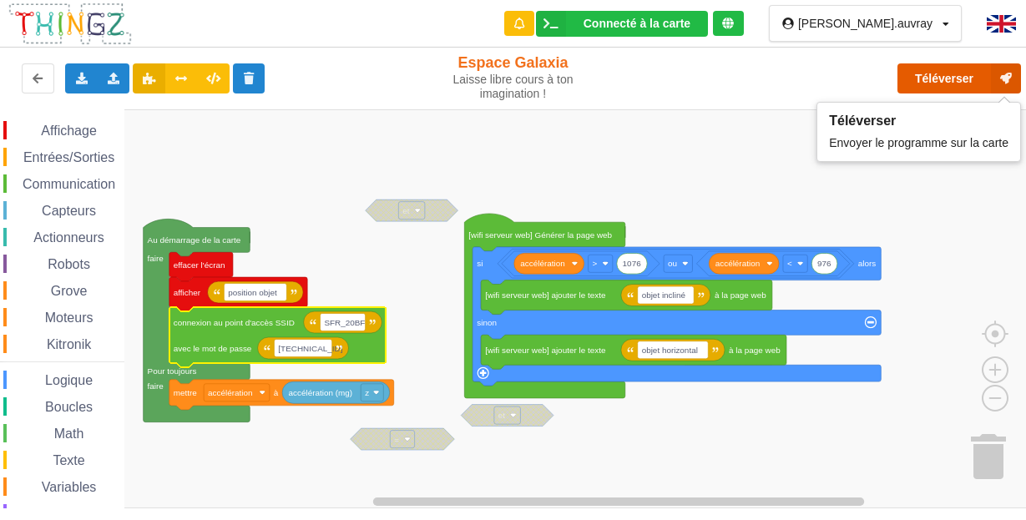
click at [940, 84] on button "Téléverser" at bounding box center [959, 78] width 124 height 30
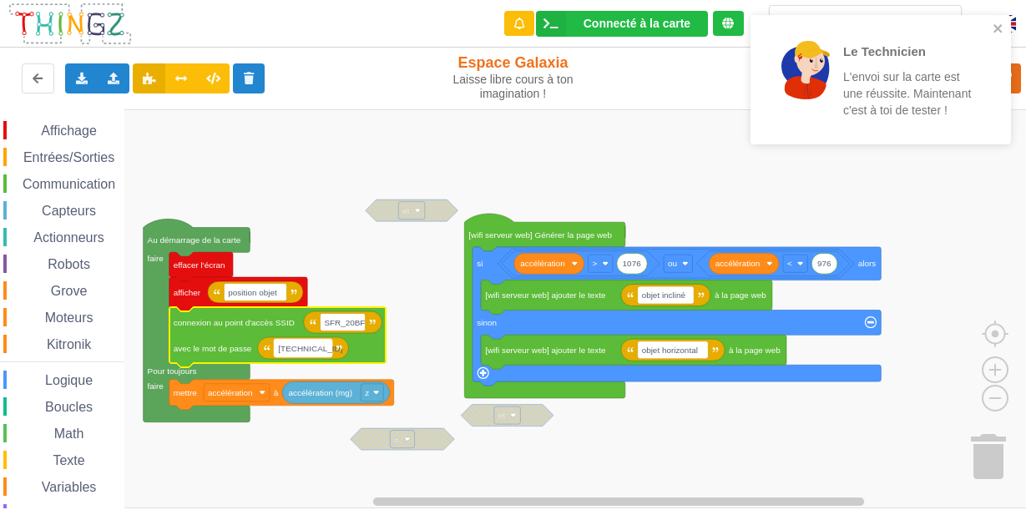
click at [325, 349] on rect "Espace de travail de Blocky" at bounding box center [303, 348] width 58 height 18
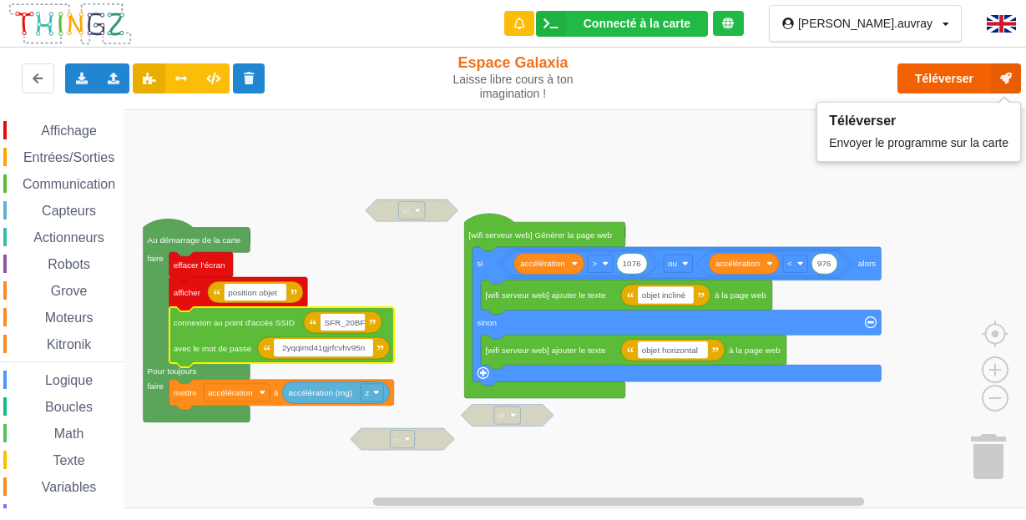
type input "2yqqimd41gjrfcvhv95n"
click at [950, 74] on button "Téléverser" at bounding box center [959, 78] width 124 height 30
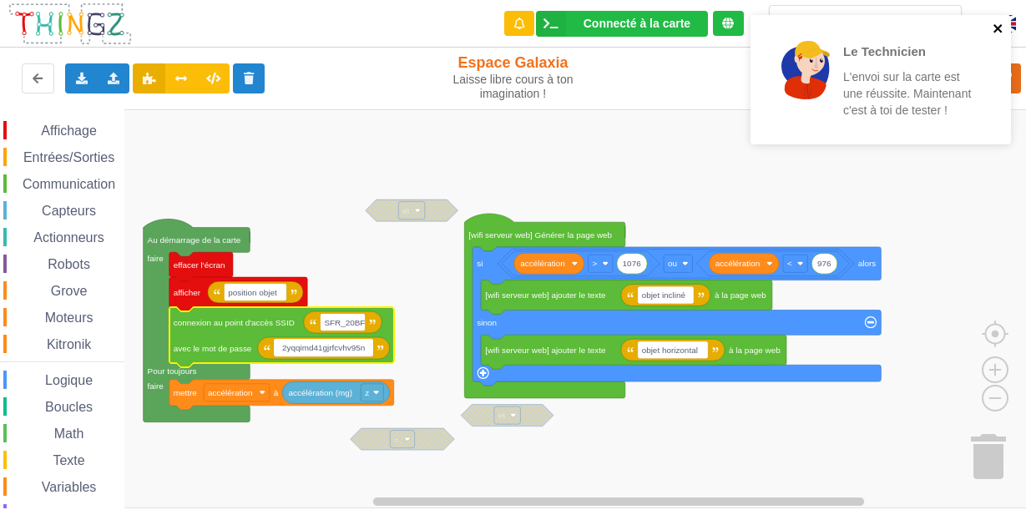
click at [999, 27] on icon "close" at bounding box center [997, 28] width 8 height 8
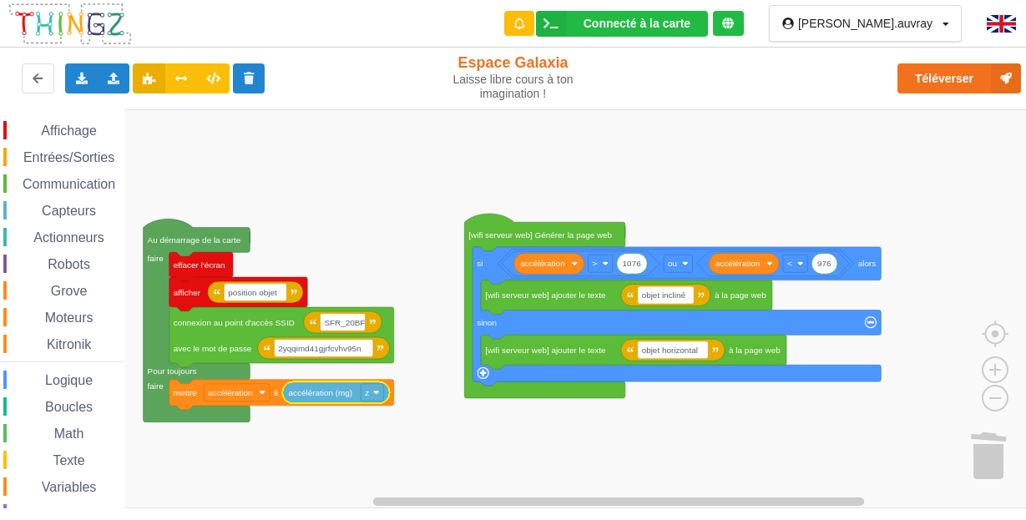
click at [378, 401] on icon "Espace de travail de Blocky" at bounding box center [336, 392] width 108 height 22
click at [376, 396] on rect "Espace de travail de Blocky" at bounding box center [372, 392] width 23 height 18
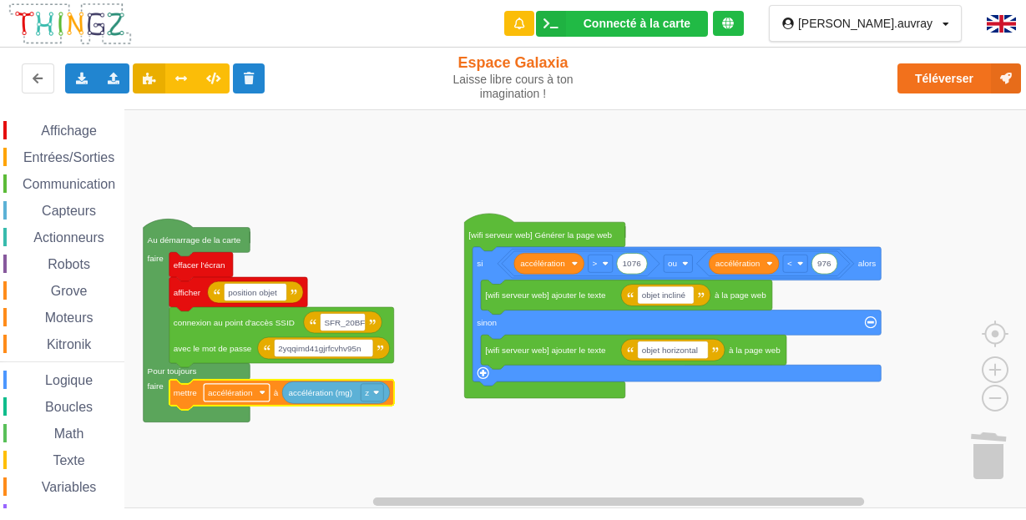
click at [260, 396] on rect "Espace de travail de Blocky" at bounding box center [237, 392] width 66 height 18
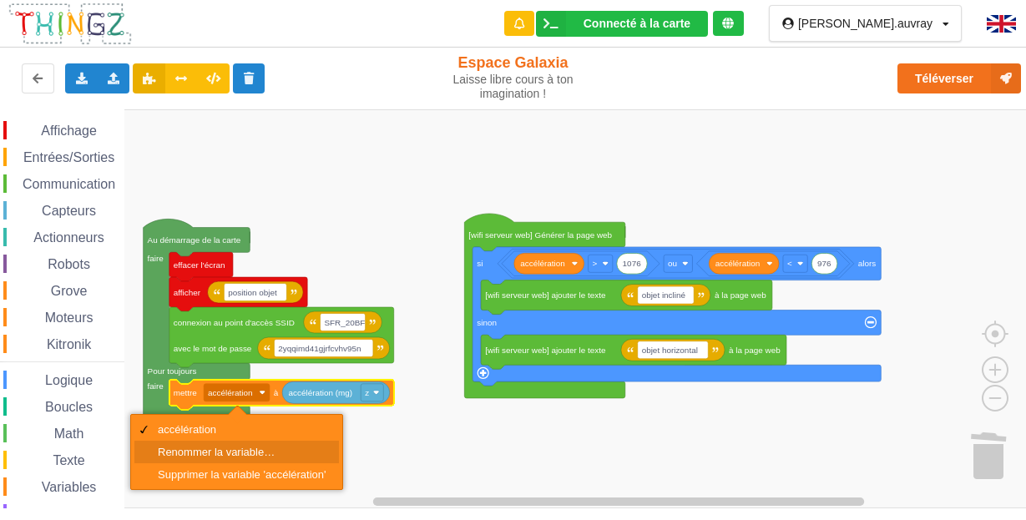
click at [232, 455] on div "Renommer la variable…" at bounding box center [242, 452] width 169 height 13
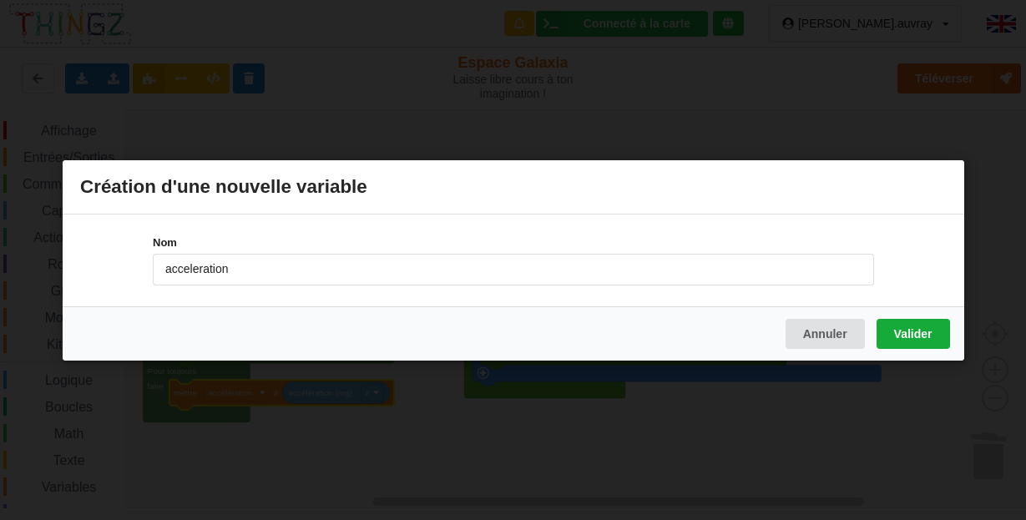
type input "acceleration"
click at [917, 327] on button "Valider" at bounding box center [912, 333] width 73 height 30
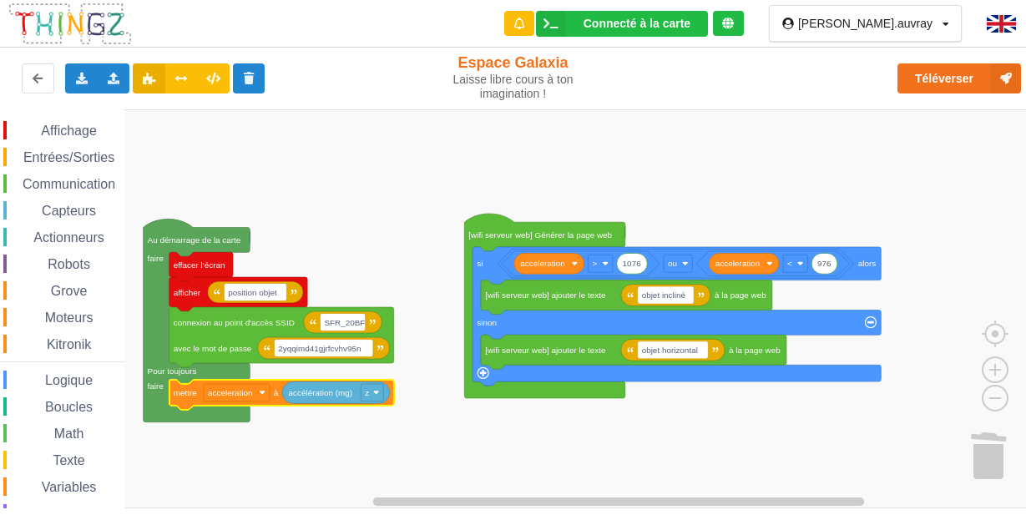
click at [350, 441] on rect "Espace de travail de Blocky" at bounding box center [518, 308] width 1037 height 399
click at [81, 237] on span "Actionneurs" at bounding box center [69, 237] width 76 height 14
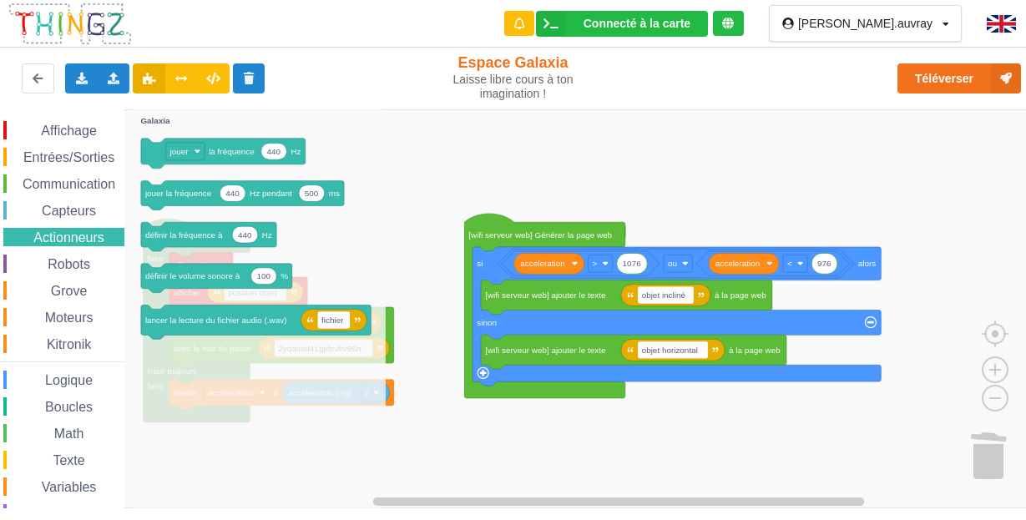
click at [76, 215] on span "Capteurs" at bounding box center [68, 211] width 59 height 14
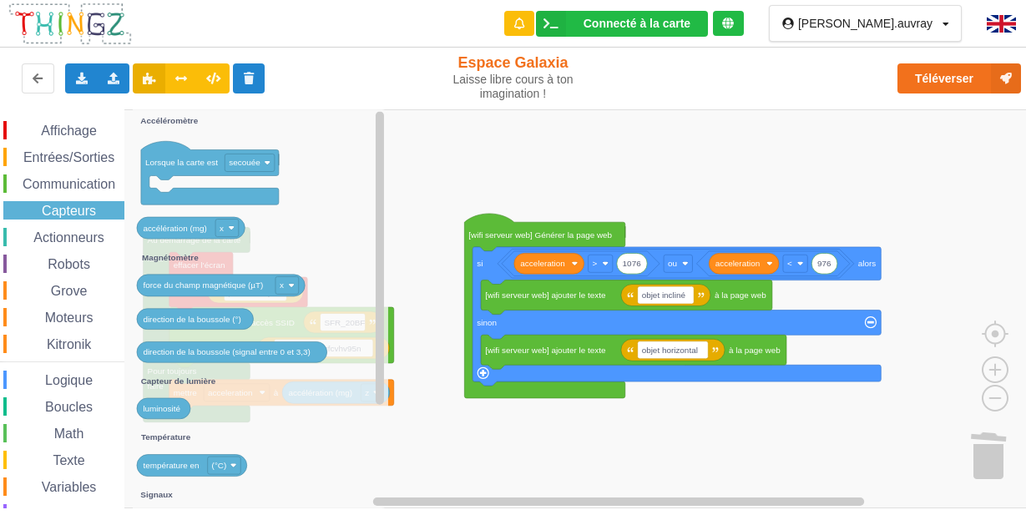
click at [536, 467] on rect "Espace de travail de Blocky" at bounding box center [518, 308] width 1037 height 399
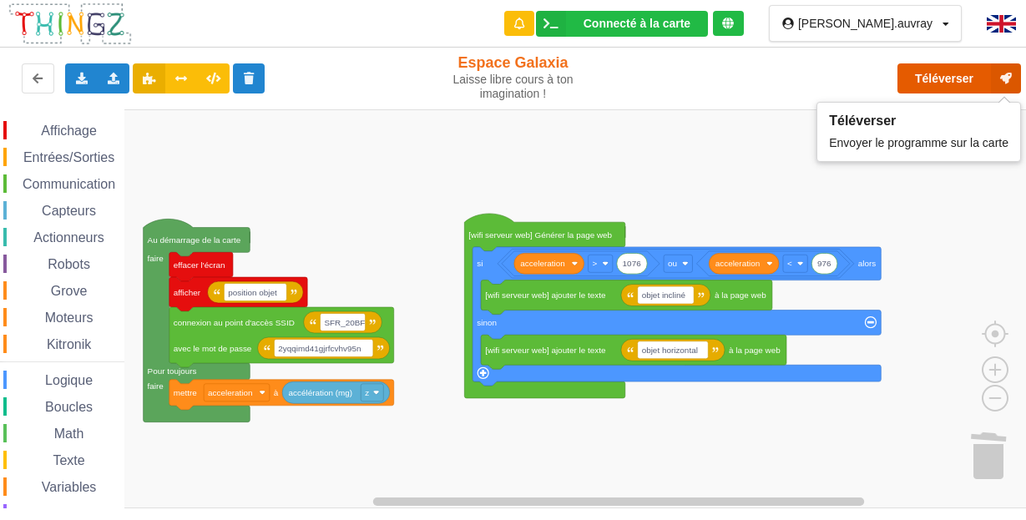
click at [943, 87] on button "Téléverser" at bounding box center [959, 78] width 124 height 30
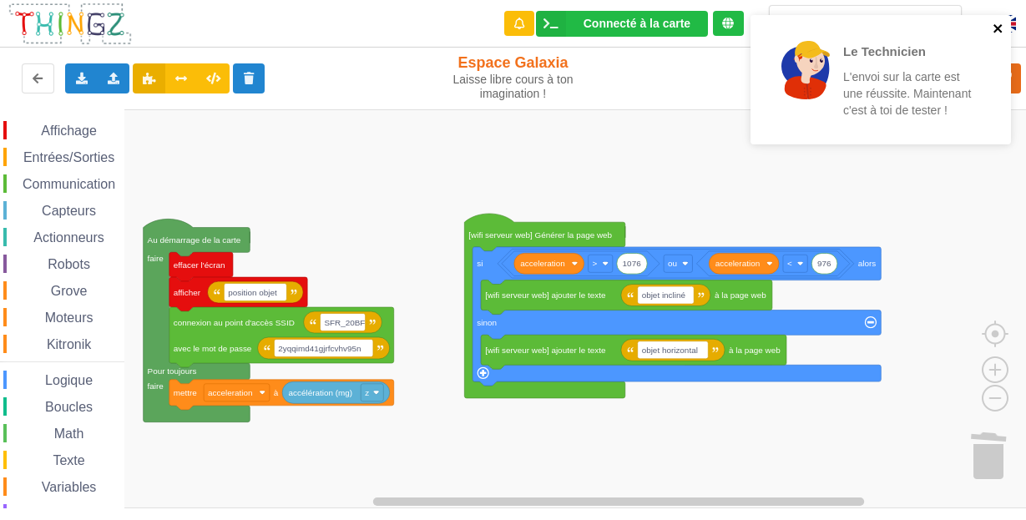
click at [999, 27] on icon "close" at bounding box center [997, 28] width 8 height 8
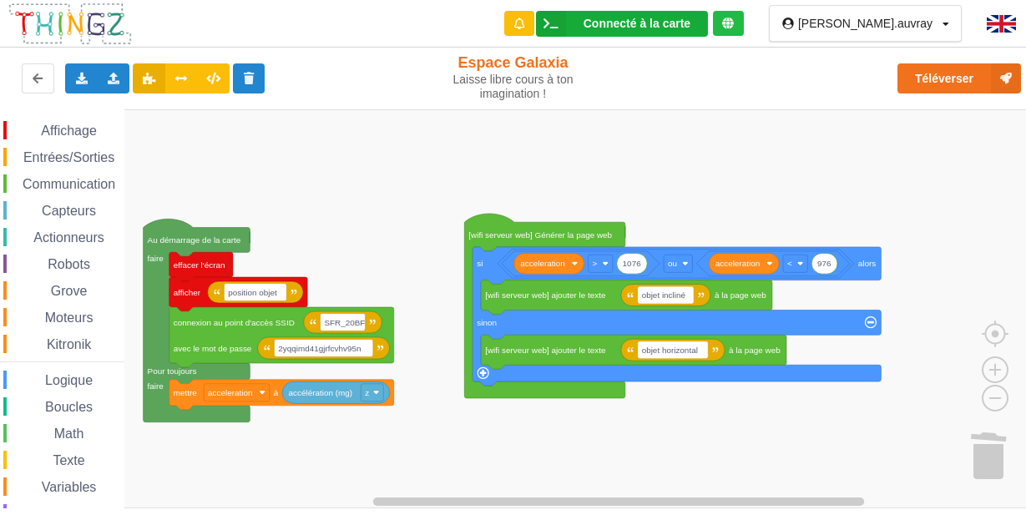
click at [690, 24] on div "Connecté à la carte" at bounding box center [636, 24] width 107 height 12
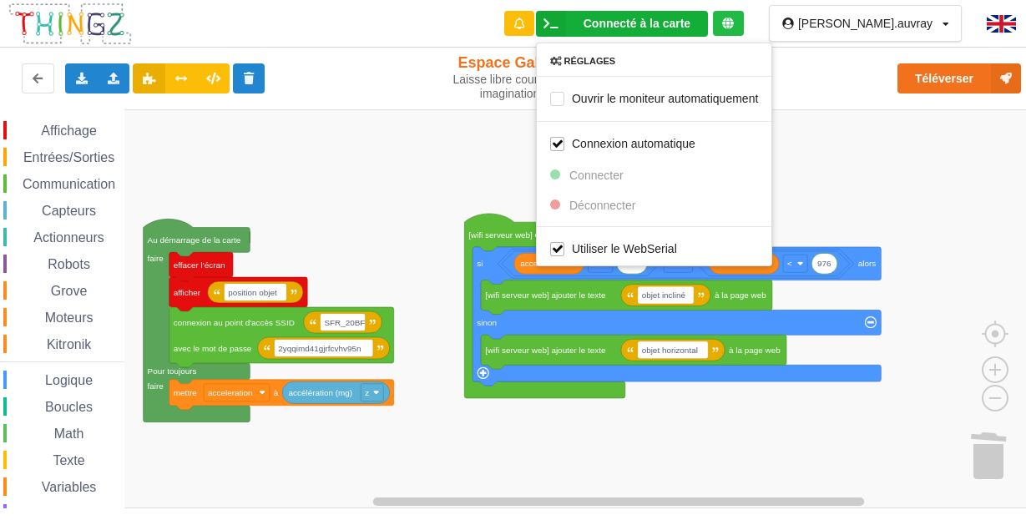
click at [506, 115] on rect "Espace de travail de Blocky" at bounding box center [518, 308] width 1037 height 399
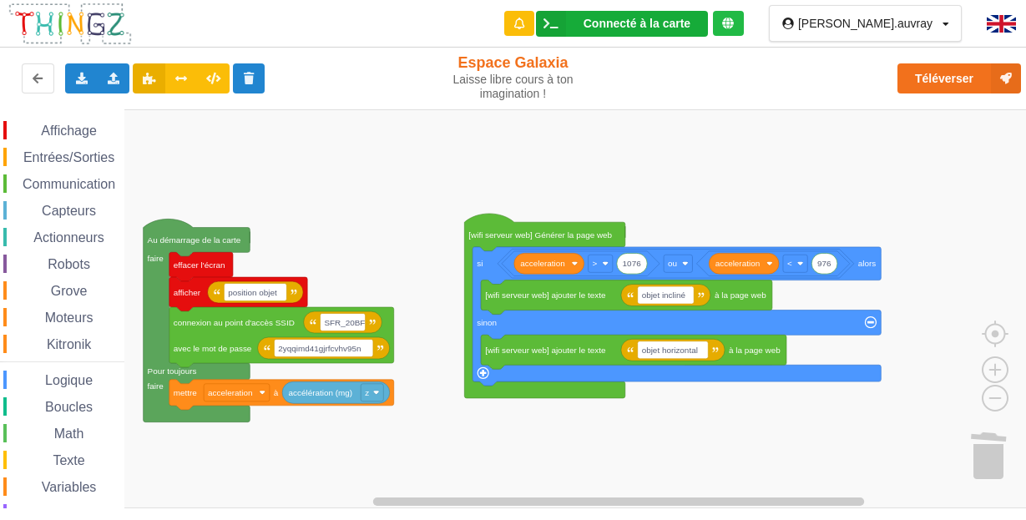
click at [617, 17] on div "Connecté à la carte Réglages Ouvrir le moniteur automatiquement Connexion autom…" at bounding box center [622, 24] width 172 height 26
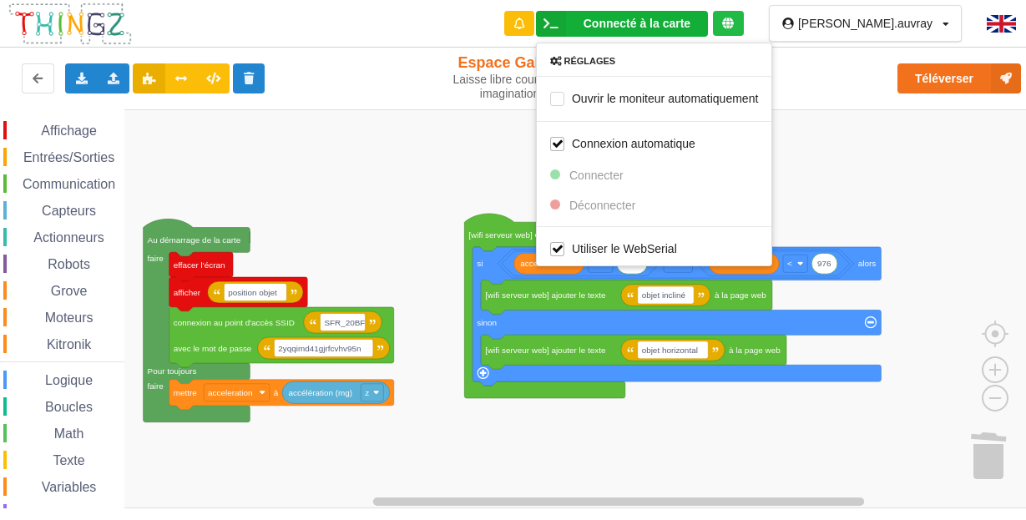
click at [508, 156] on rect "Espace de travail de Blocky" at bounding box center [518, 308] width 1037 height 399
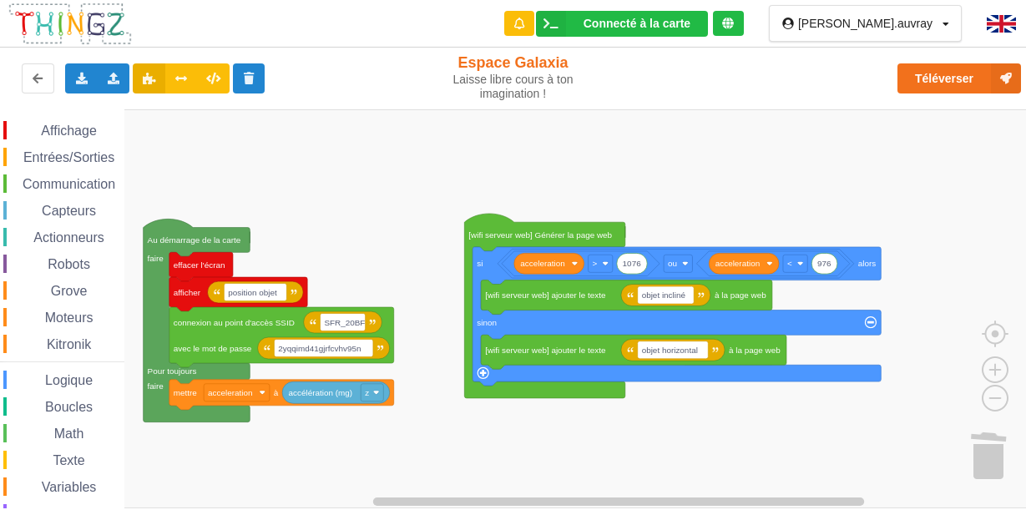
click at [757, 22] on div "Connecté à la carte Réglages Ouvrir le moniteur automatiquement Connexion autom…" at bounding box center [623, 24] width 268 height 48
click at [734, 25] on icon at bounding box center [728, 24] width 12 height 12
drag, startPoint x: 771, startPoint y: 26, endPoint x: 502, endPoint y: 28, distance: 268.8
click at [502, 28] on div "Connecté à la carte Réglages Ouvrir le moniteur automatiquement Connexion autom…" at bounding box center [512, 24] width 1049 height 48
click at [533, 30] on div at bounding box center [518, 23] width 29 height 25
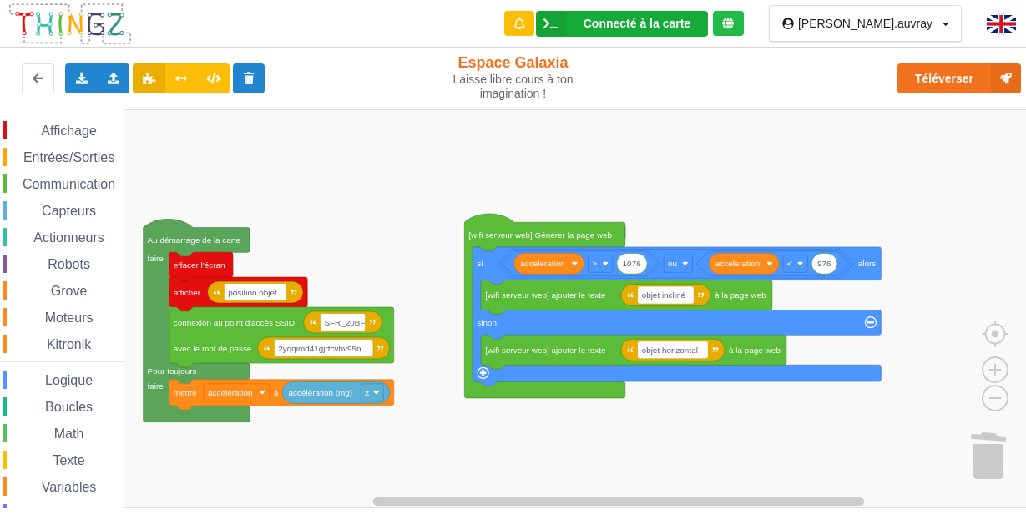
click at [518, 129] on rect "Espace de travail de Blocky" at bounding box center [518, 308] width 1037 height 399
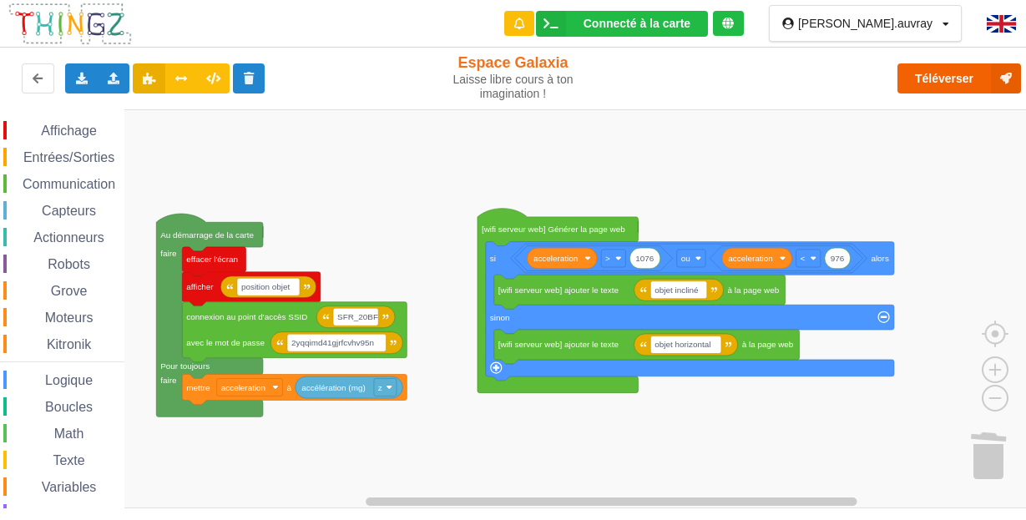
click at [638, 114] on rect "Espace de travail de Blocky" at bounding box center [518, 308] width 1037 height 399
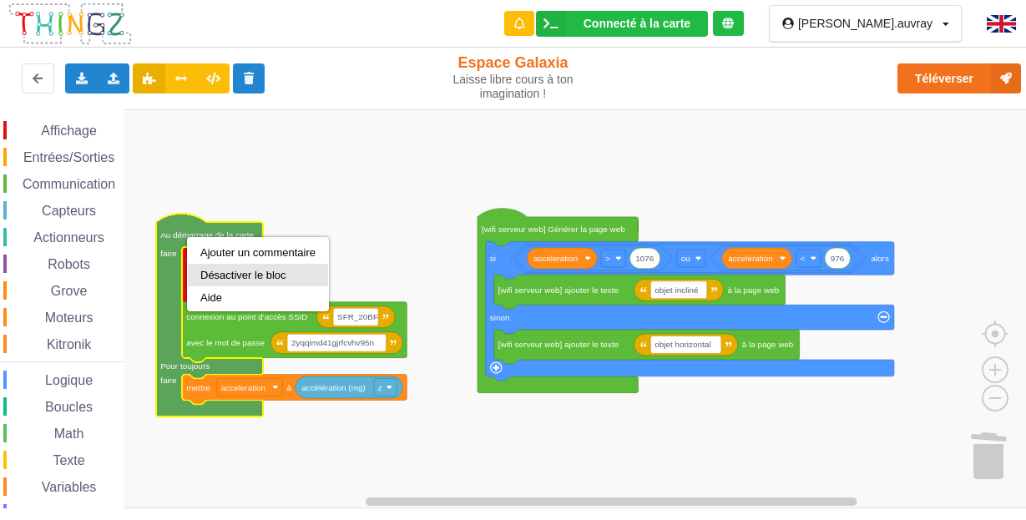
click at [251, 267] on div "Désactiver le bloc" at bounding box center [258, 275] width 140 height 23
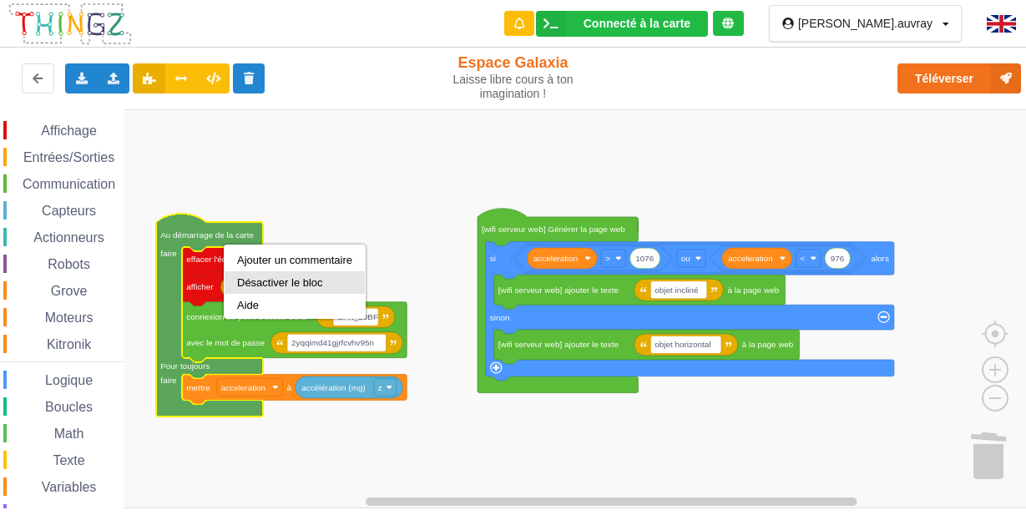
click at [271, 279] on div "Désactiver le bloc" at bounding box center [294, 282] width 115 height 13
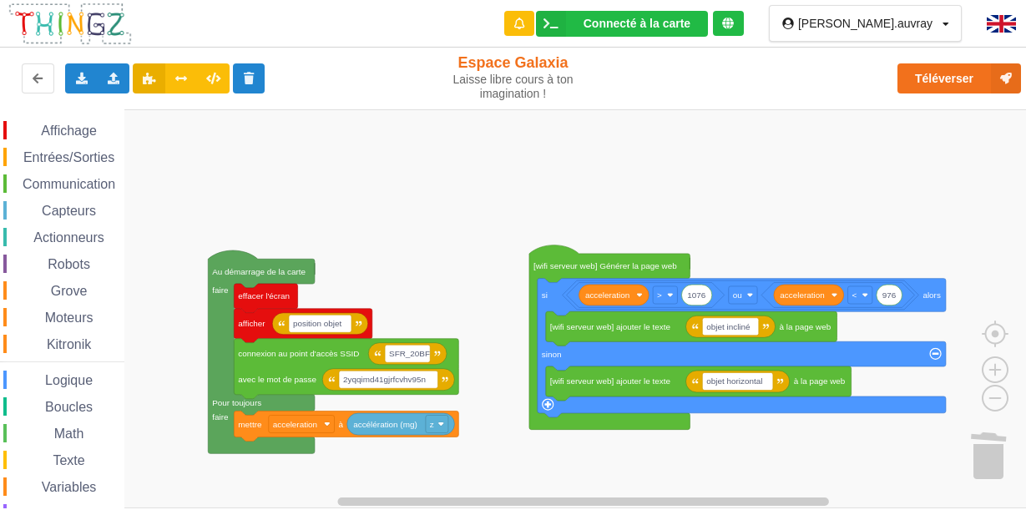
click at [194, 209] on div "Affichage Entrées/Sorties Communication Capteurs Actionneurs Robots Grove Moteu…" at bounding box center [518, 308] width 1037 height 399
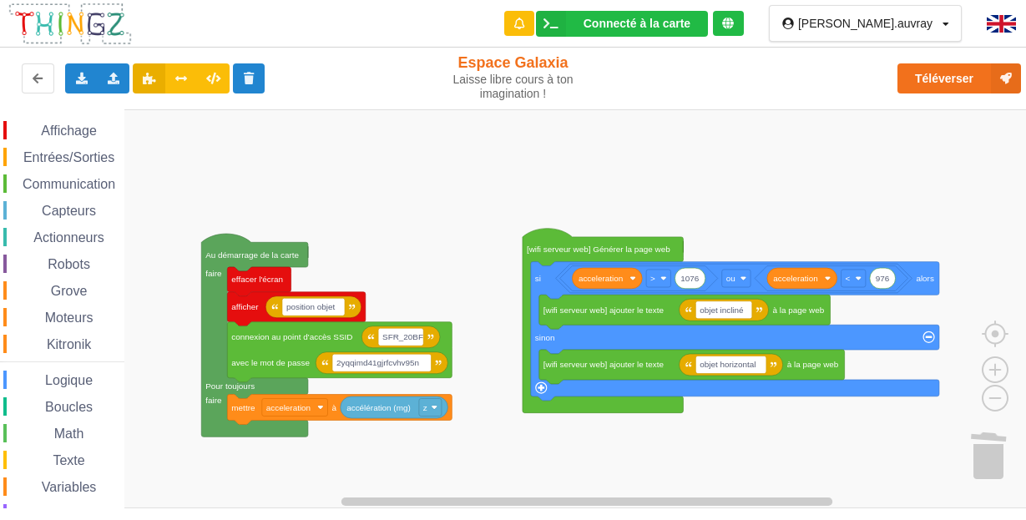
click at [234, 250] on text "Au démarrage de la carte" at bounding box center [251, 254] width 93 height 9
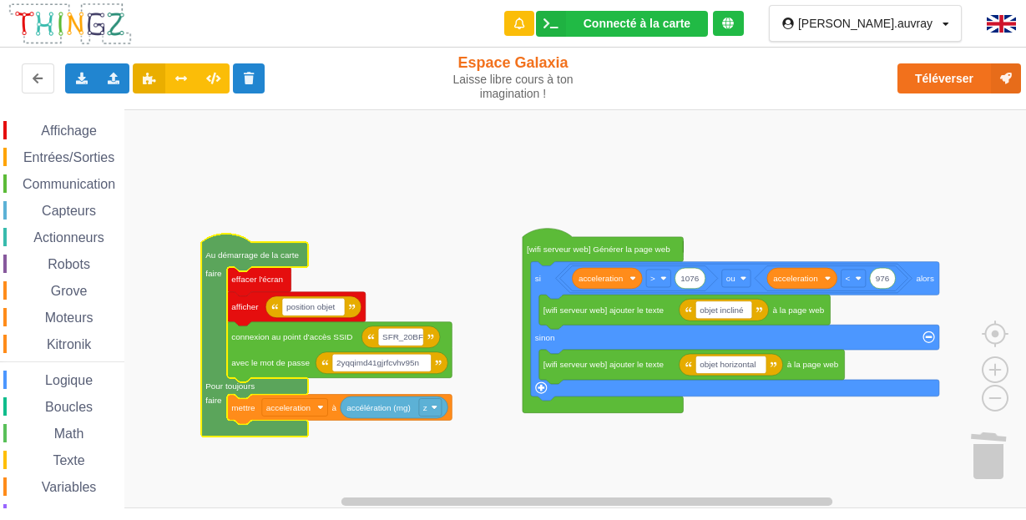
click at [257, 259] on text "Au démarrage de la carte" at bounding box center [251, 254] width 93 height 9
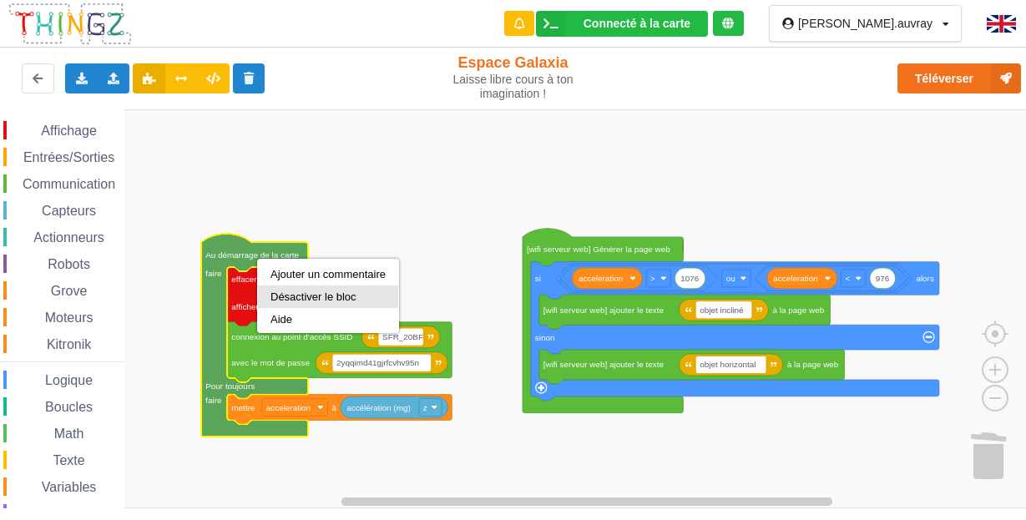
click at [296, 285] on div "Désactiver le bloc" at bounding box center [328, 296] width 140 height 23
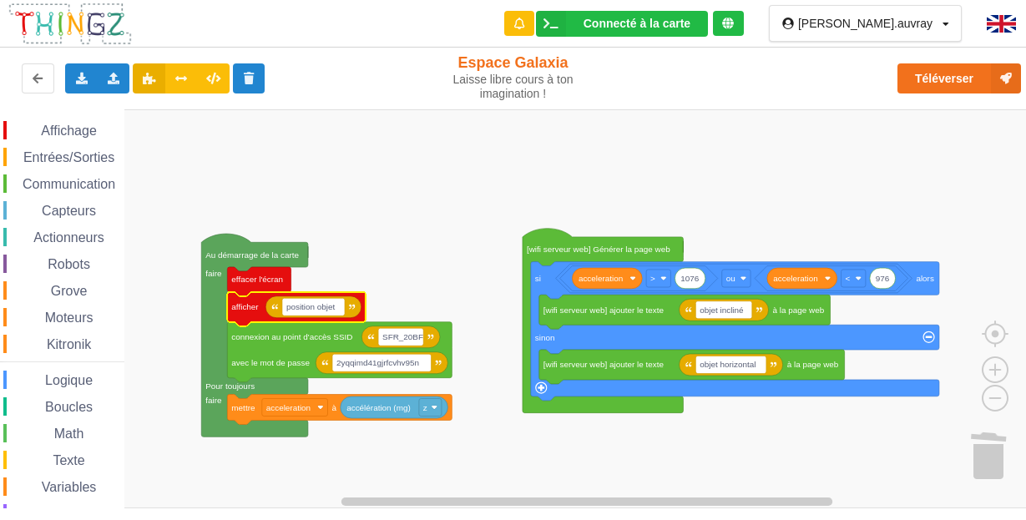
click at [270, 295] on icon "Espace de travail de Blocky" at bounding box center [296, 308] width 138 height 34
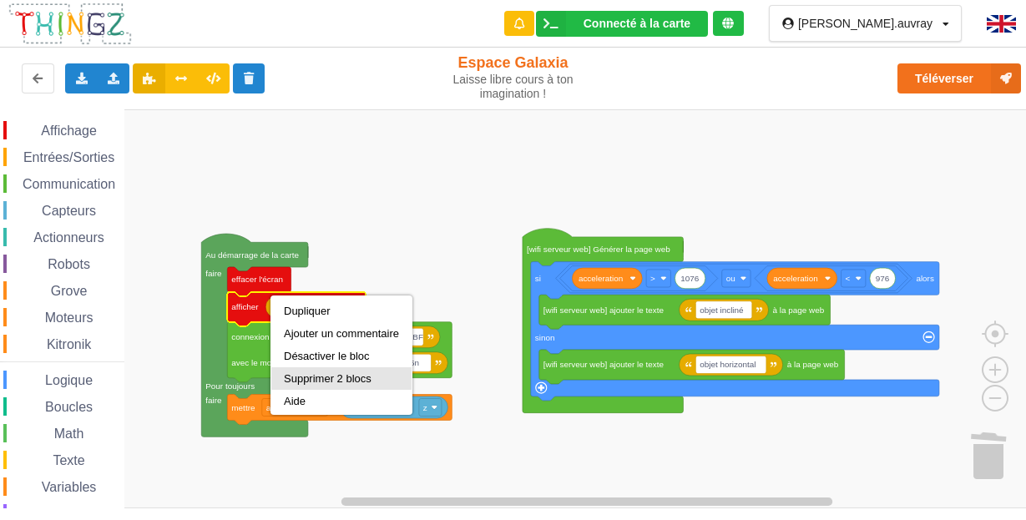
click at [326, 367] on div "Supprimer 2 blocs" at bounding box center [341, 378] width 140 height 23
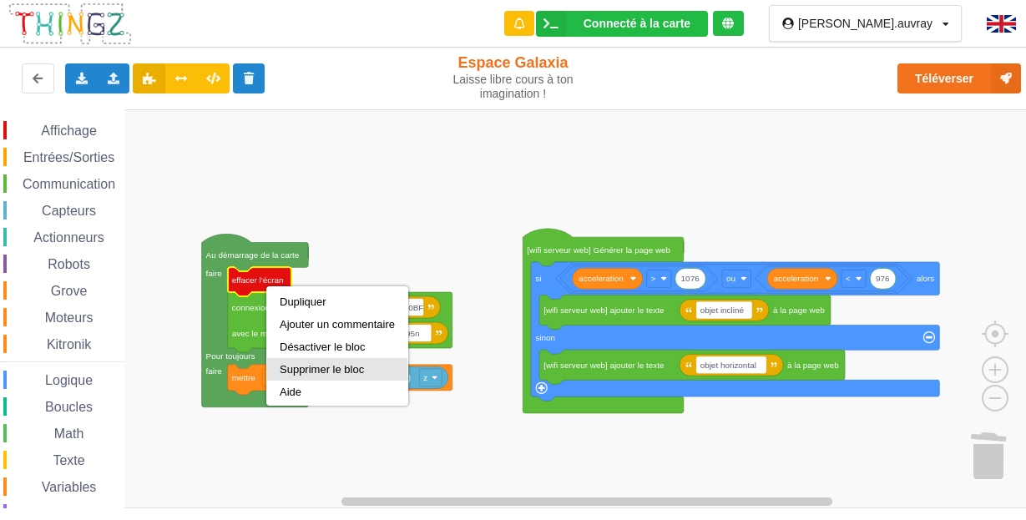
click at [312, 371] on div "Supprimer le bloc" at bounding box center [337, 369] width 115 height 13
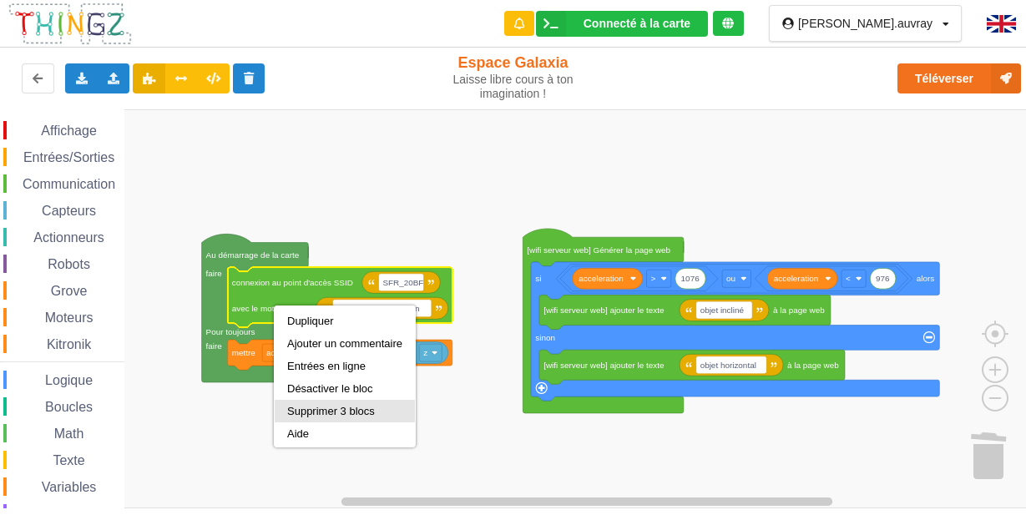
click at [335, 402] on div "Supprimer 3 blocs" at bounding box center [345, 411] width 140 height 23
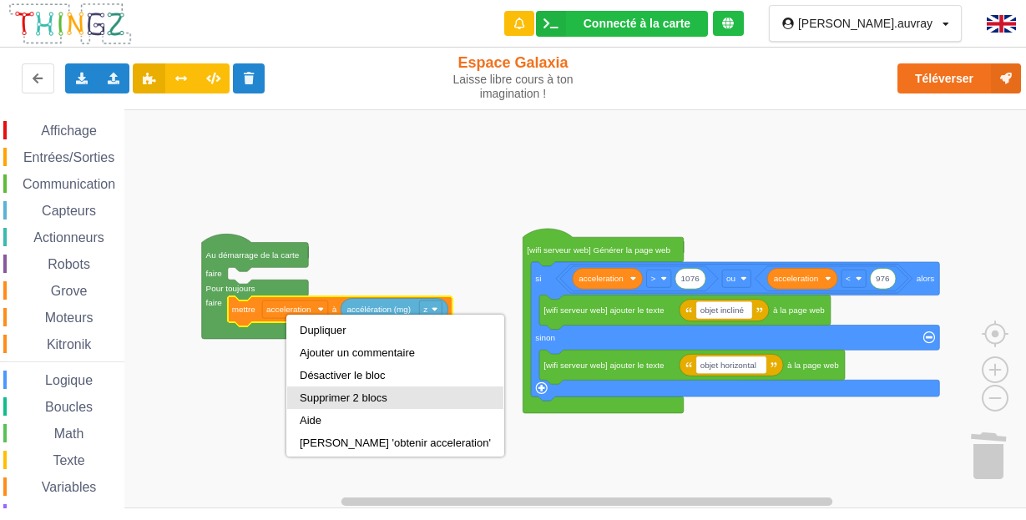
click at [320, 393] on div "Supprimer 2 blocs" at bounding box center [395, 397] width 191 height 13
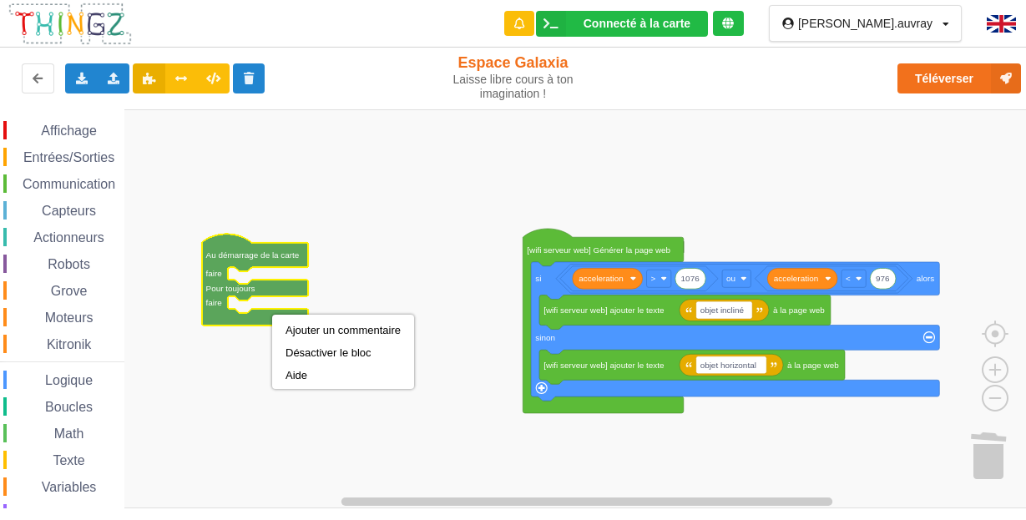
click at [431, 307] on rect "Espace de travail de Blocky" at bounding box center [518, 308] width 1037 height 399
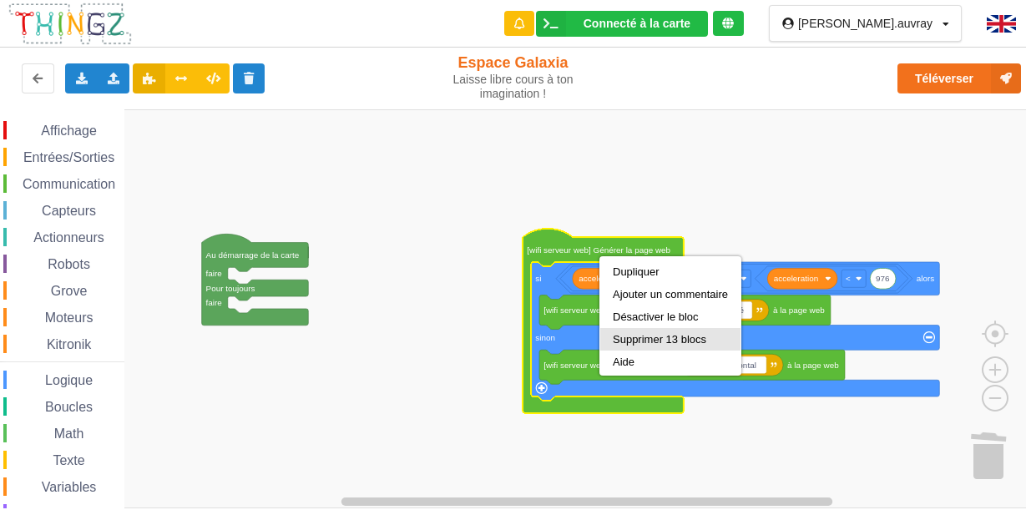
click at [638, 331] on div "Supprimer 13 blocs" at bounding box center [670, 339] width 140 height 23
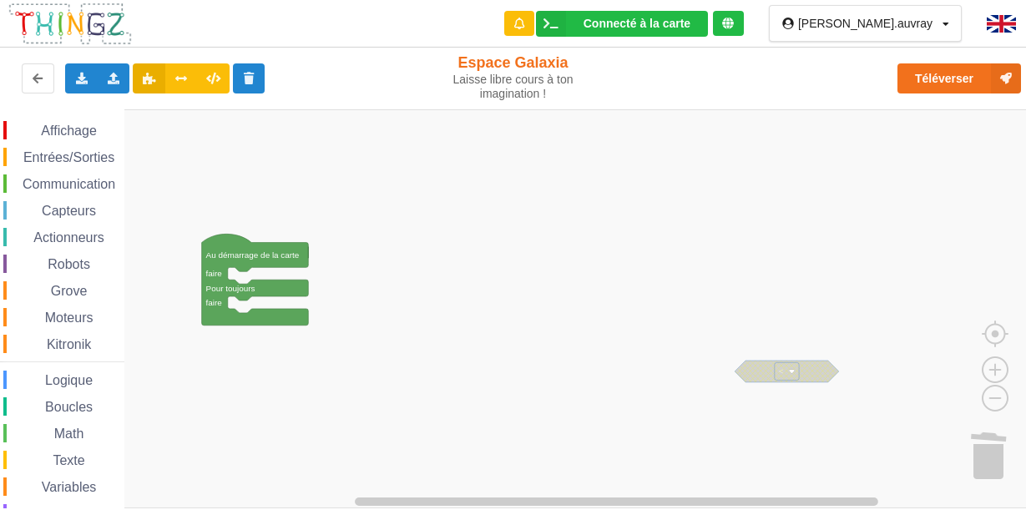
click at [280, 261] on icon "Espace de travail de Blocky" at bounding box center [255, 279] width 107 height 91
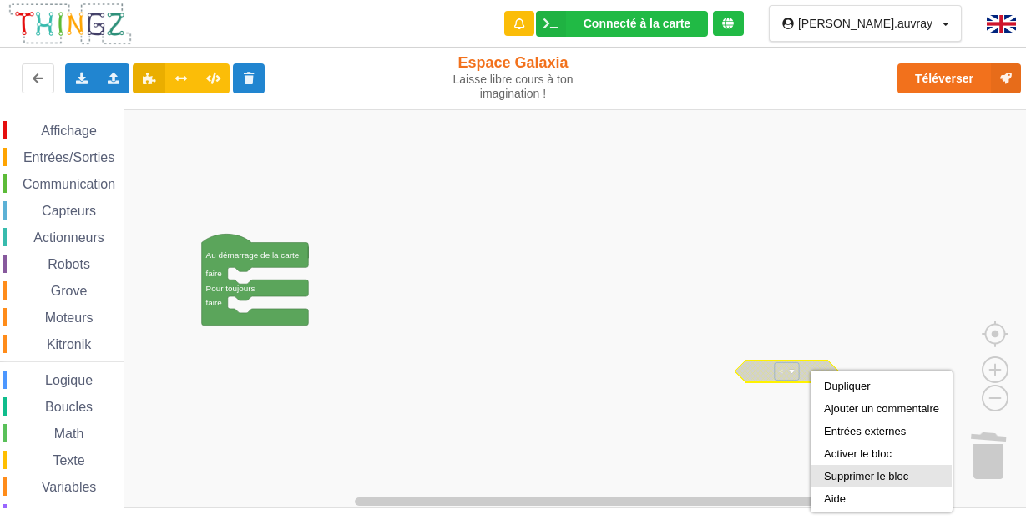
click at [845, 468] on div "Supprimer le bloc" at bounding box center [881, 476] width 140 height 23
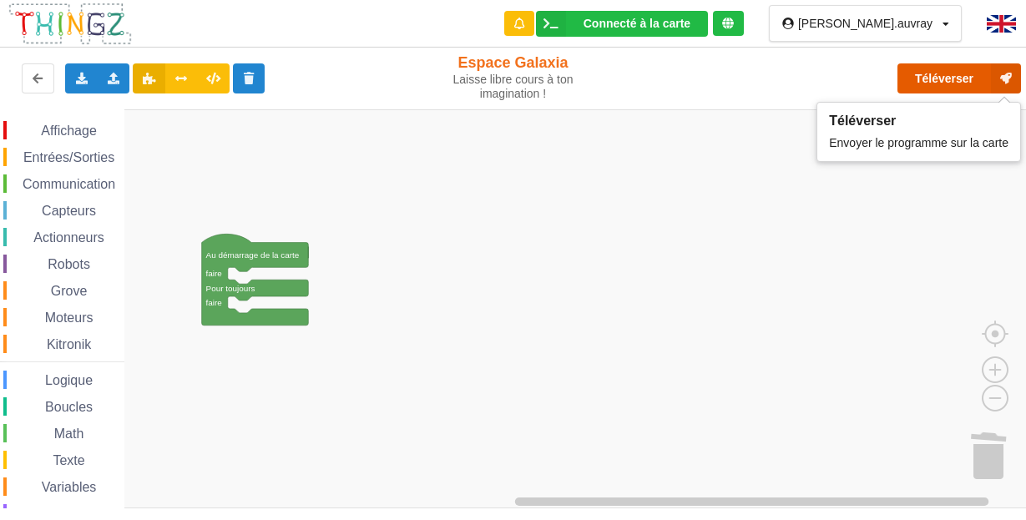
click at [952, 78] on button "Téléverser" at bounding box center [959, 78] width 124 height 30
